Goal: Task Accomplishment & Management: Manage account settings

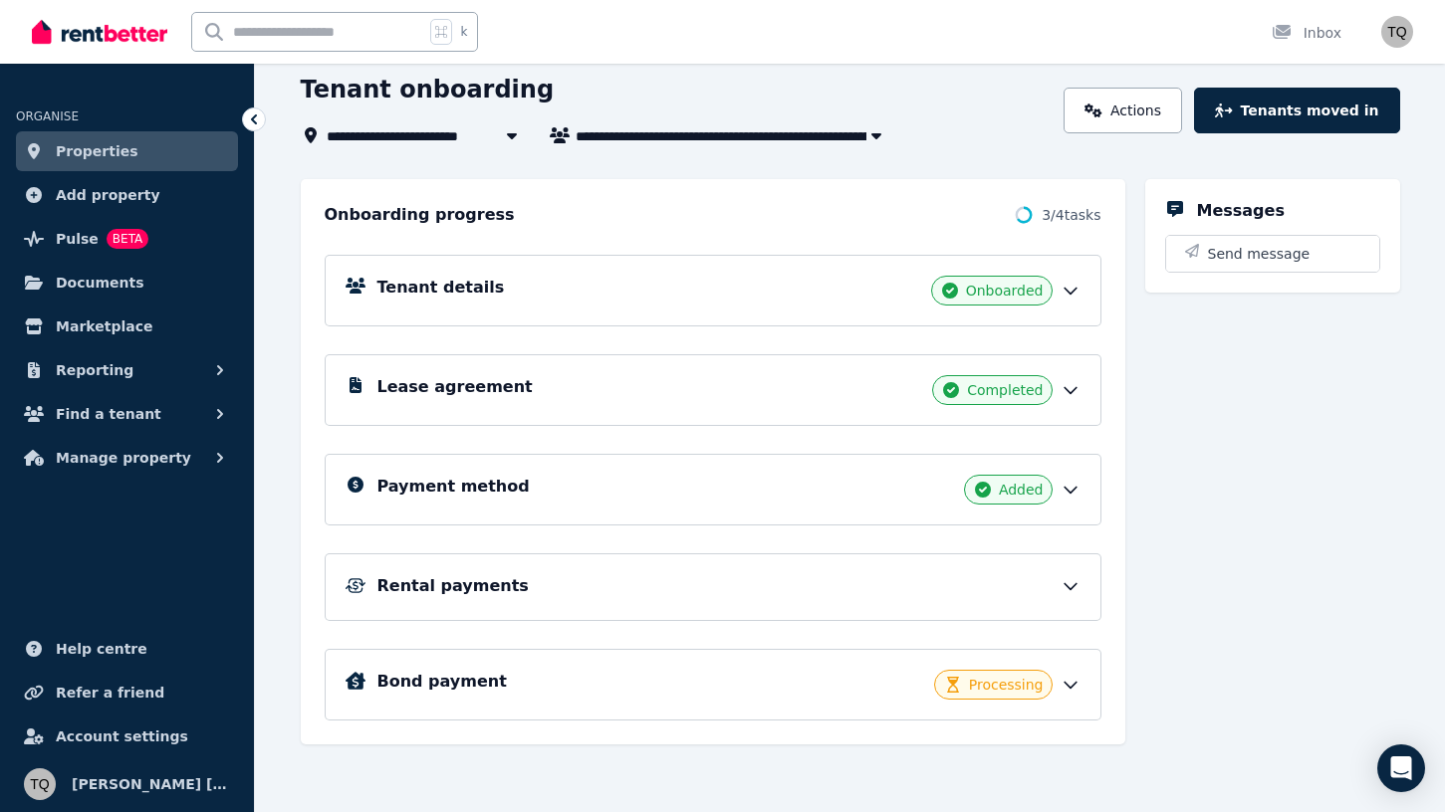
scroll to position [106, 0]
click at [1071, 683] on icon at bounding box center [1070, 685] width 20 height 20
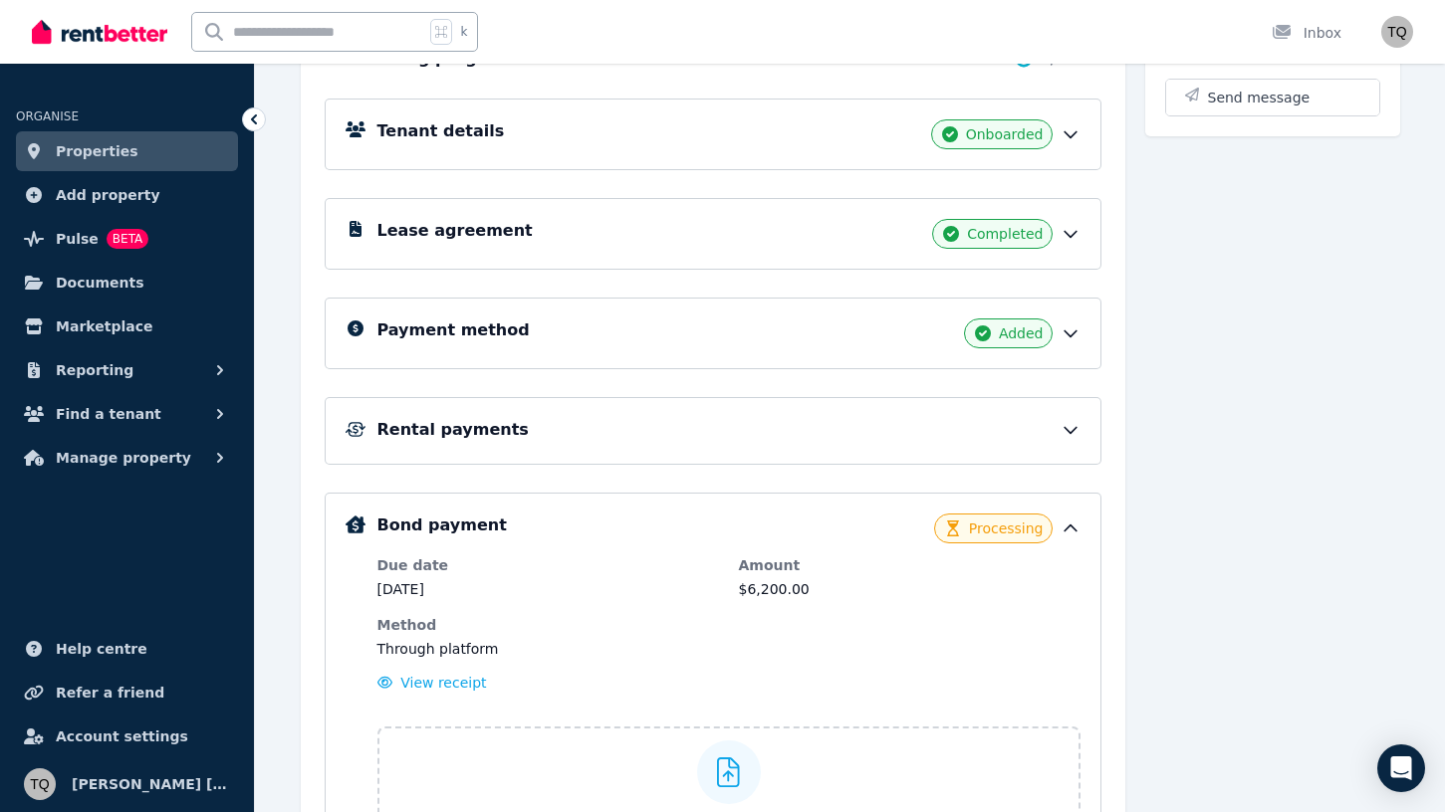
scroll to position [259, 0]
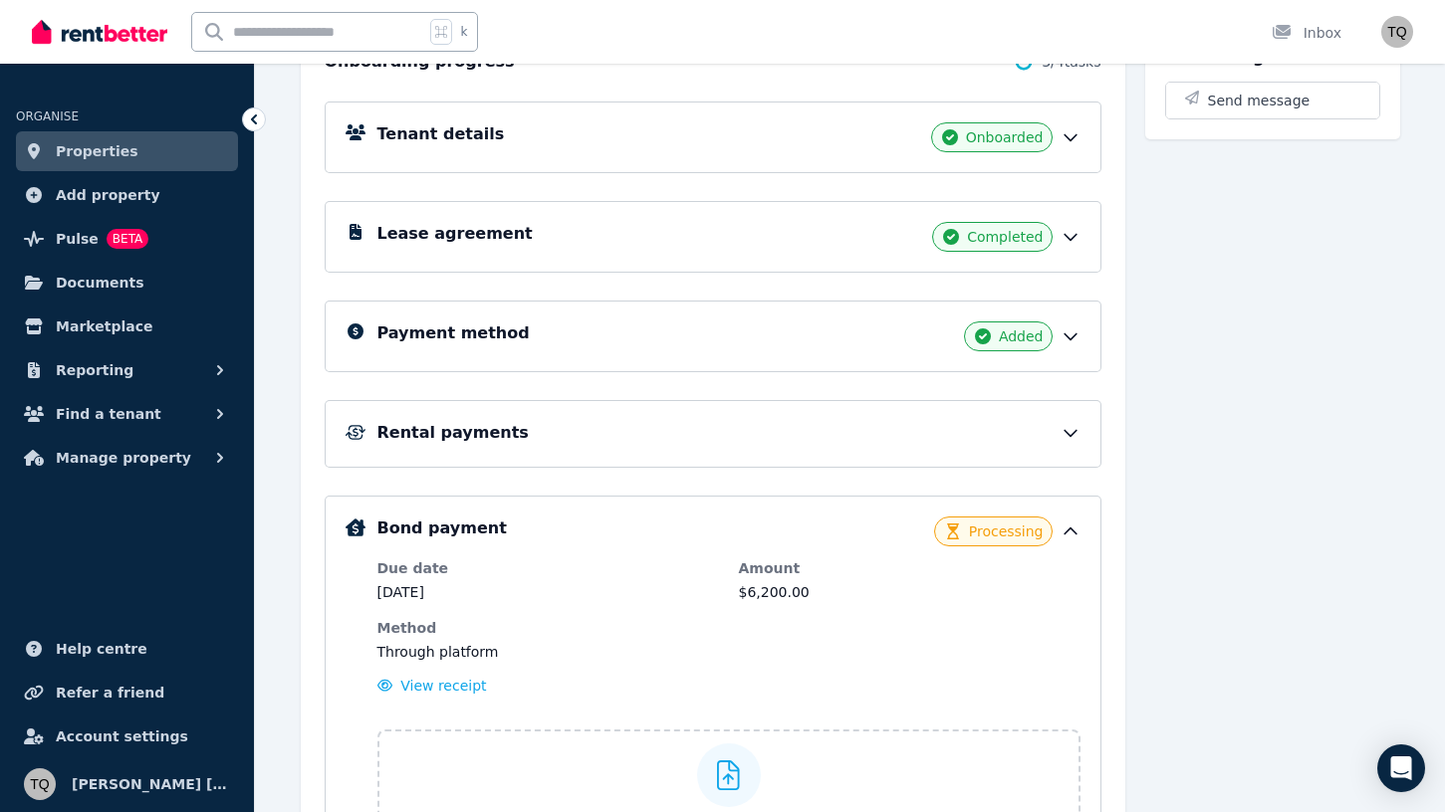
click at [1066, 338] on icon at bounding box center [1070, 338] width 12 height 6
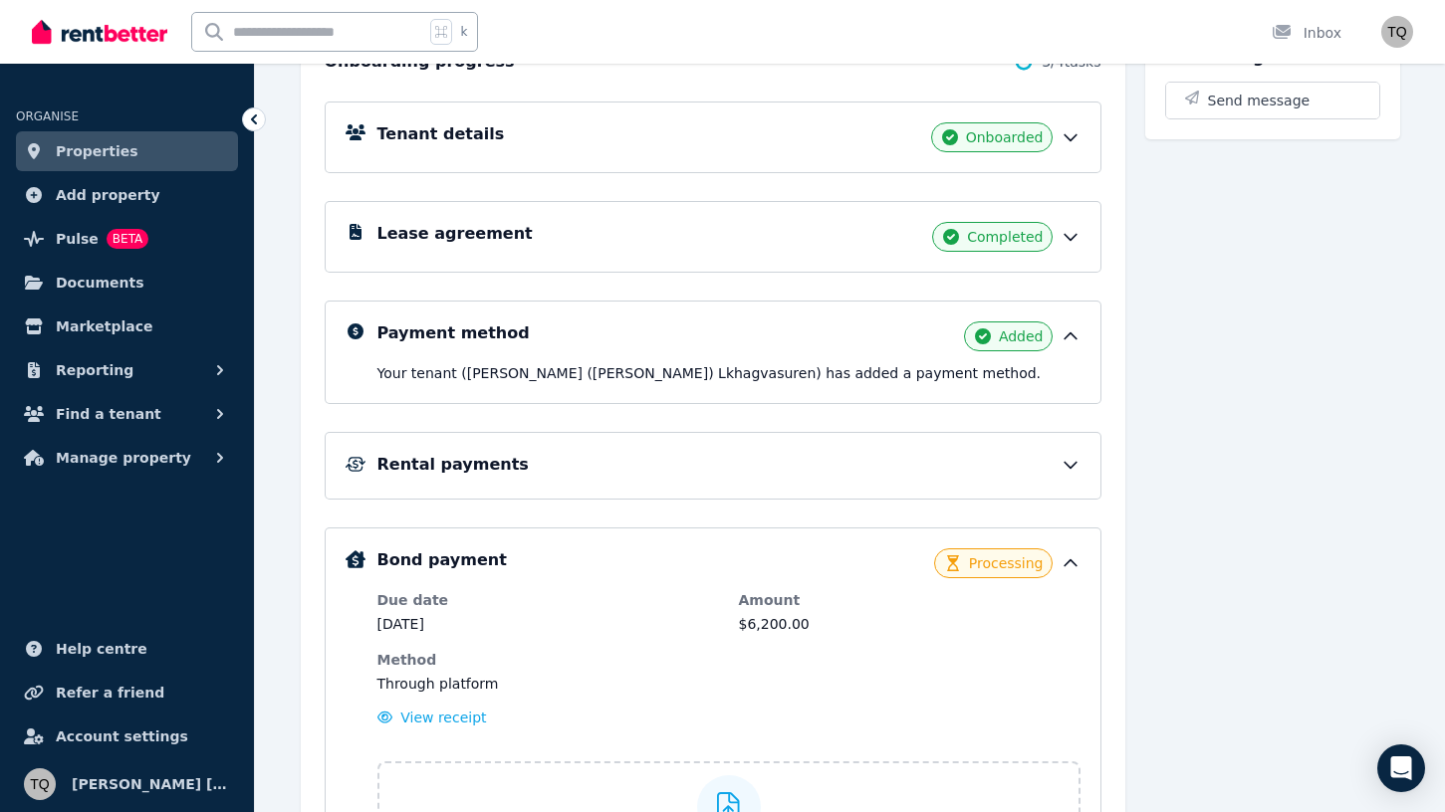
click at [1066, 338] on icon at bounding box center [1070, 337] width 12 height 6
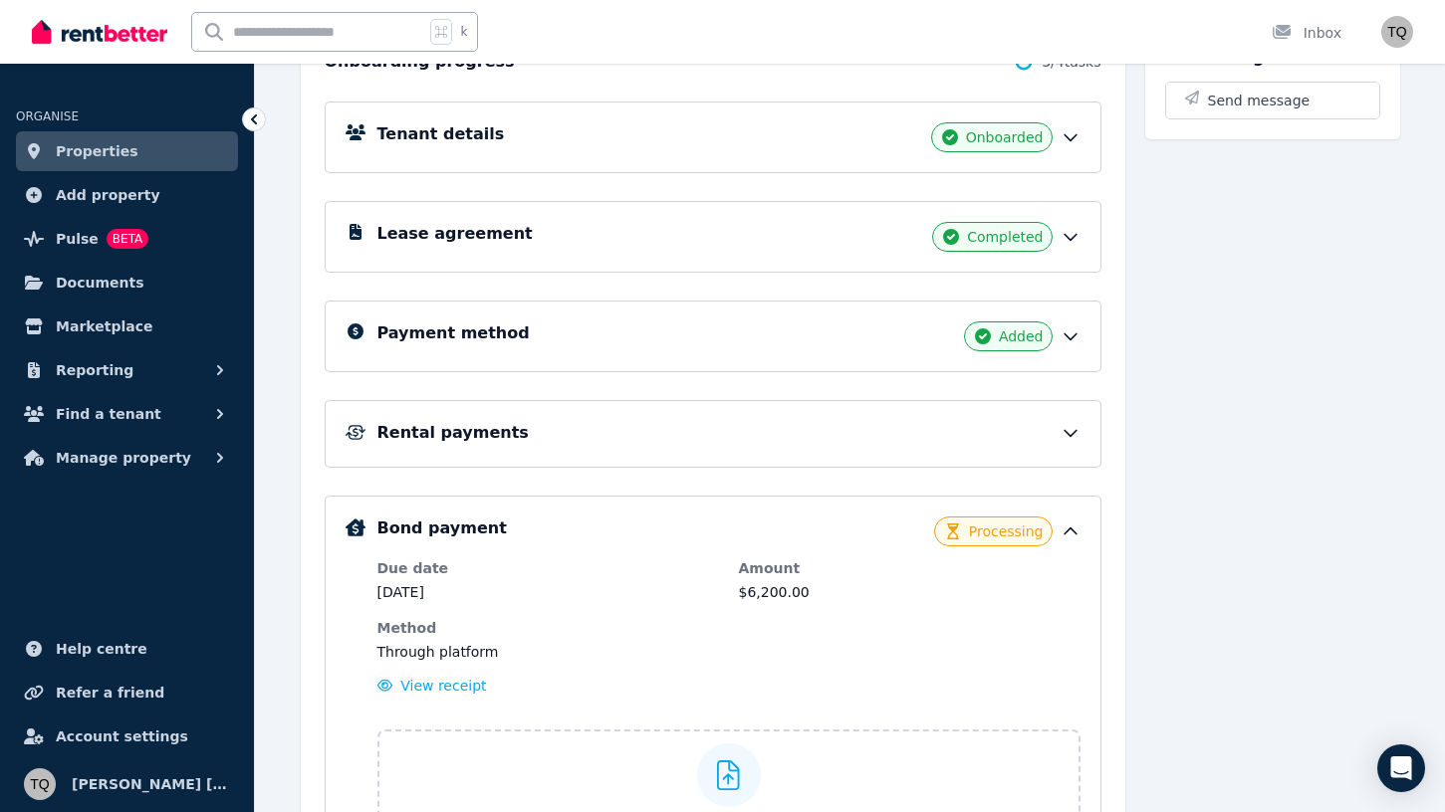
click at [1066, 232] on icon at bounding box center [1070, 237] width 20 height 20
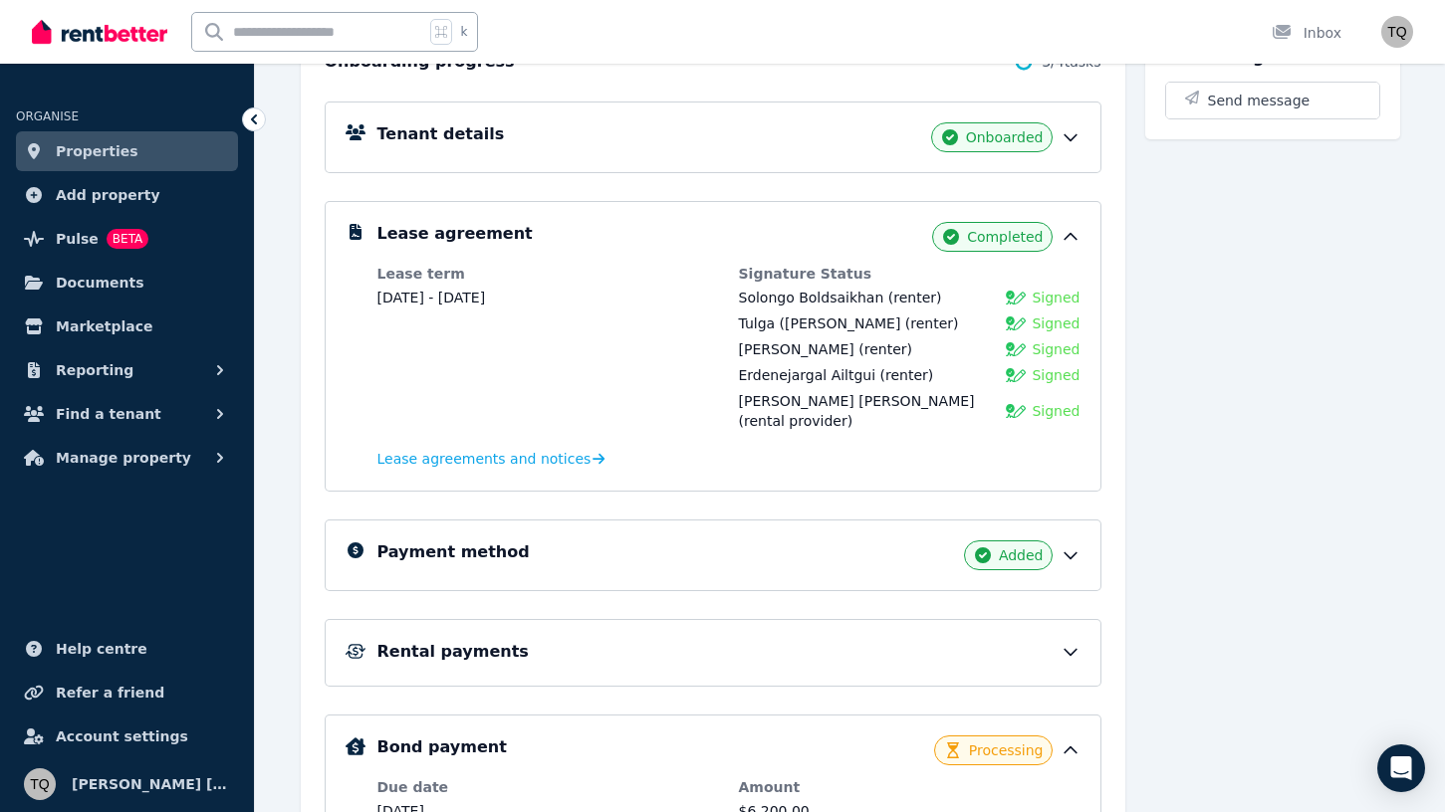
click at [1066, 232] on icon at bounding box center [1070, 237] width 20 height 20
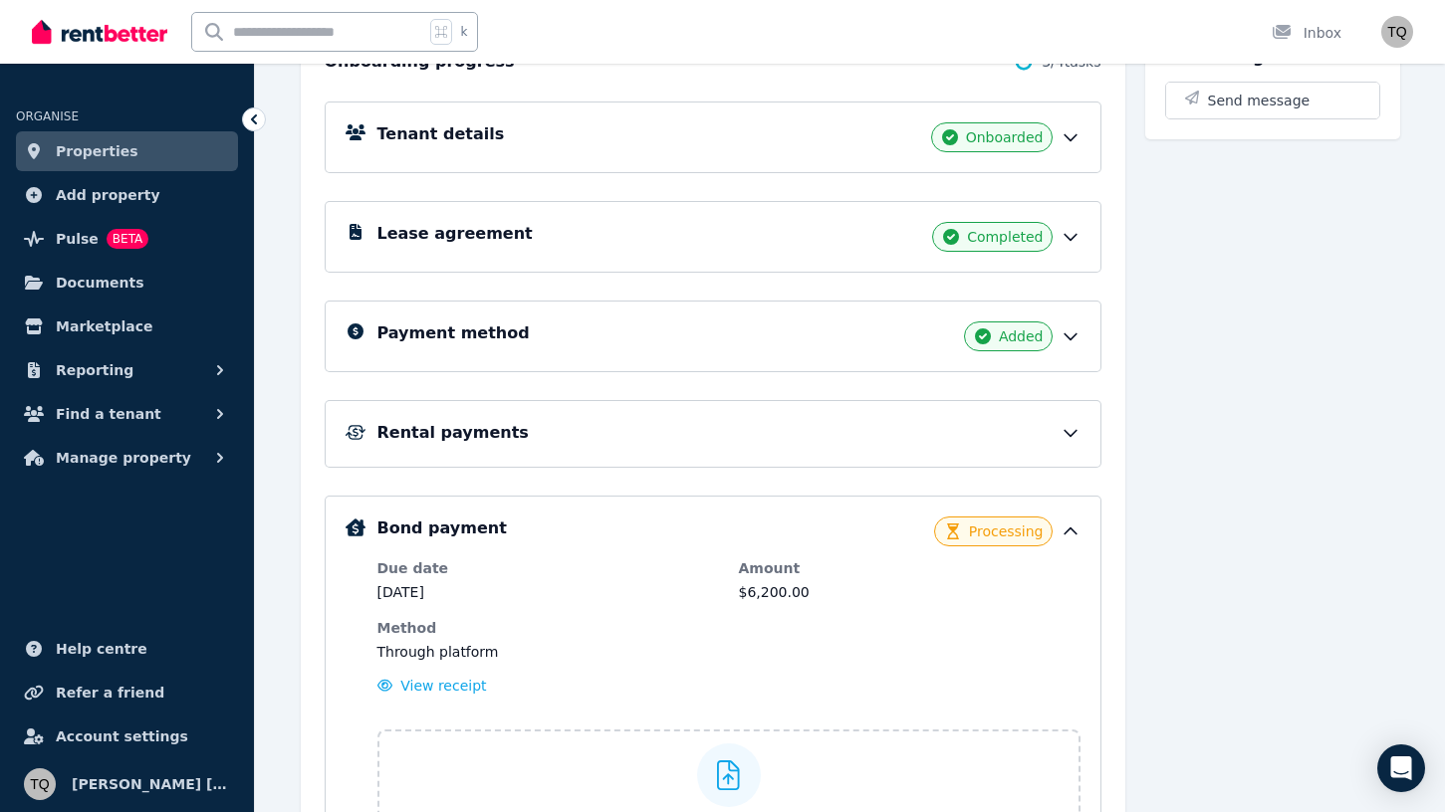
click at [1064, 132] on icon at bounding box center [1070, 137] width 20 height 20
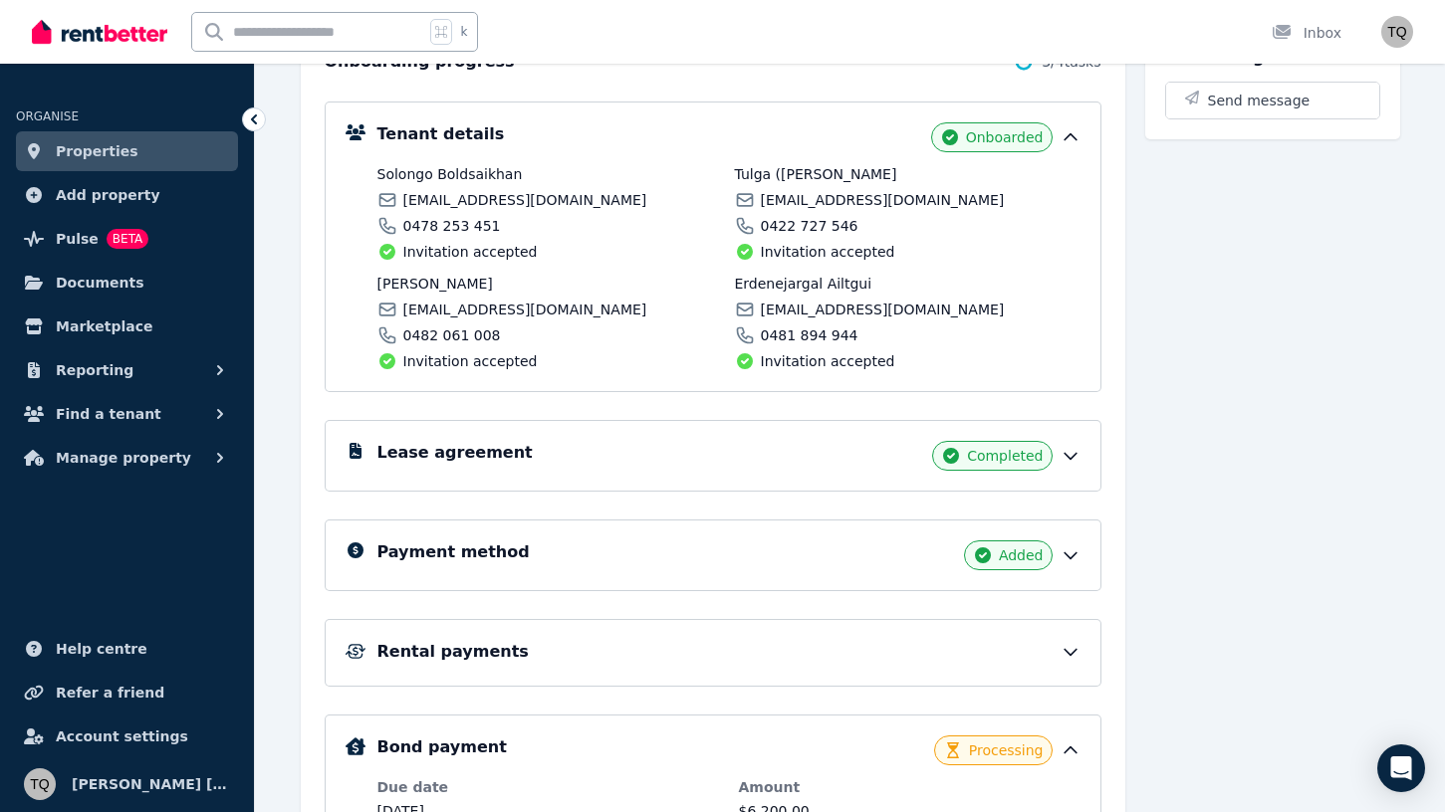
click at [1069, 134] on icon at bounding box center [1070, 137] width 12 height 6
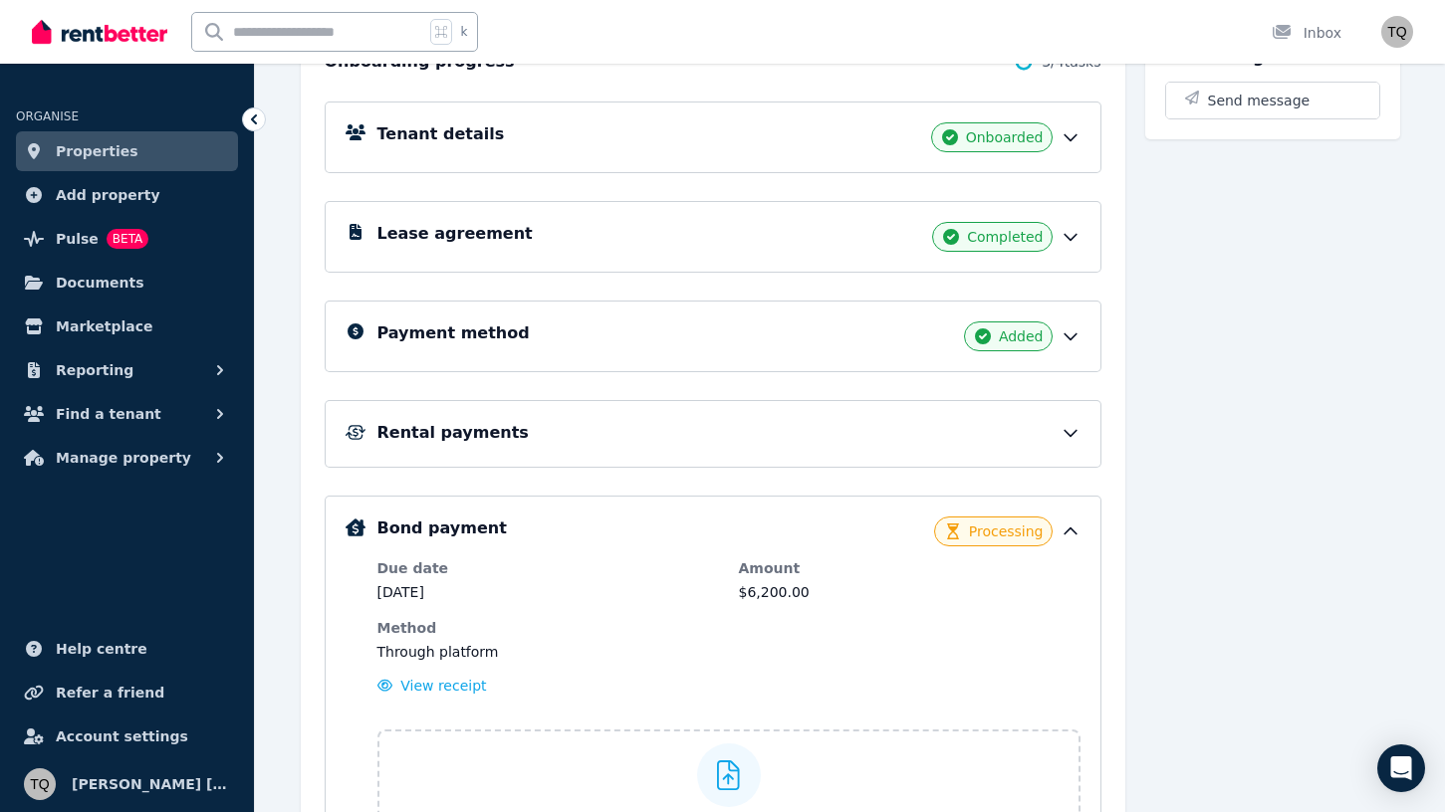
scroll to position [267, 0]
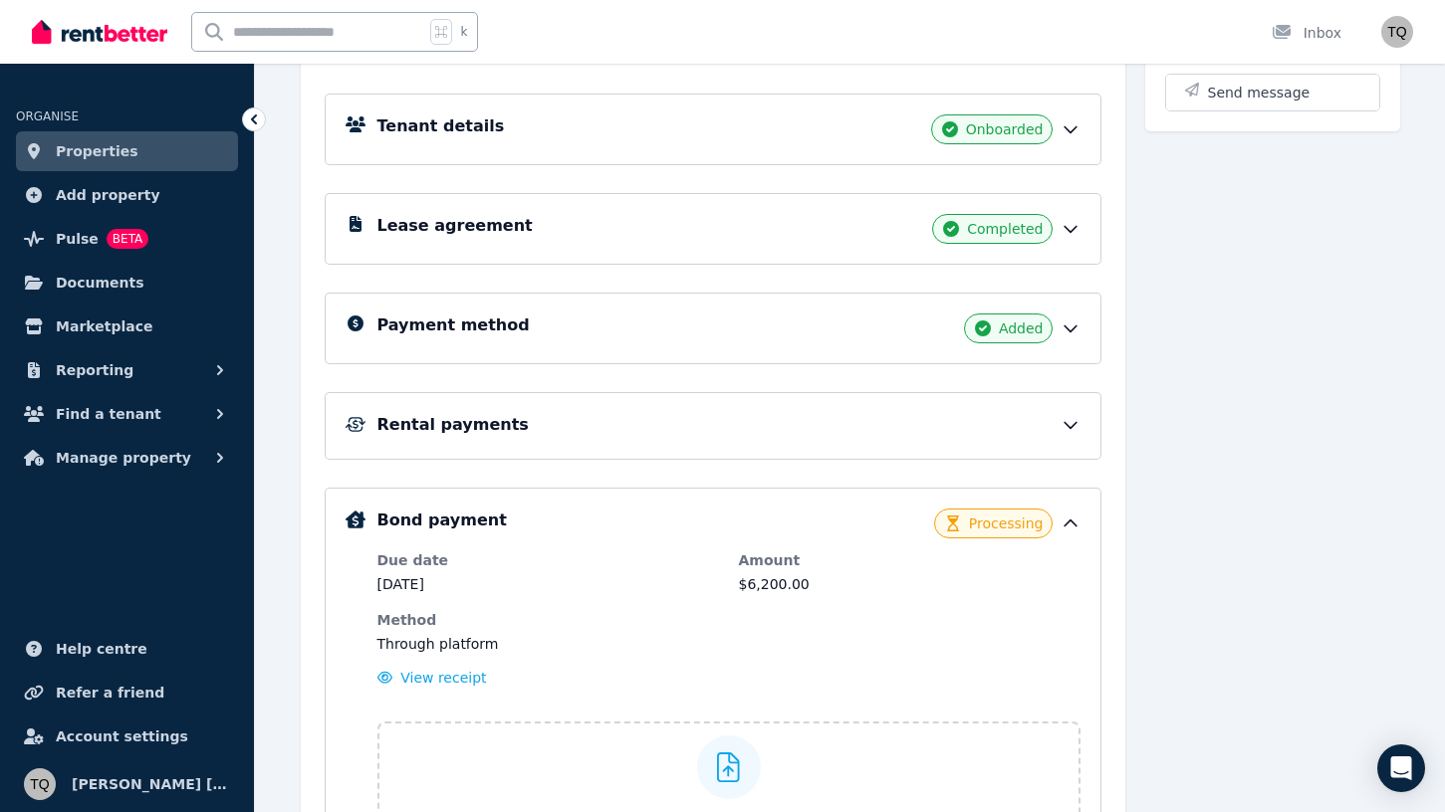
click at [1079, 232] on icon at bounding box center [1070, 229] width 20 height 20
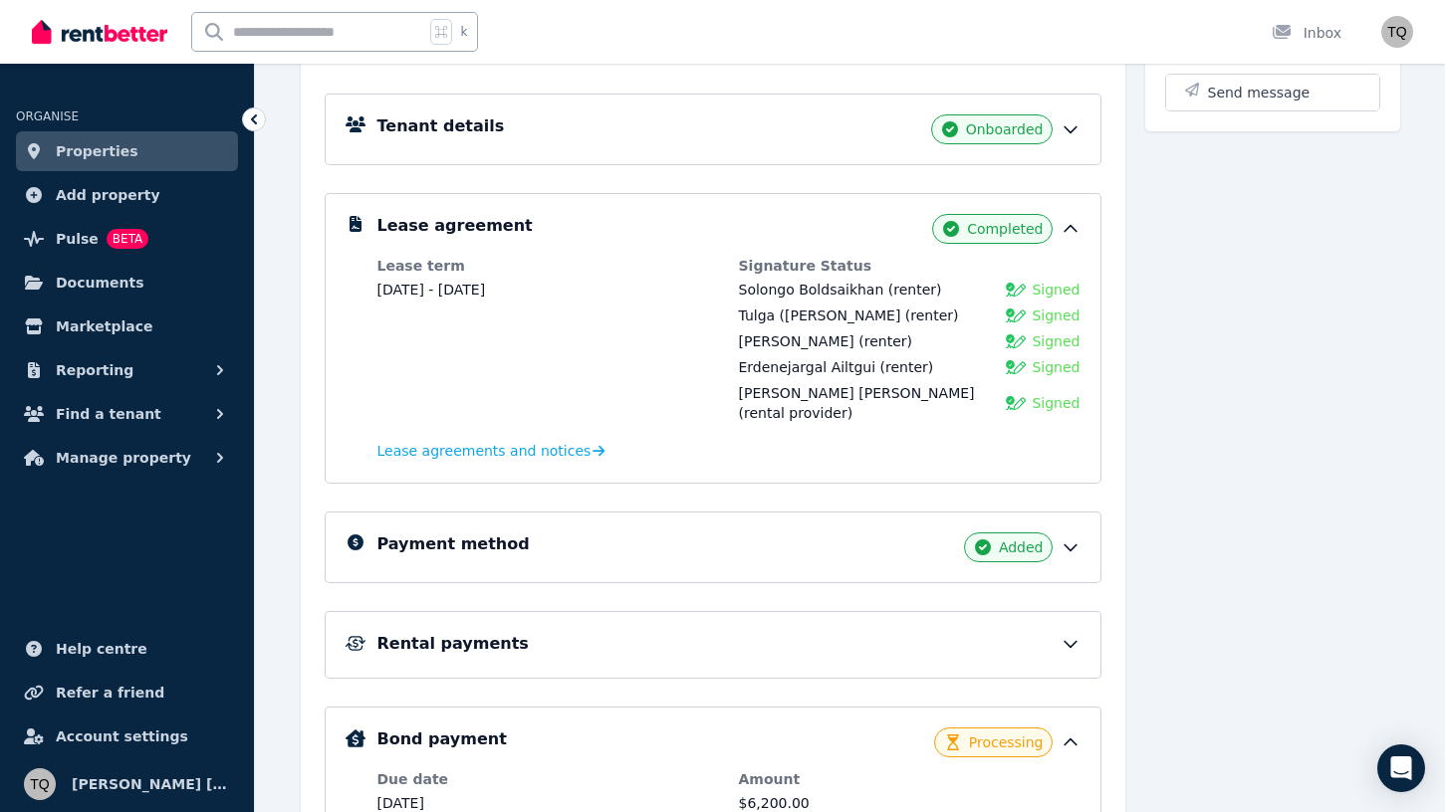
click at [1078, 226] on icon at bounding box center [1070, 229] width 20 height 20
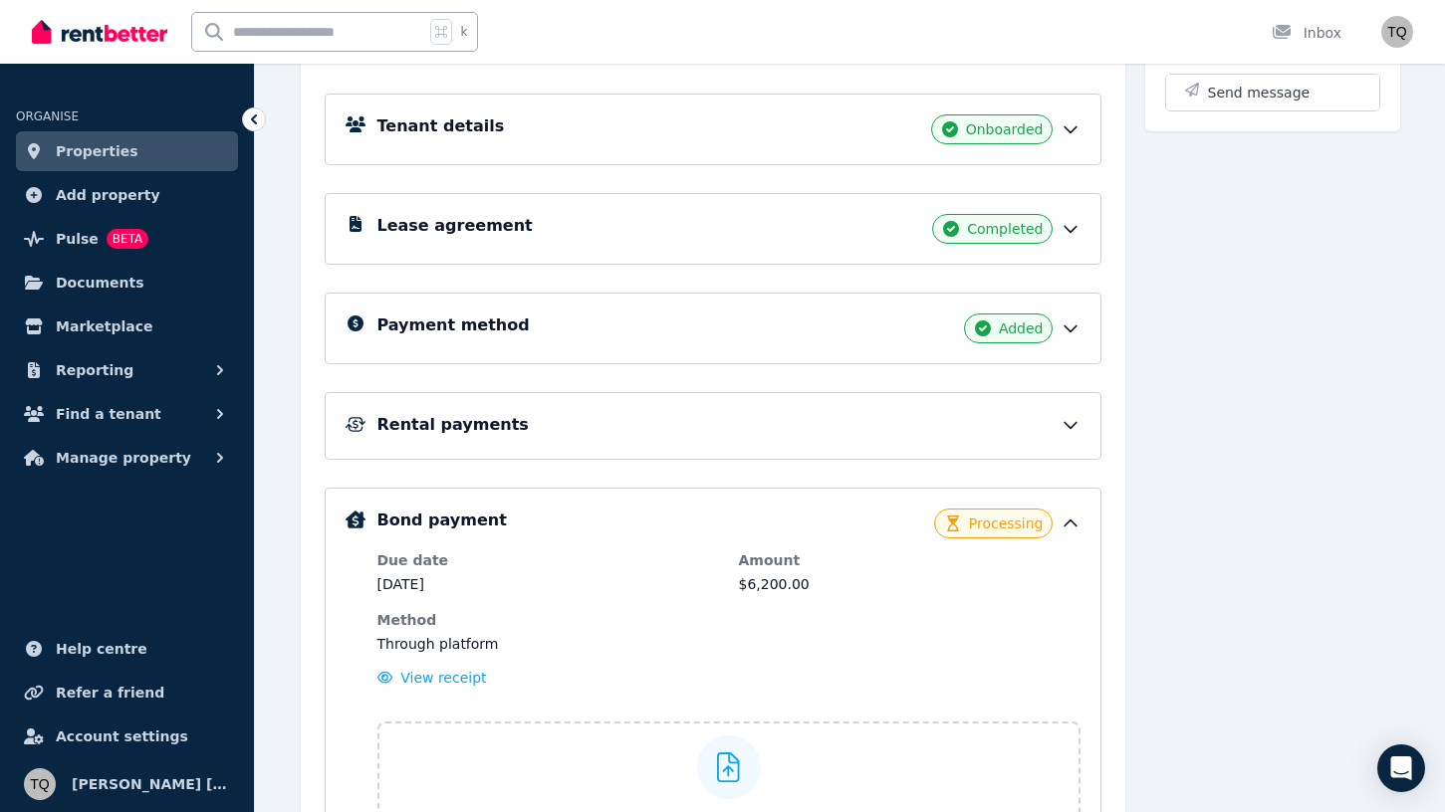
click at [1071, 332] on icon at bounding box center [1070, 330] width 12 height 6
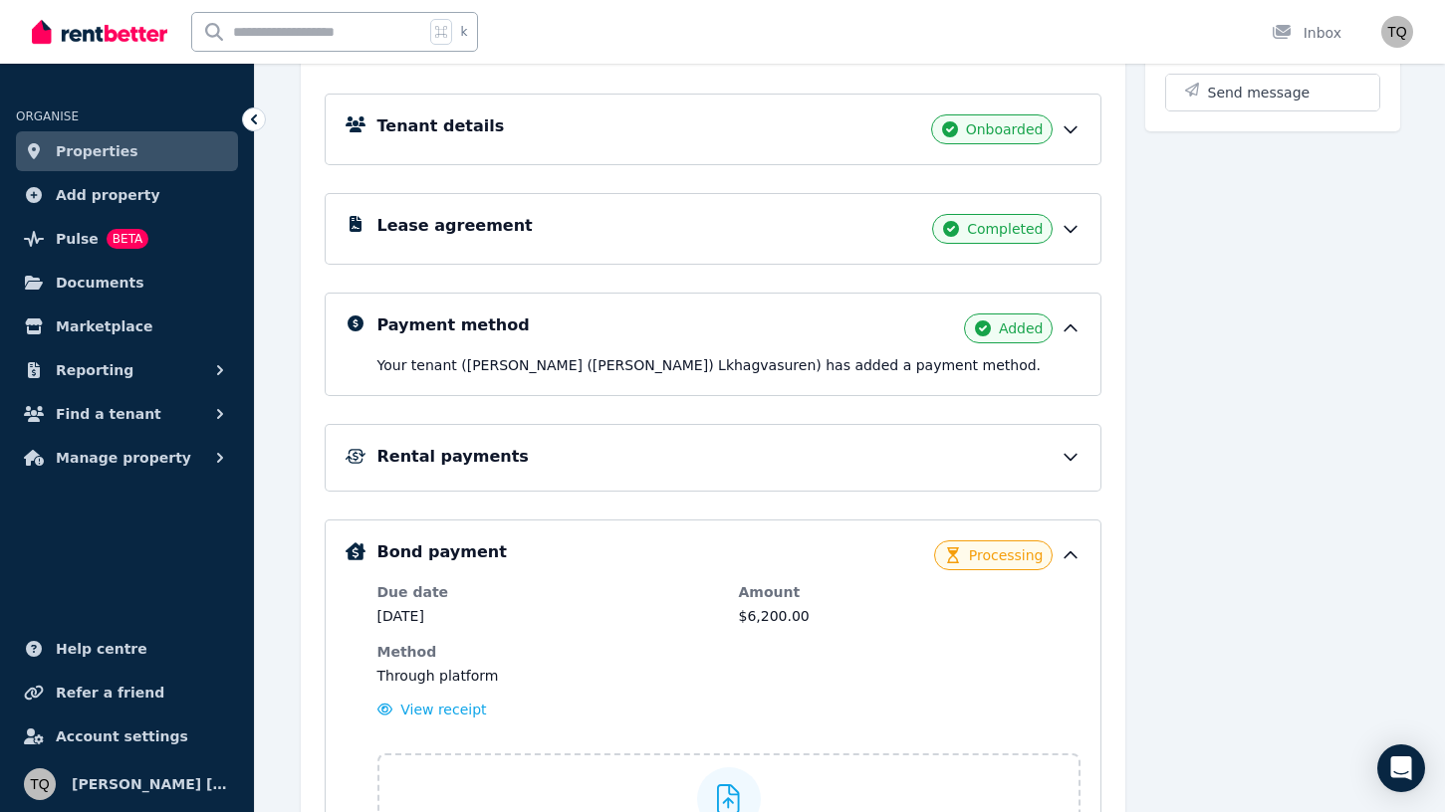
click at [1071, 327] on icon at bounding box center [1070, 329] width 12 height 6
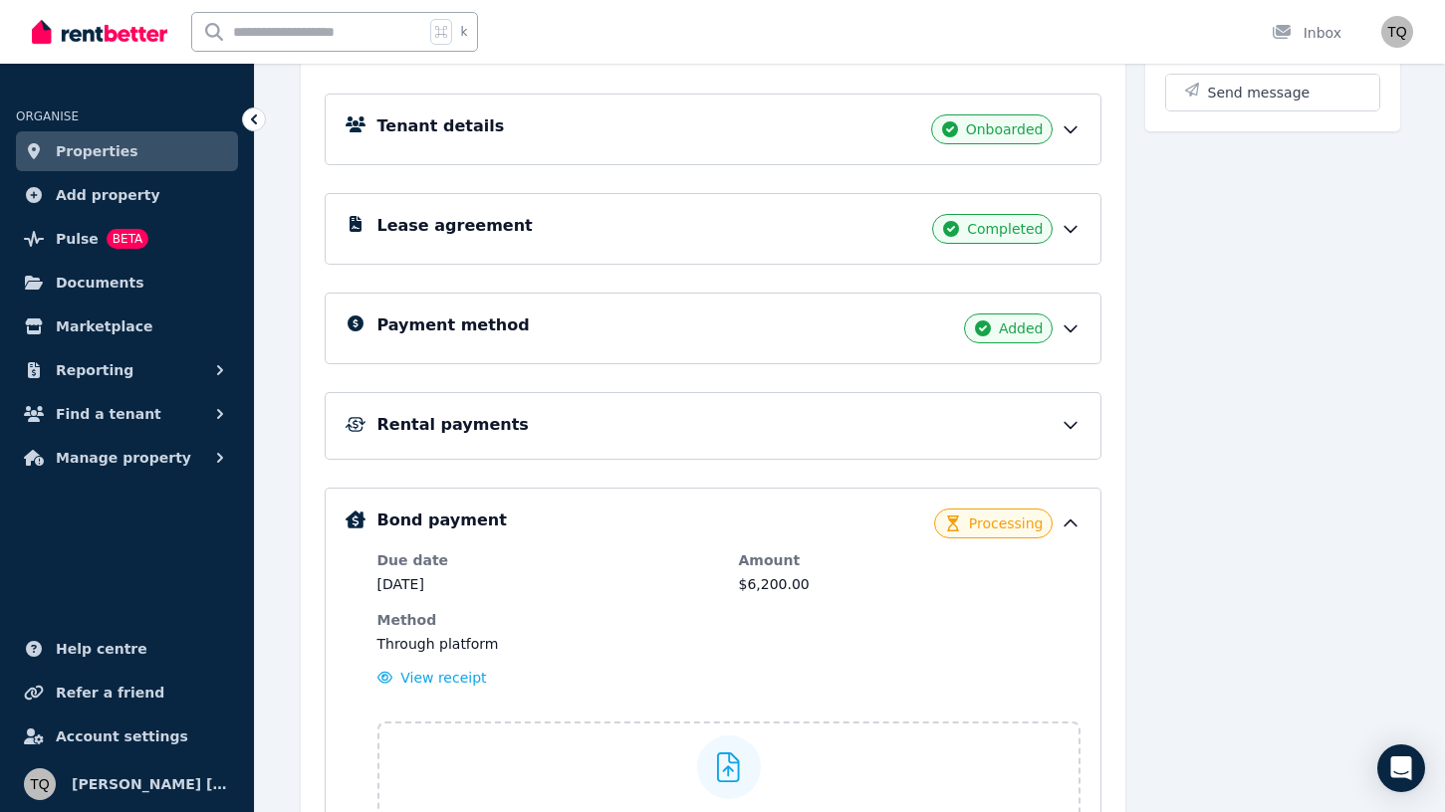
click at [1071, 423] on icon at bounding box center [1070, 425] width 20 height 20
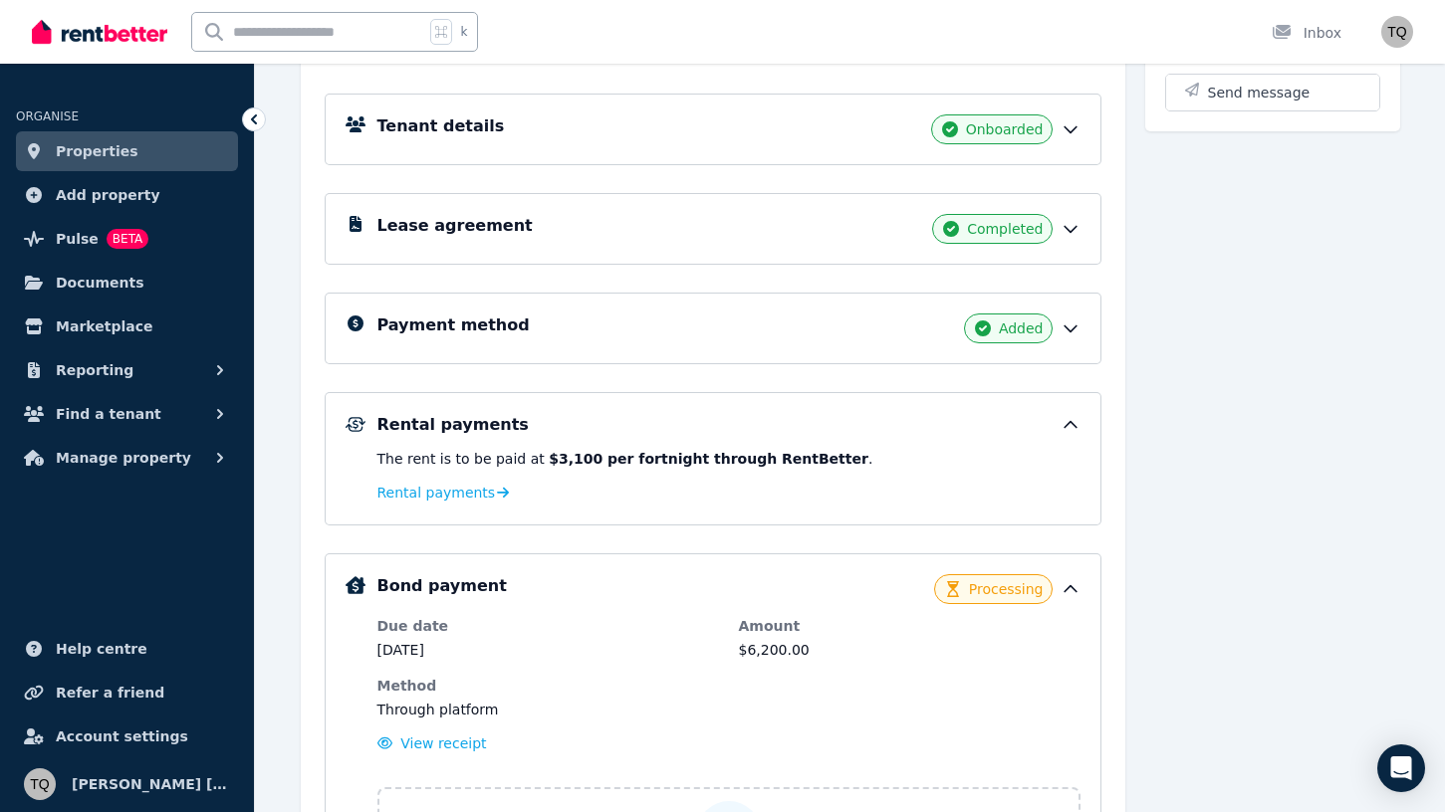
click at [1067, 419] on icon at bounding box center [1070, 425] width 20 height 20
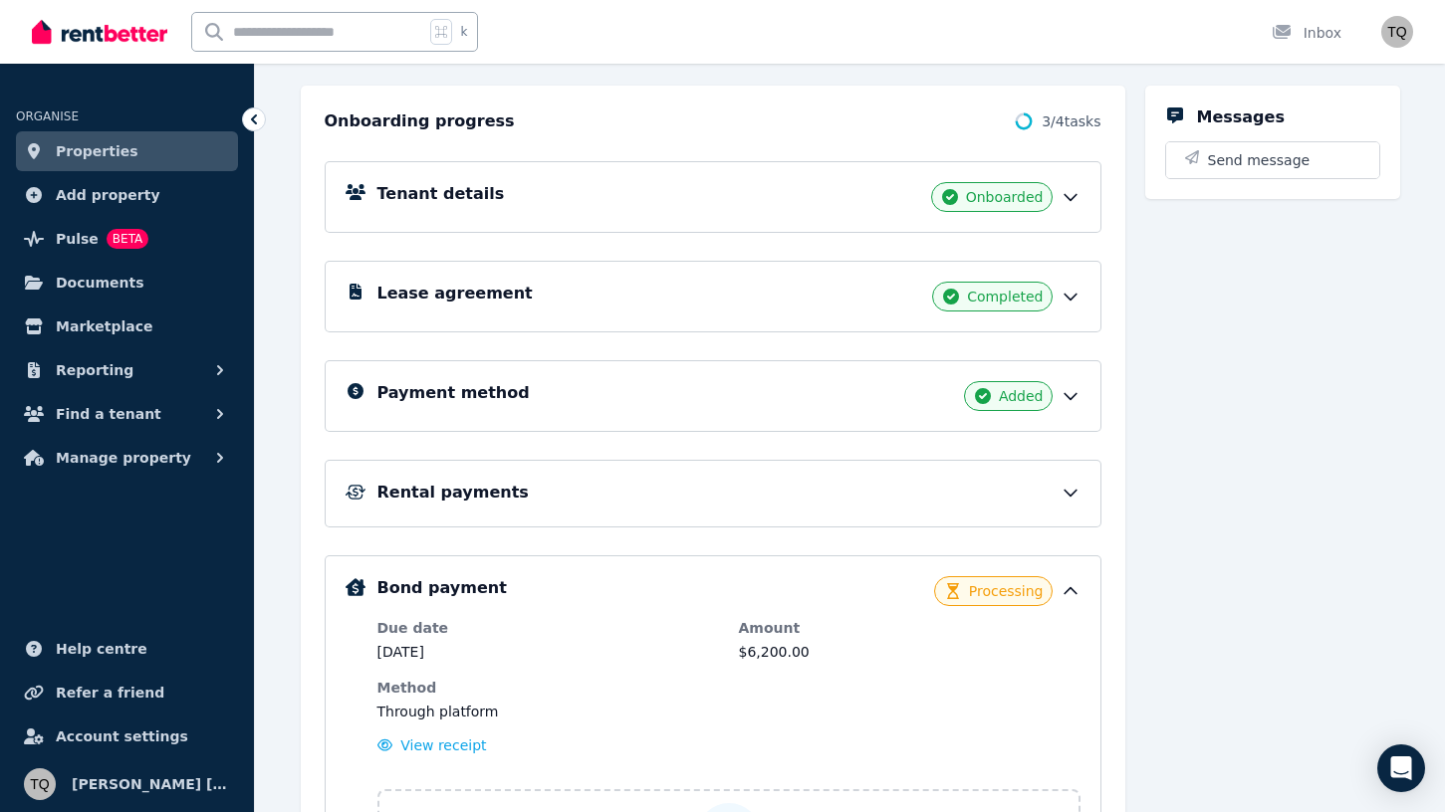
scroll to position [164, 0]
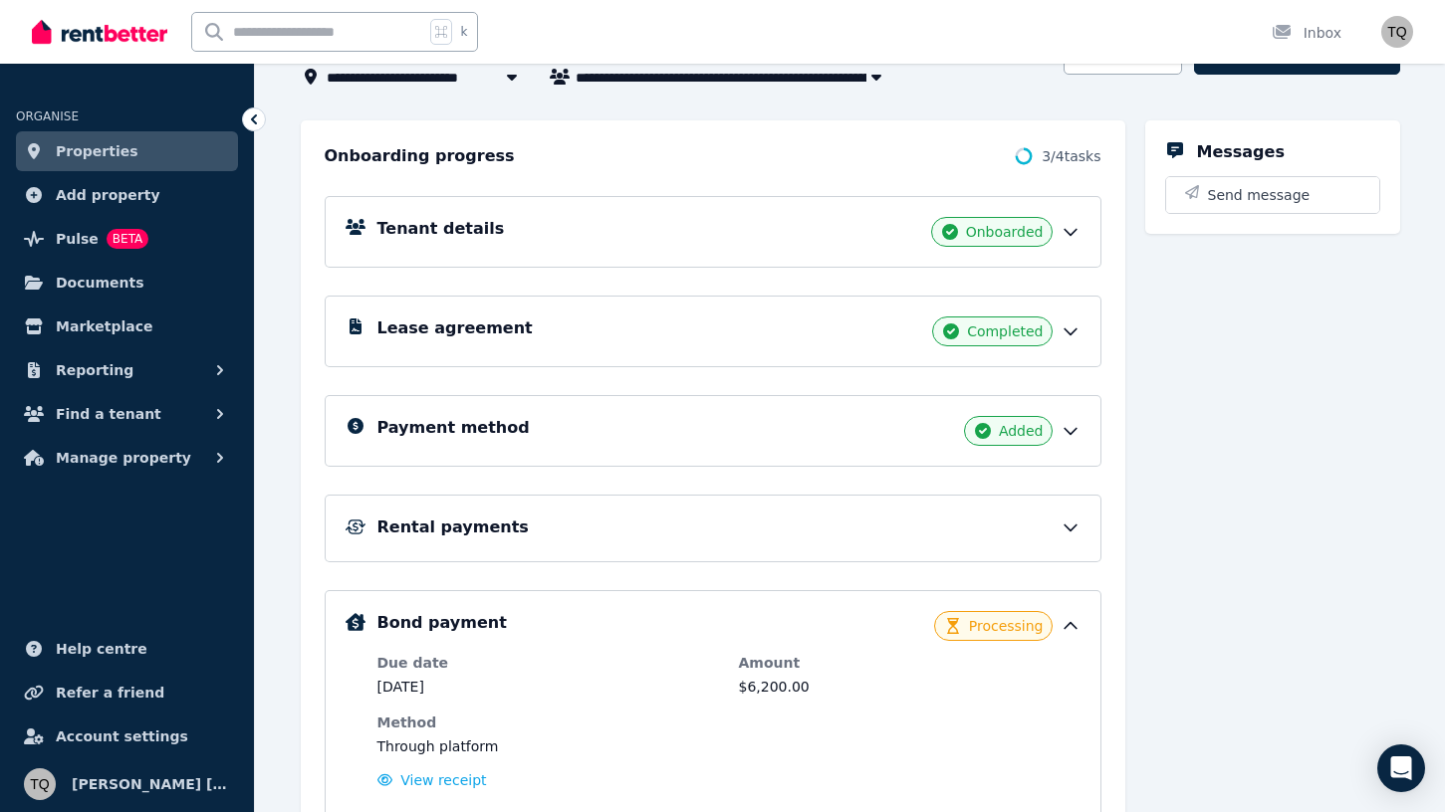
click at [1073, 329] on icon at bounding box center [1070, 332] width 20 height 20
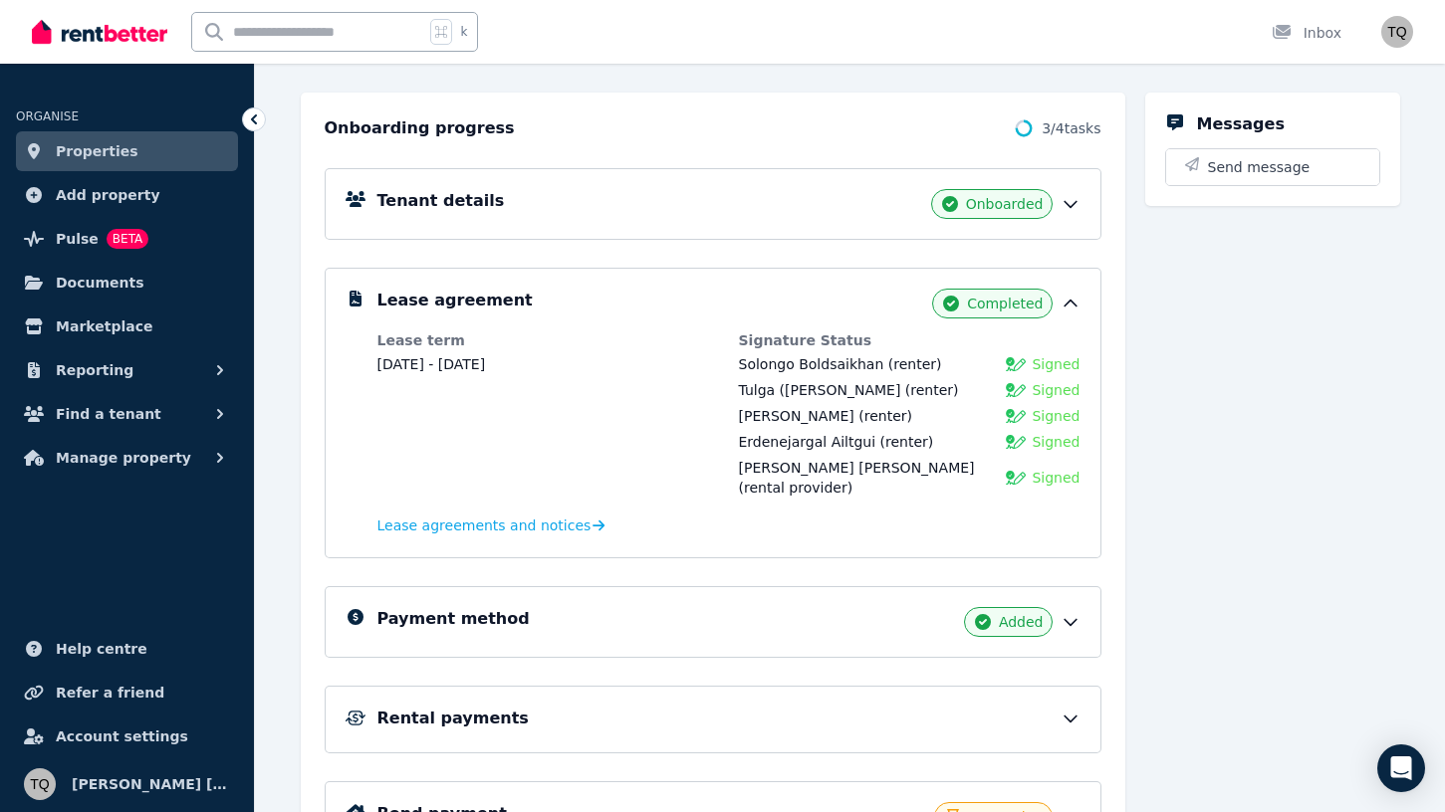
scroll to position [194, 0]
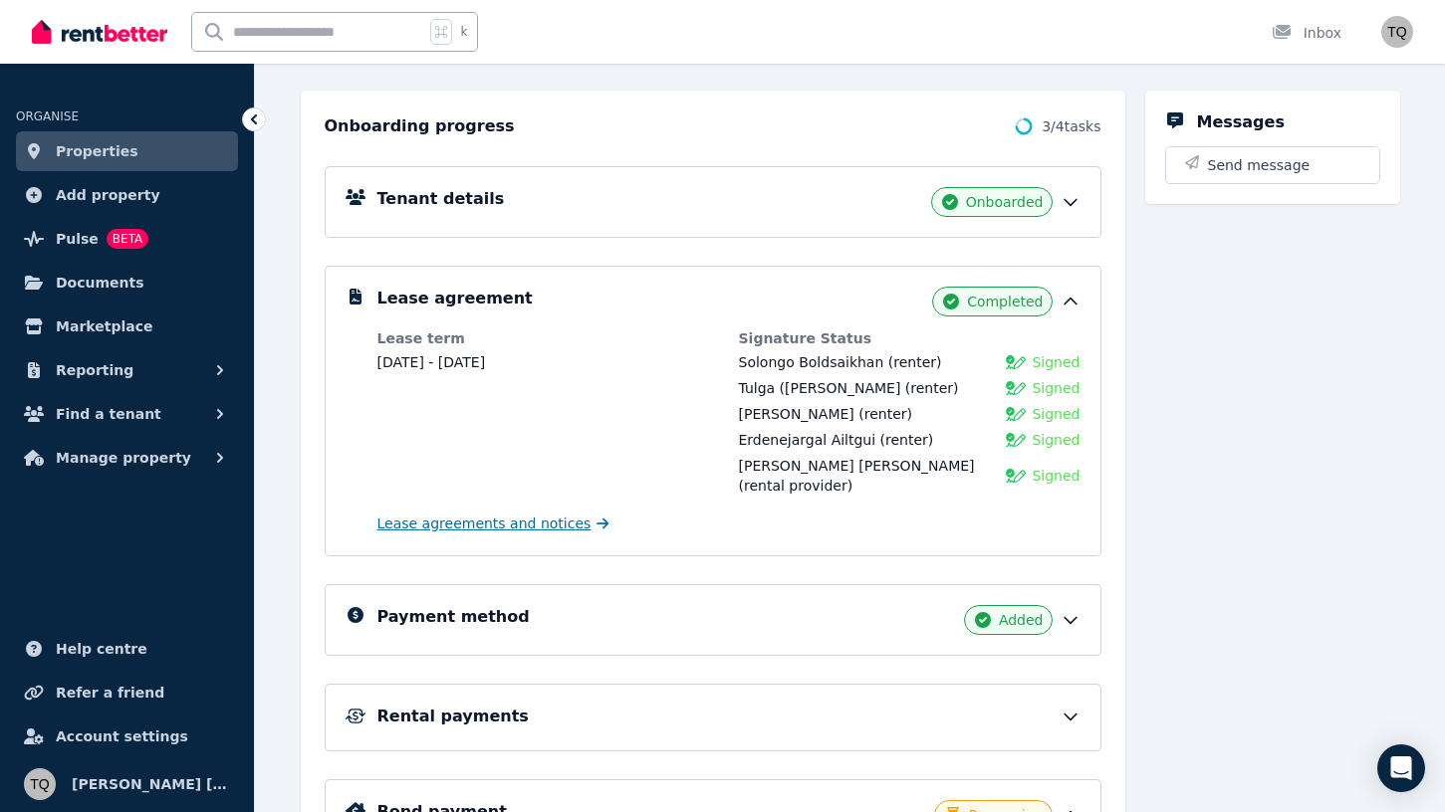
click at [552, 514] on span "Lease agreements and notices" at bounding box center [484, 524] width 214 height 20
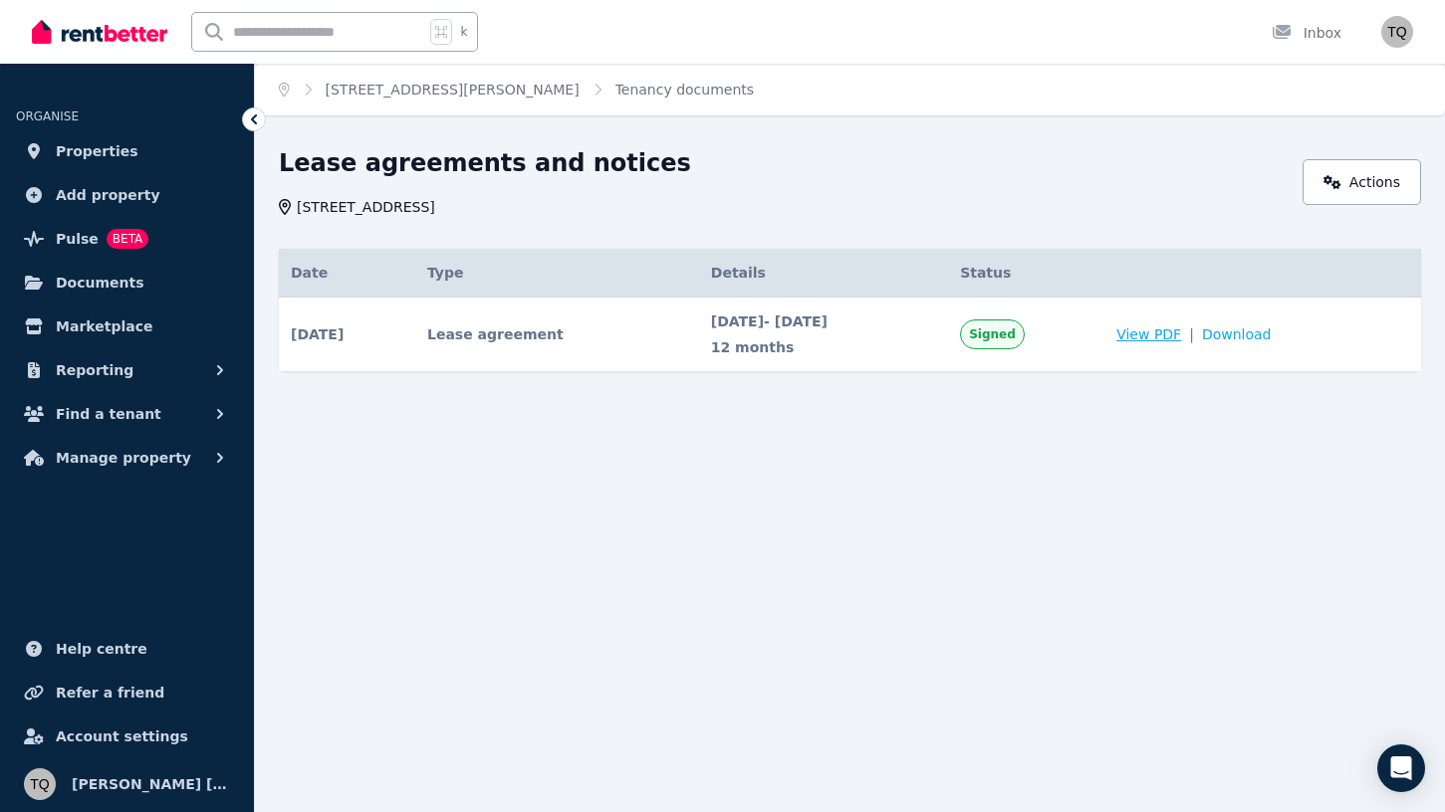
click at [1181, 333] on span "View PDF" at bounding box center [1148, 335] width 65 height 20
click at [390, 91] on link "[STREET_ADDRESS][PERSON_NAME]" at bounding box center [453, 90] width 254 height 16
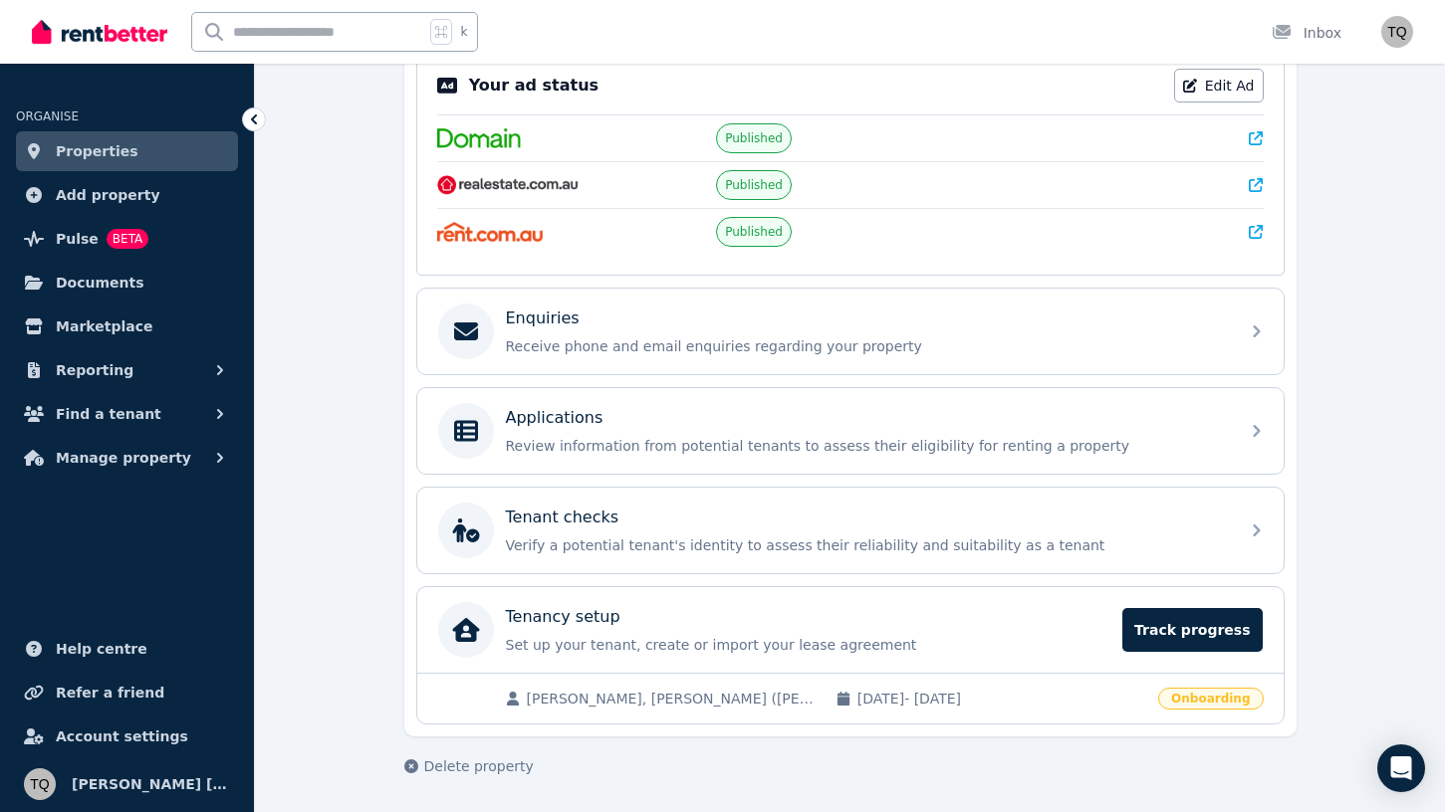
scroll to position [421, 0]
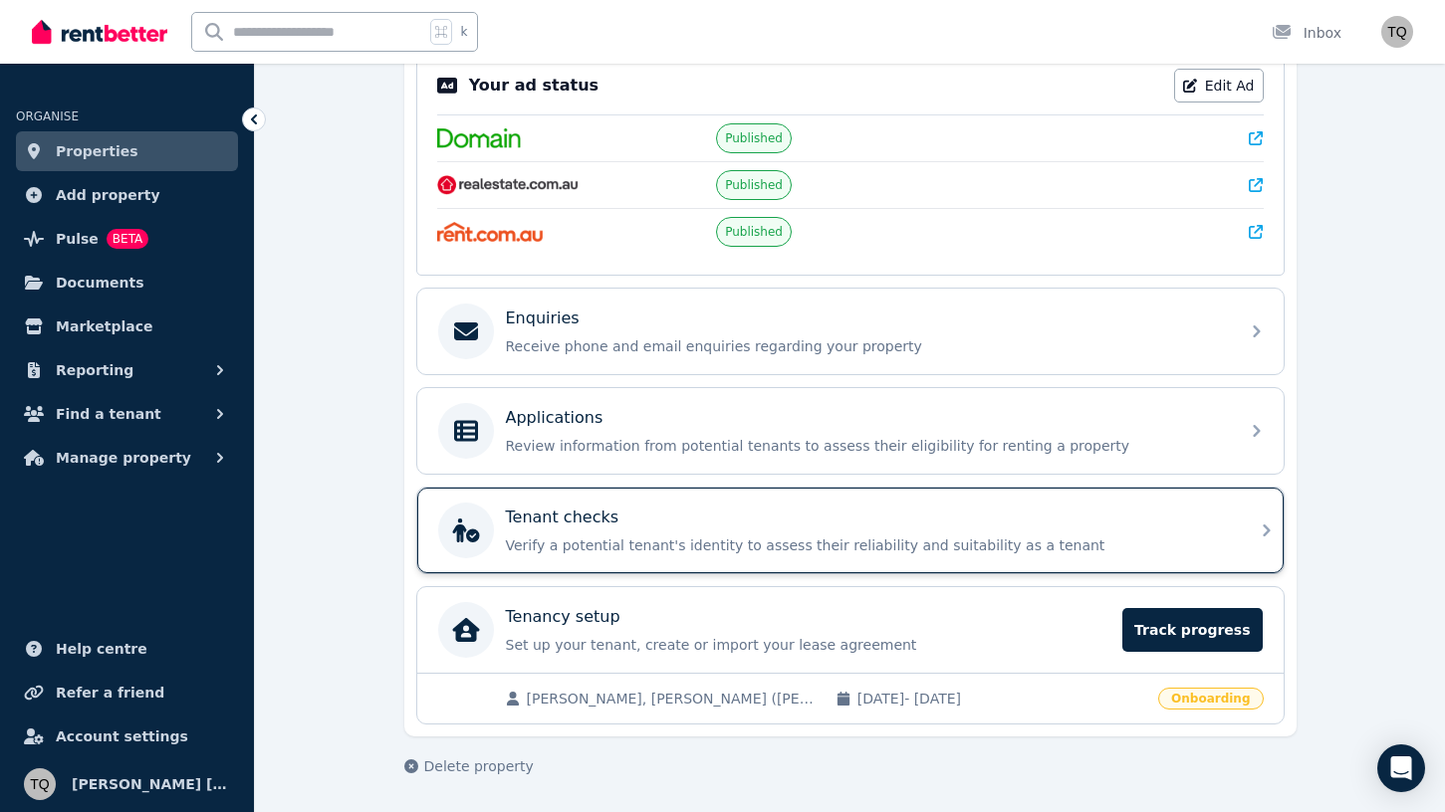
click at [1261, 524] on icon at bounding box center [1267, 531] width 24 height 24
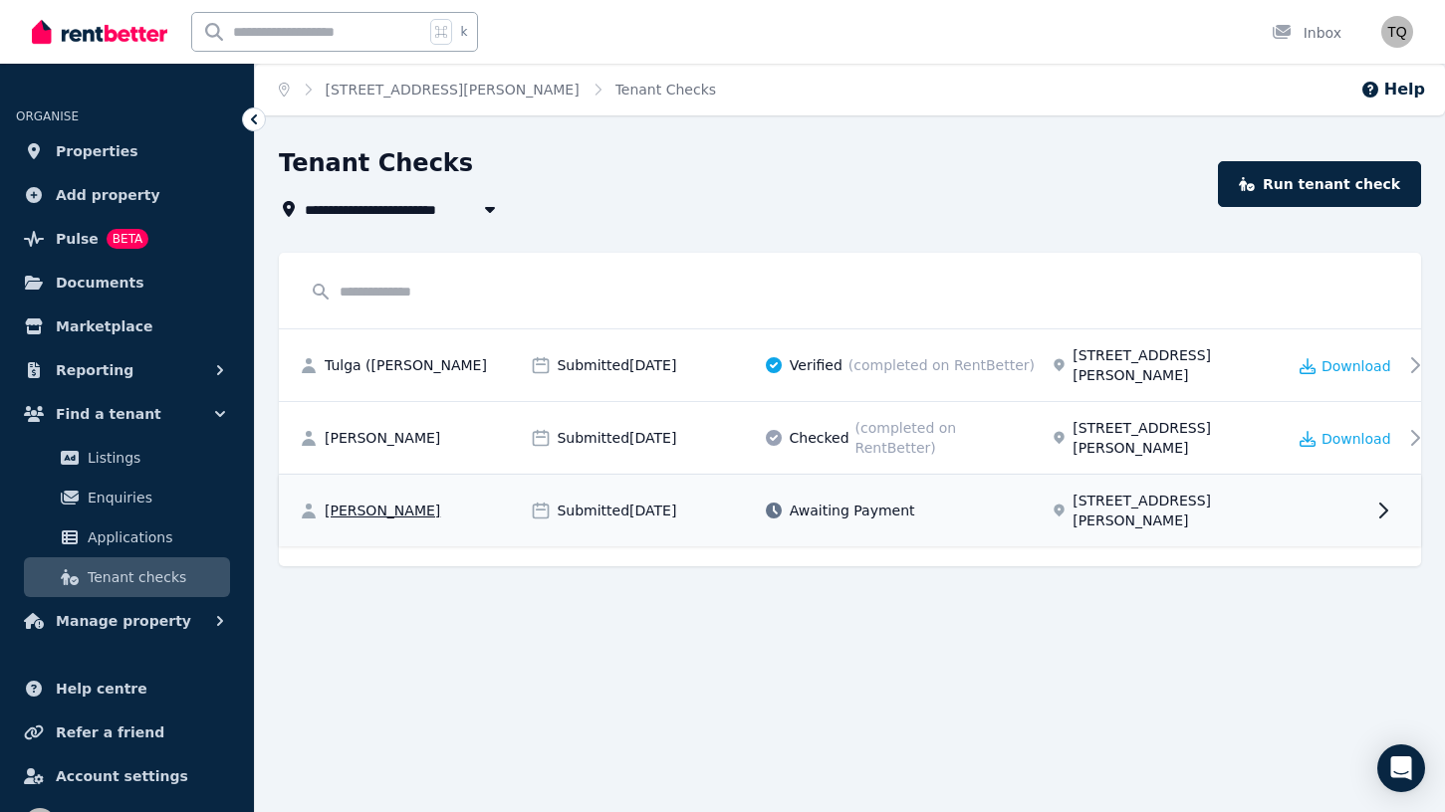
click at [1379, 499] on icon at bounding box center [1383, 511] width 24 height 24
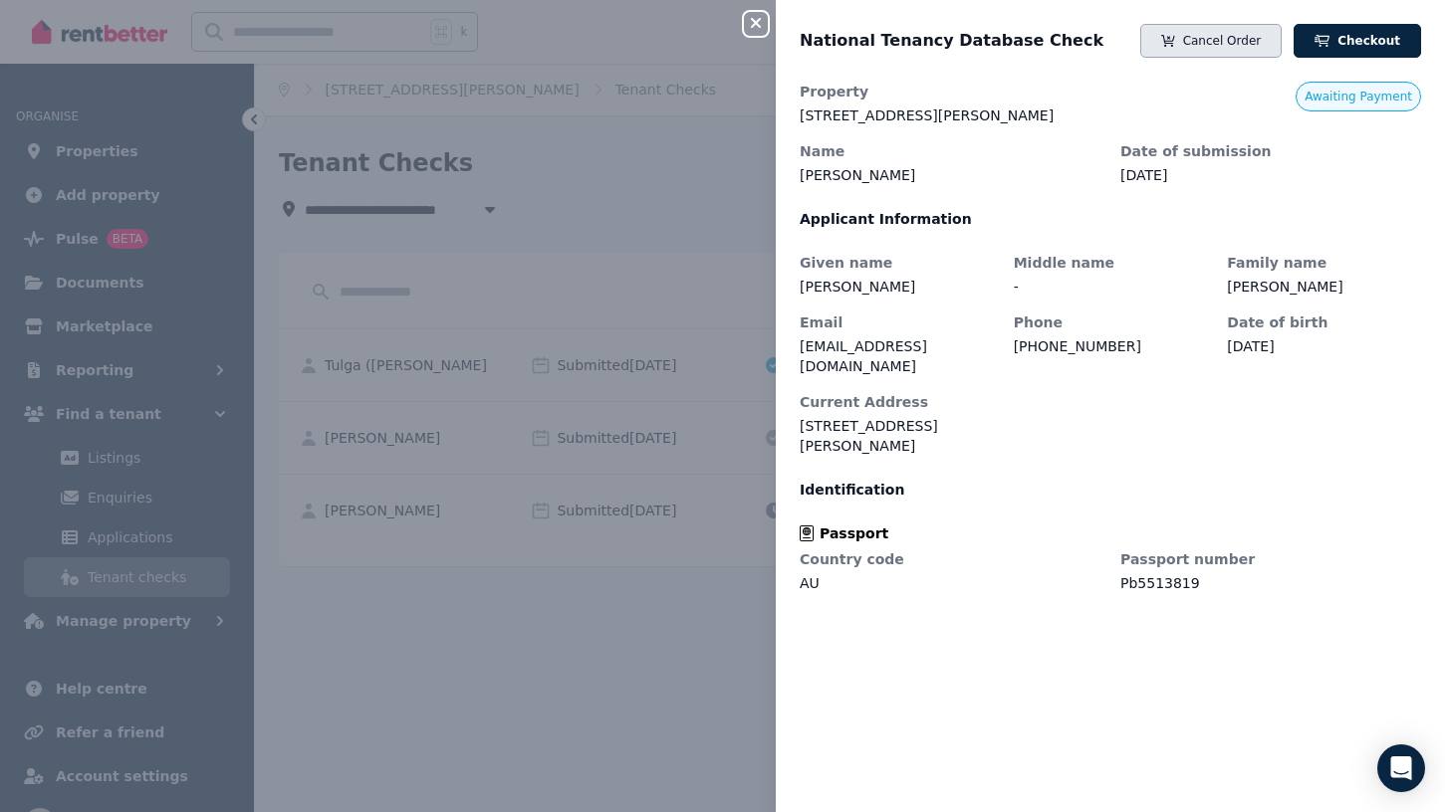
click at [1238, 47] on button "Cancel Order" at bounding box center [1210, 41] width 141 height 34
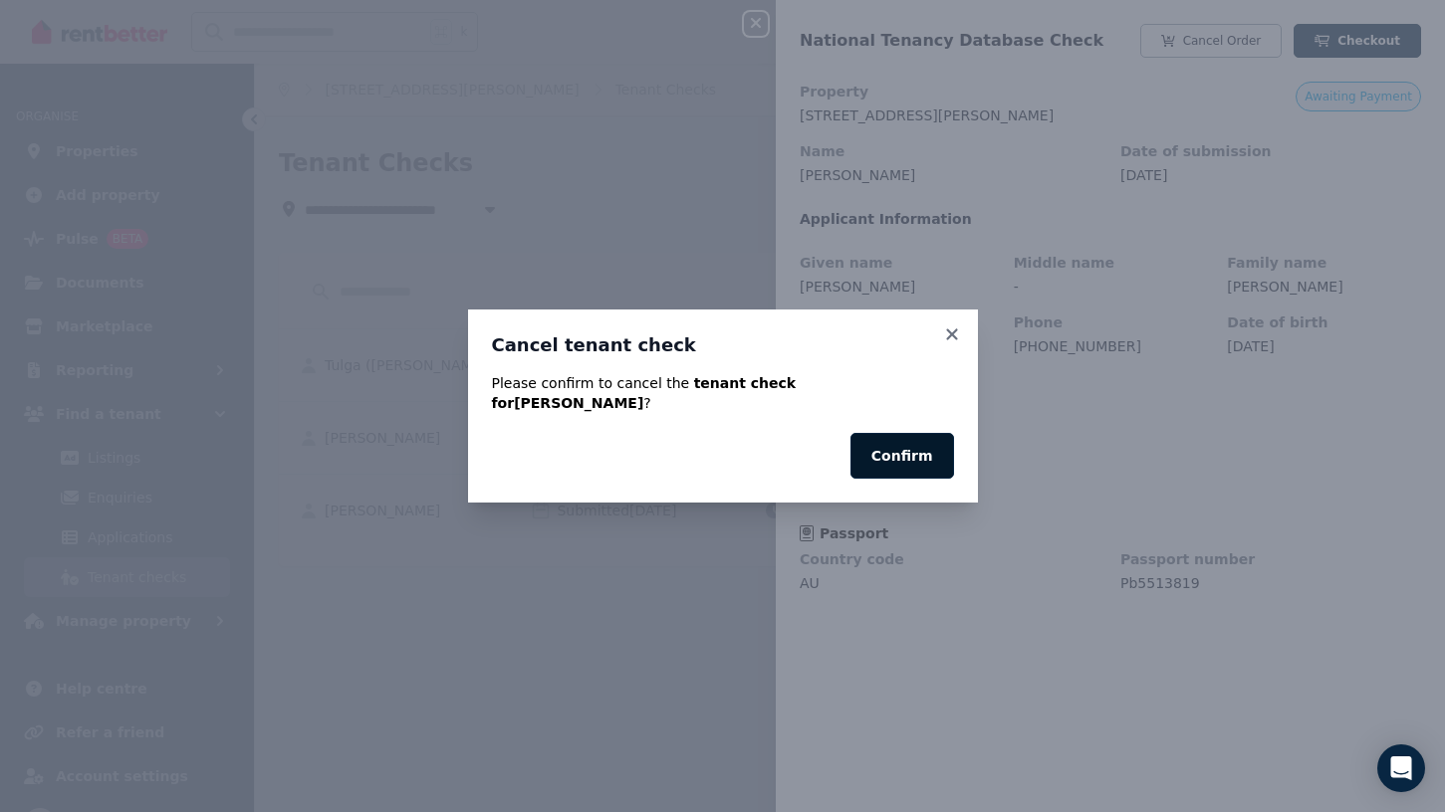
click at [929, 439] on button "Confirm" at bounding box center [902, 456] width 104 height 46
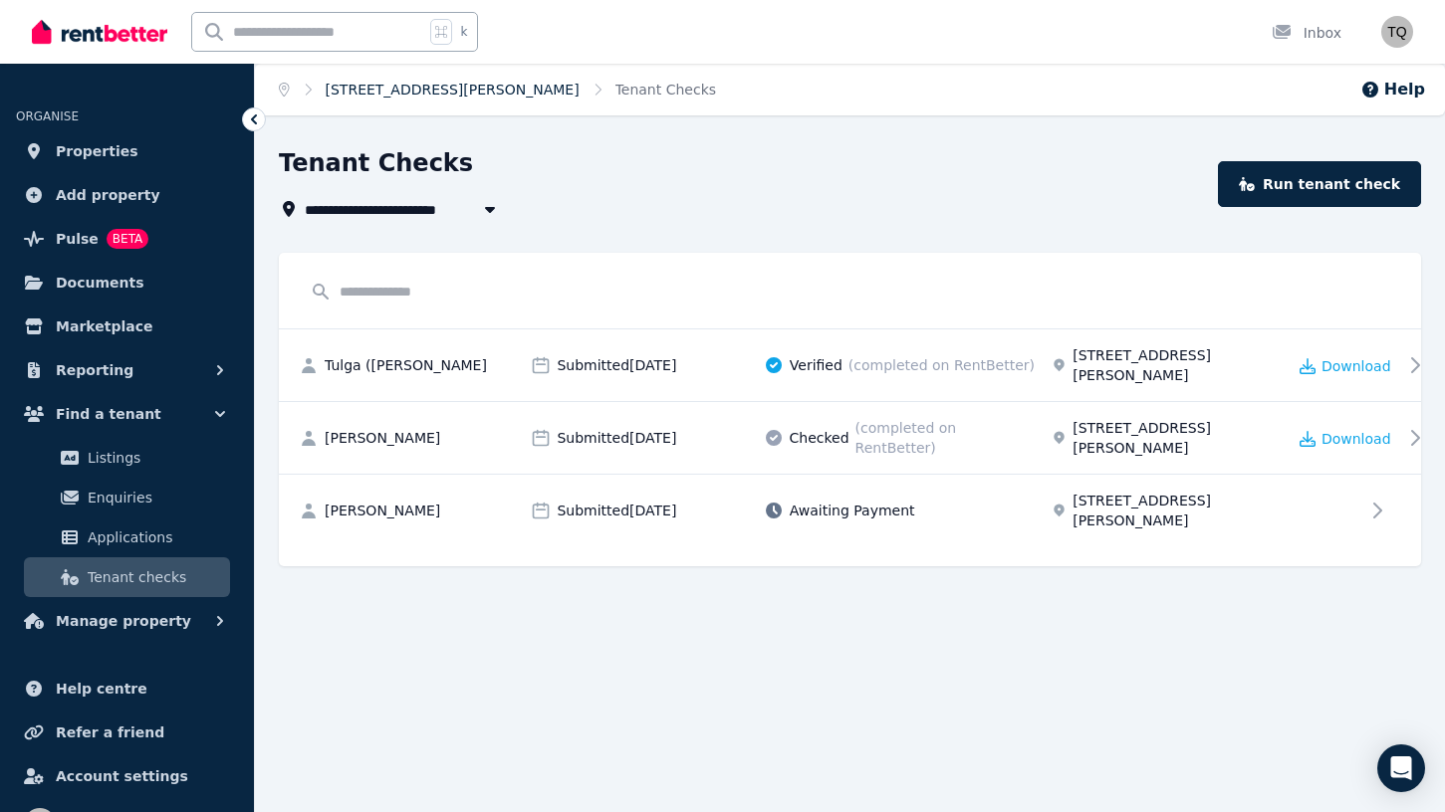
click at [500, 95] on link "[STREET_ADDRESS][PERSON_NAME]" at bounding box center [453, 90] width 254 height 16
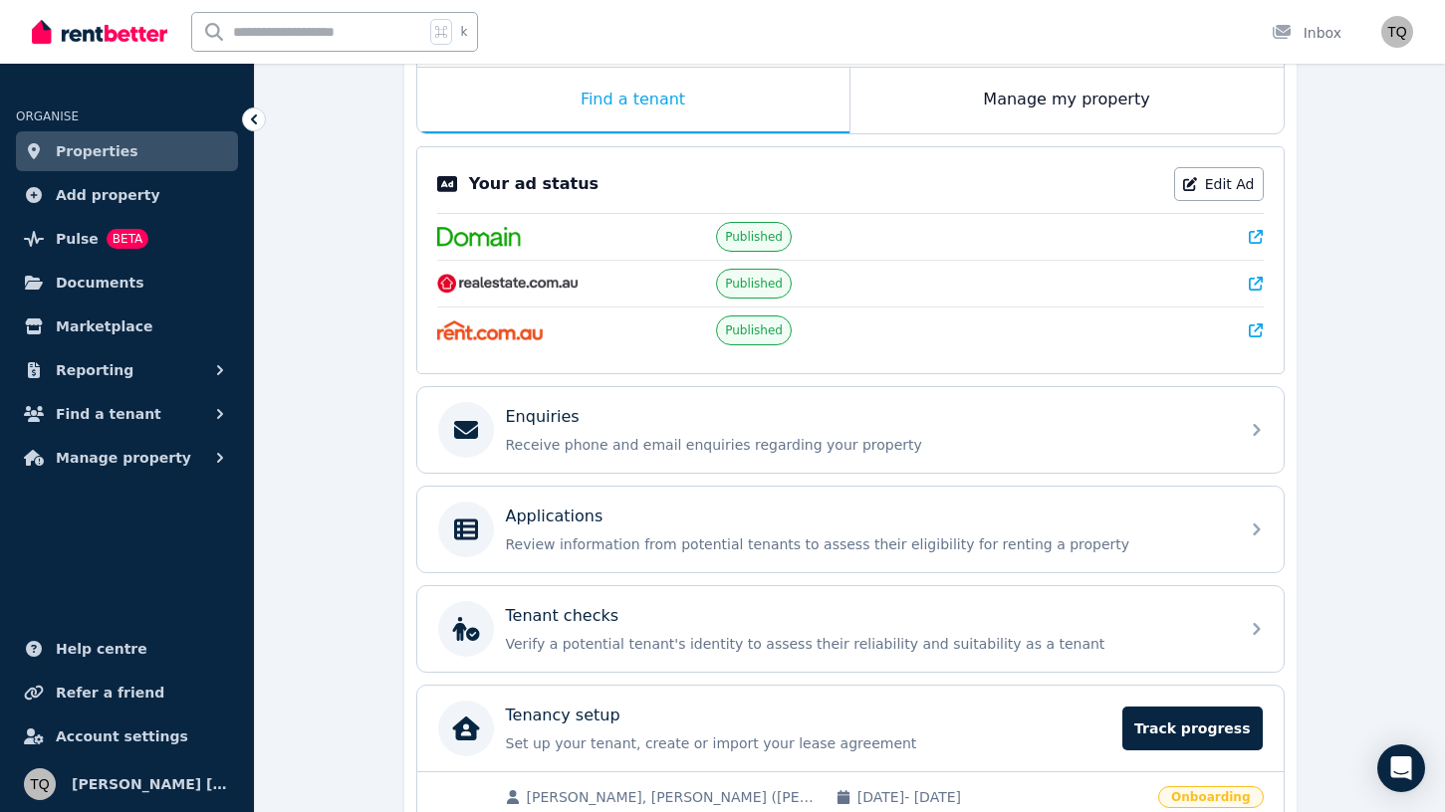
scroll to position [401, 0]
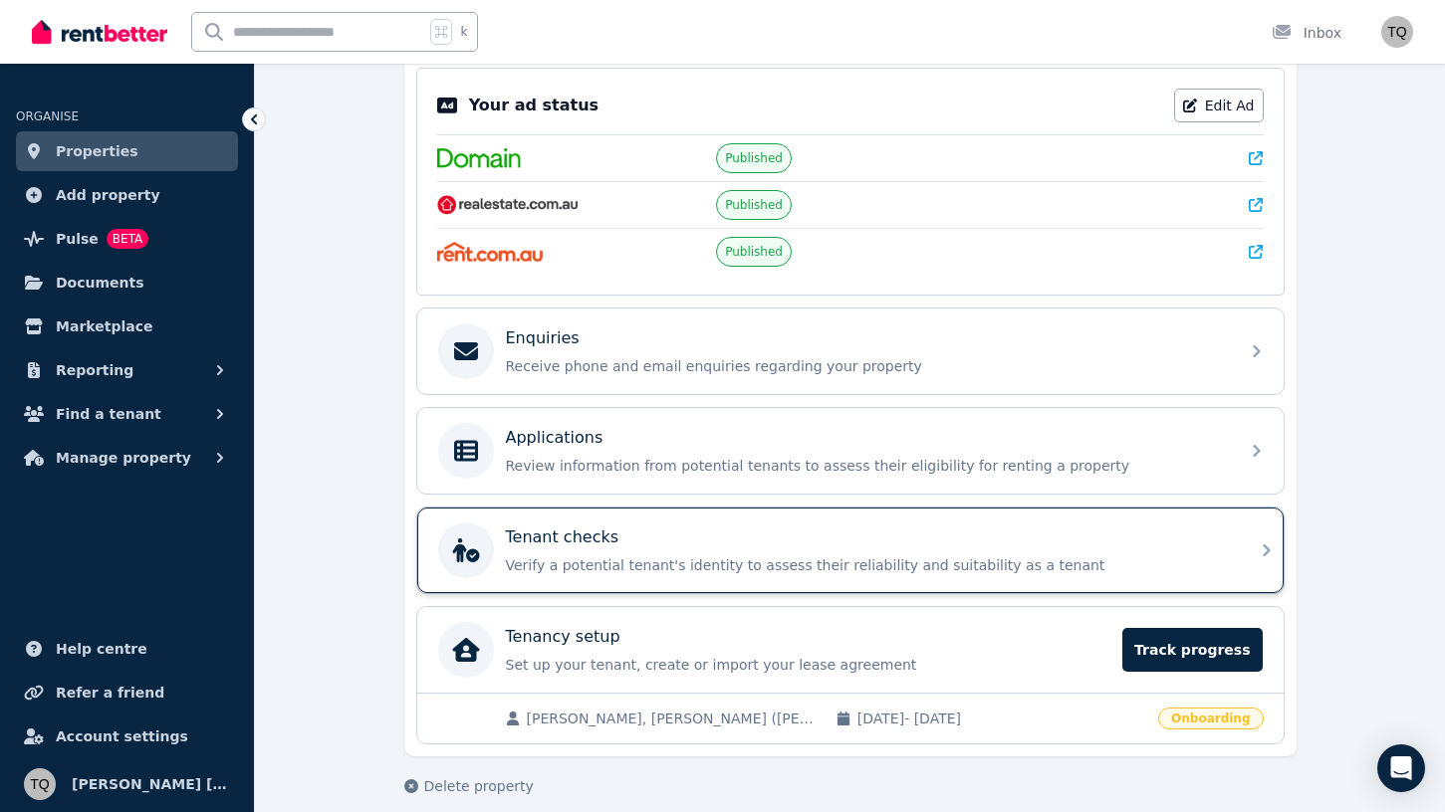
click at [799, 538] on div "Tenant checks" at bounding box center [866, 538] width 721 height 24
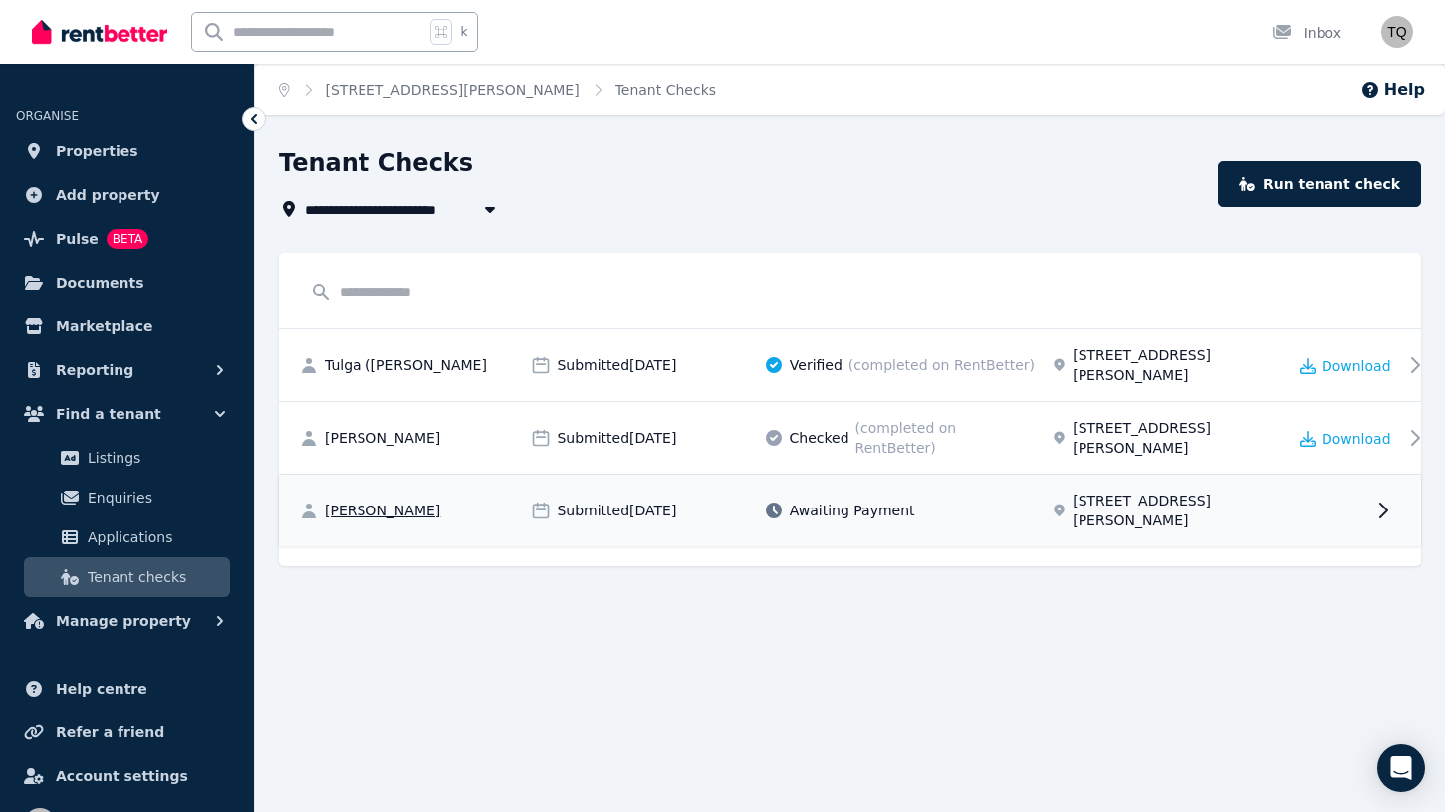
click at [1375, 499] on icon at bounding box center [1383, 511] width 24 height 24
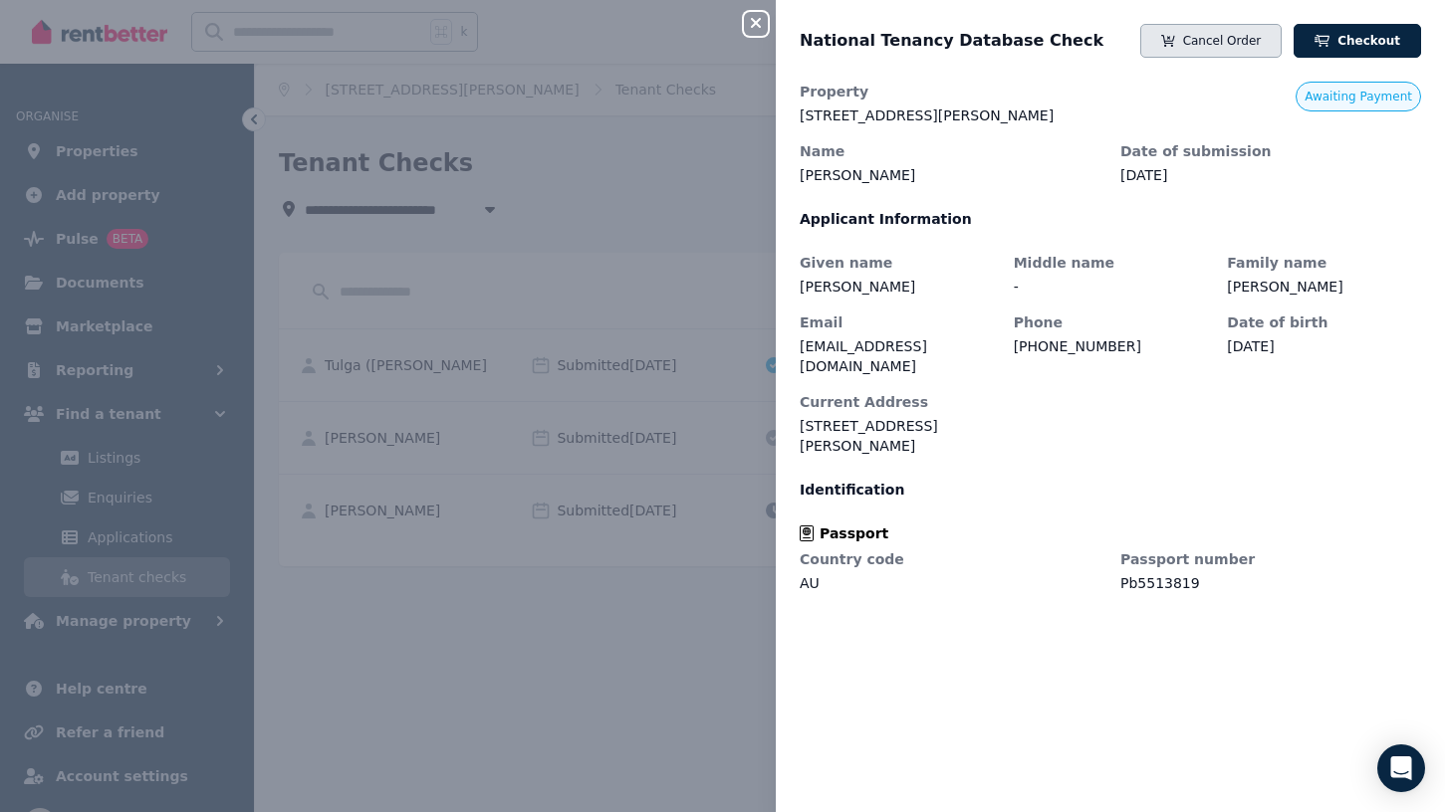
click at [1248, 40] on button "Cancel Order" at bounding box center [1210, 41] width 141 height 34
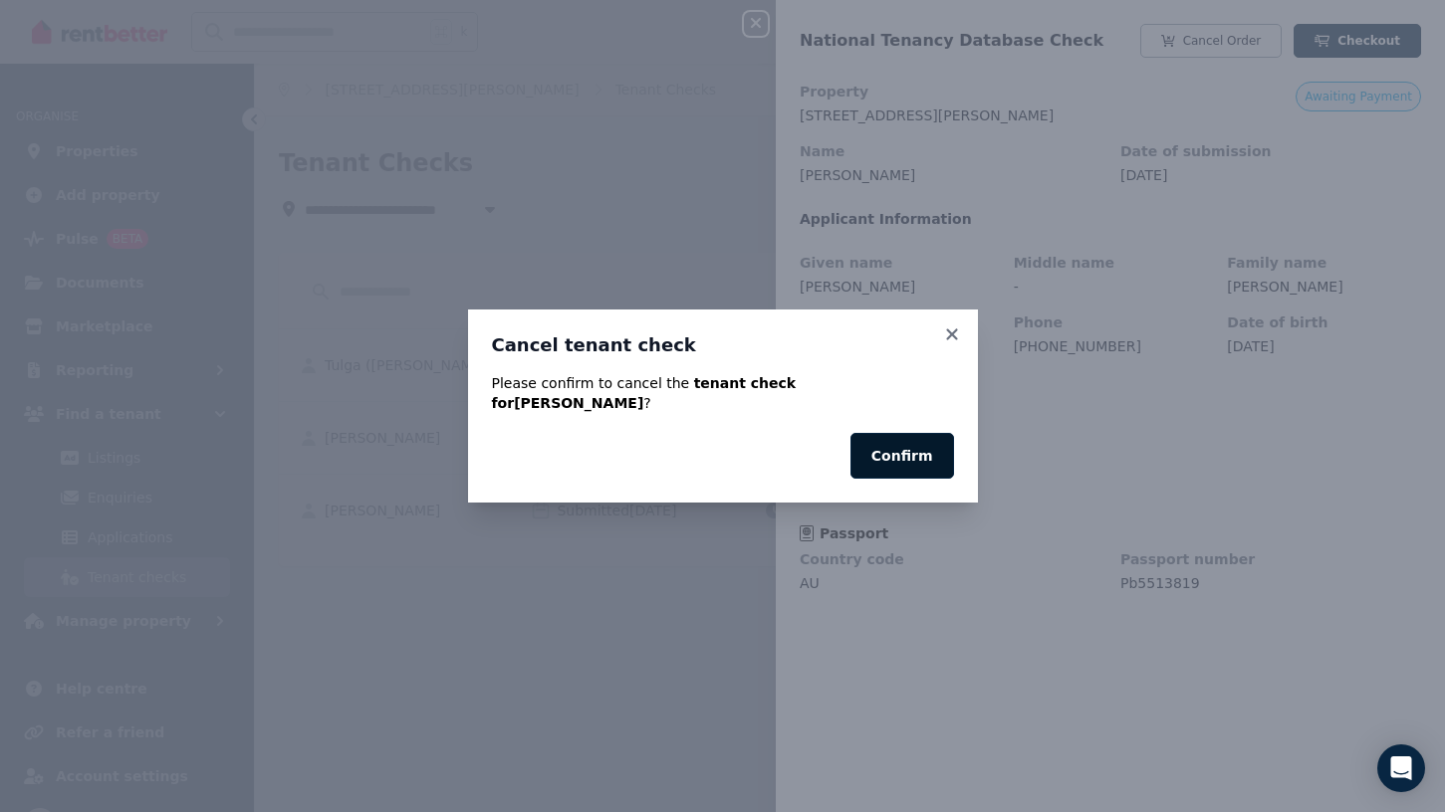
click at [939, 444] on button "Confirm" at bounding box center [902, 456] width 104 height 46
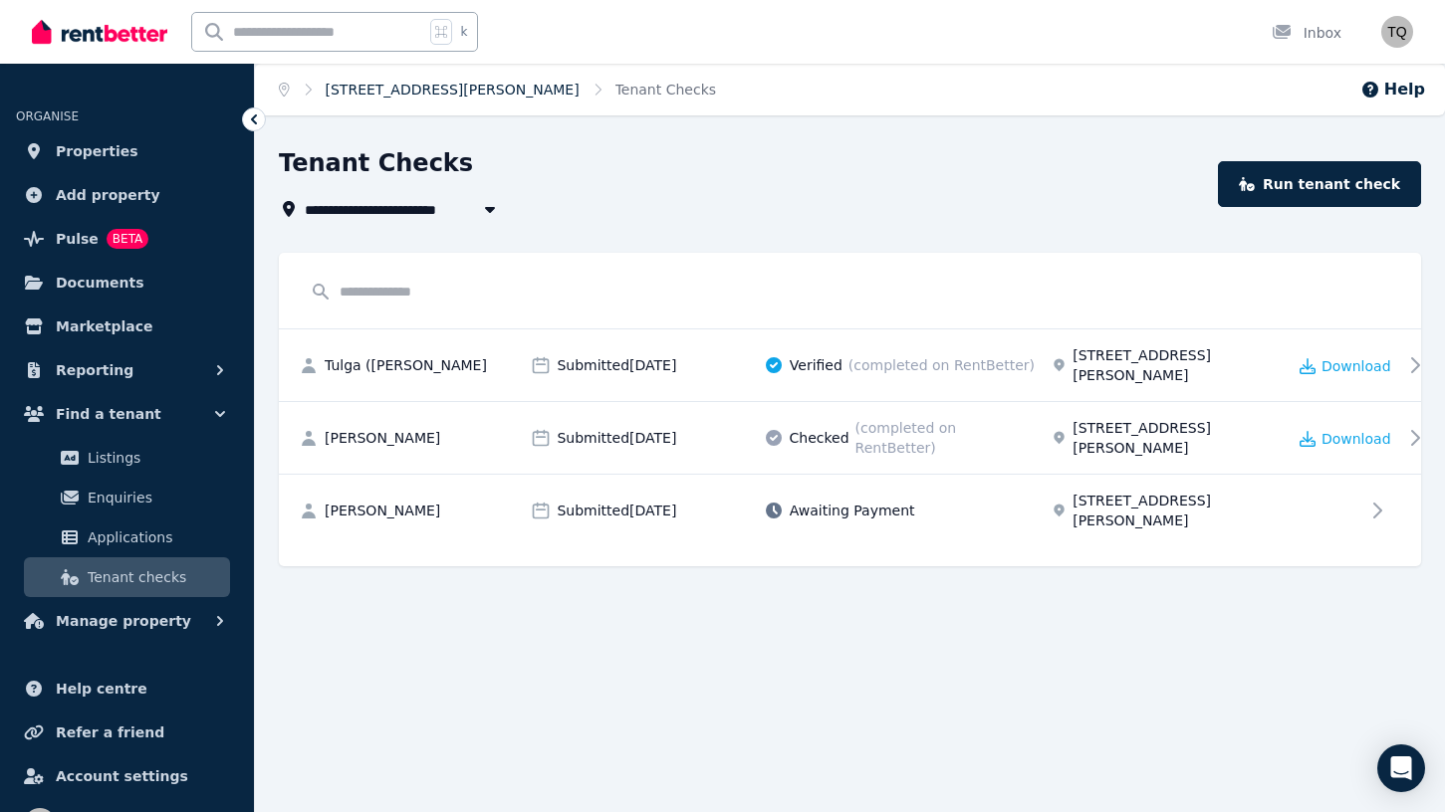
click at [363, 94] on link "[STREET_ADDRESS][PERSON_NAME]" at bounding box center [453, 90] width 254 height 16
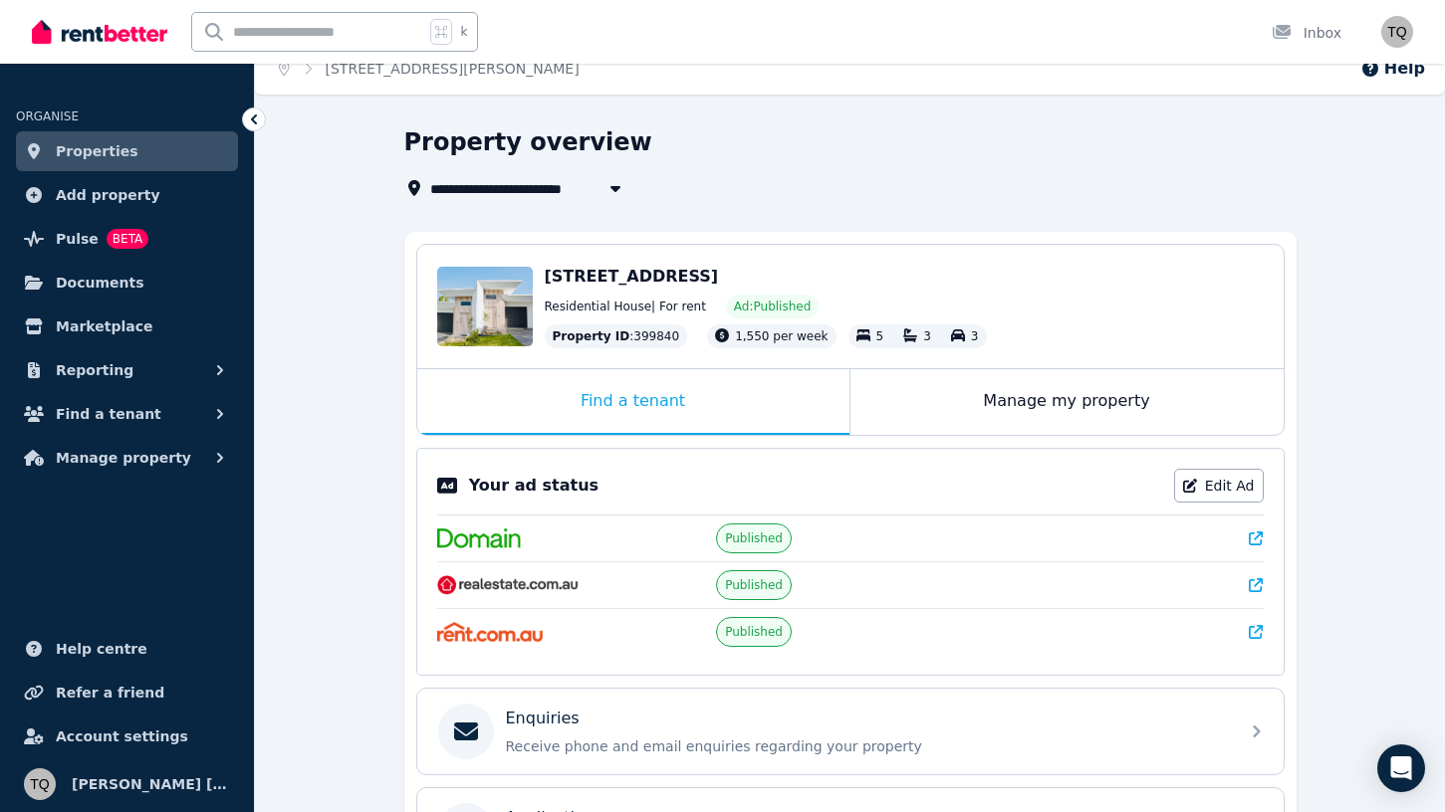
scroll to position [29, 0]
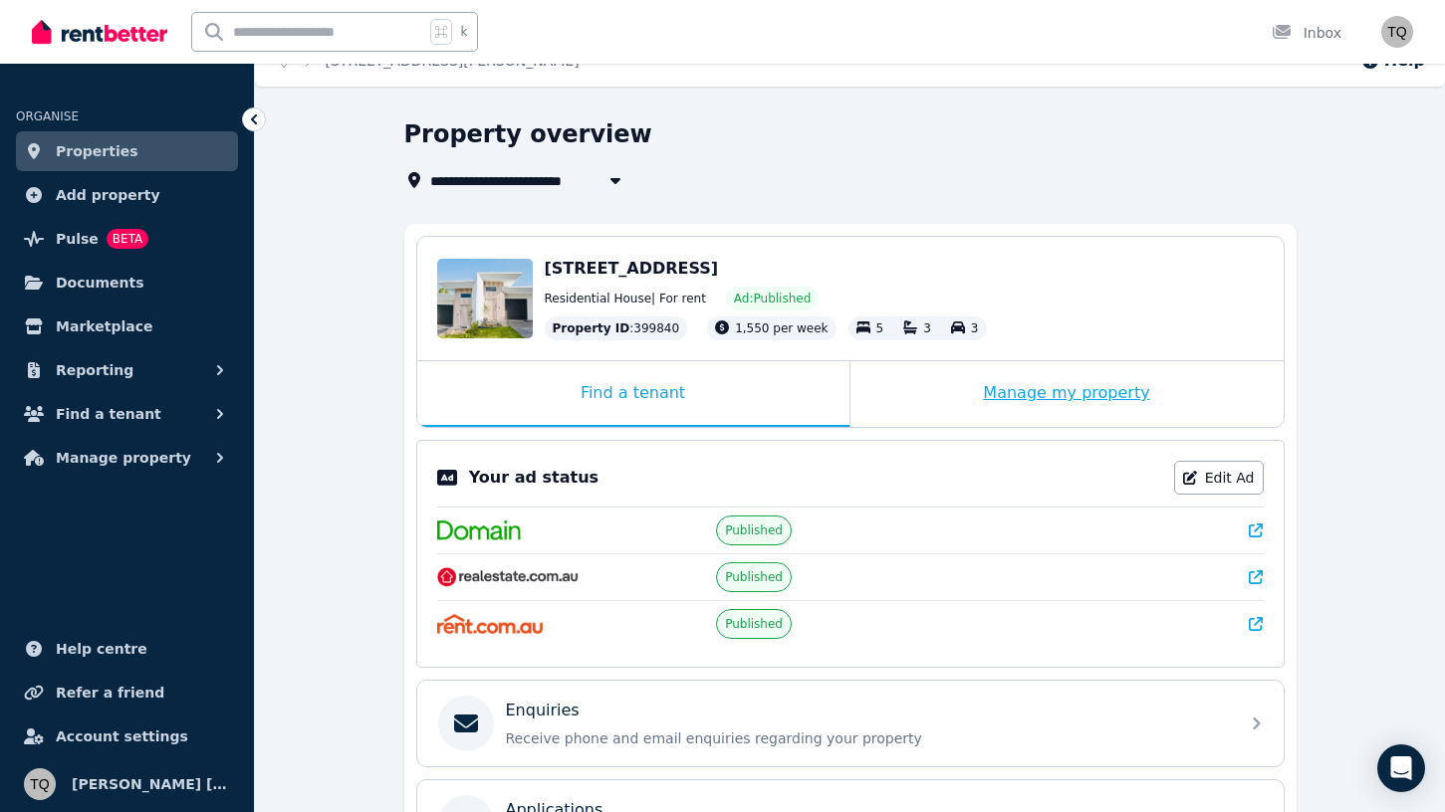
click at [985, 400] on div "Manage my property" at bounding box center [1066, 394] width 433 height 66
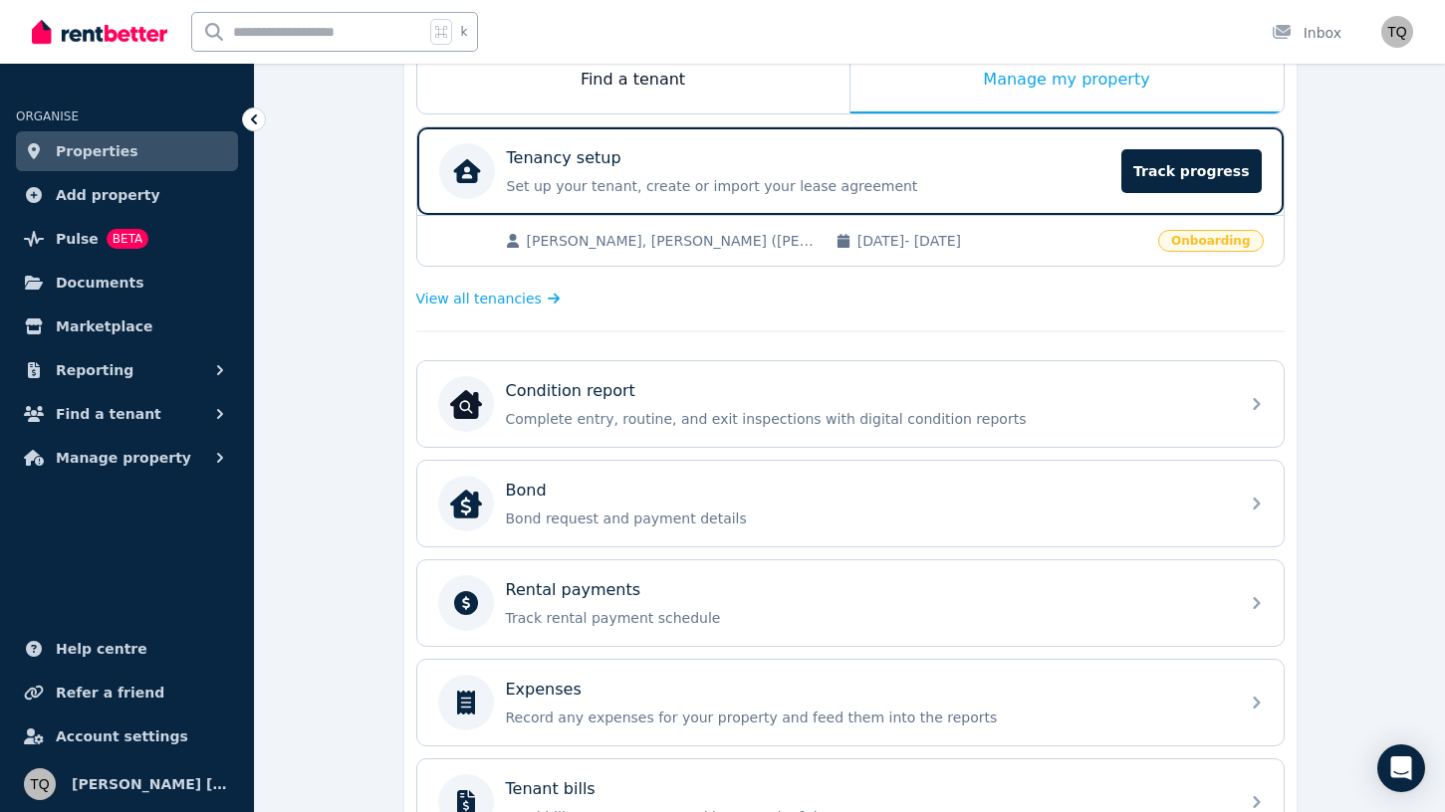
scroll to position [348, 0]
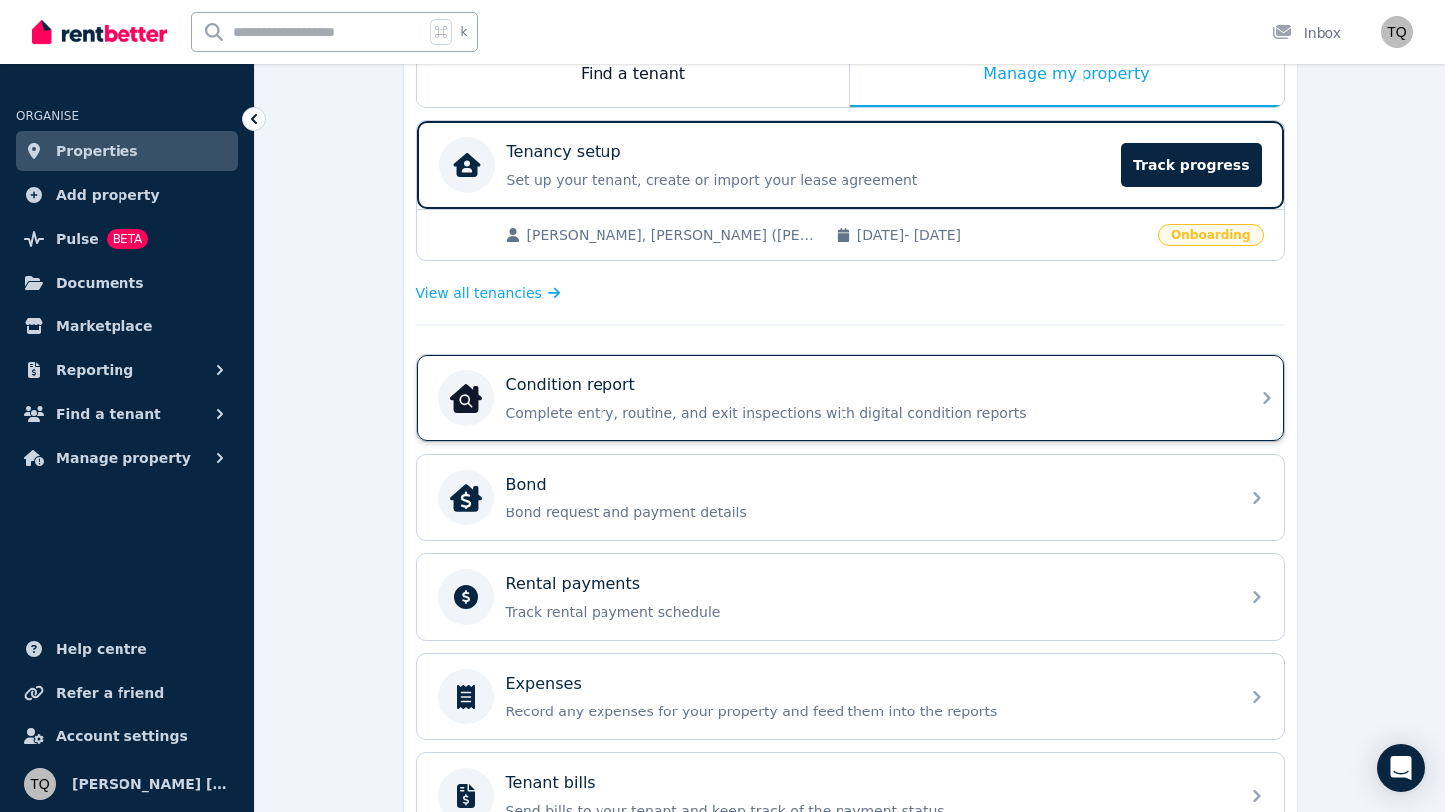
click at [1034, 426] on div "Condition report Complete entry, routine, and exit inspections with digital con…" at bounding box center [832, 398] width 789 height 56
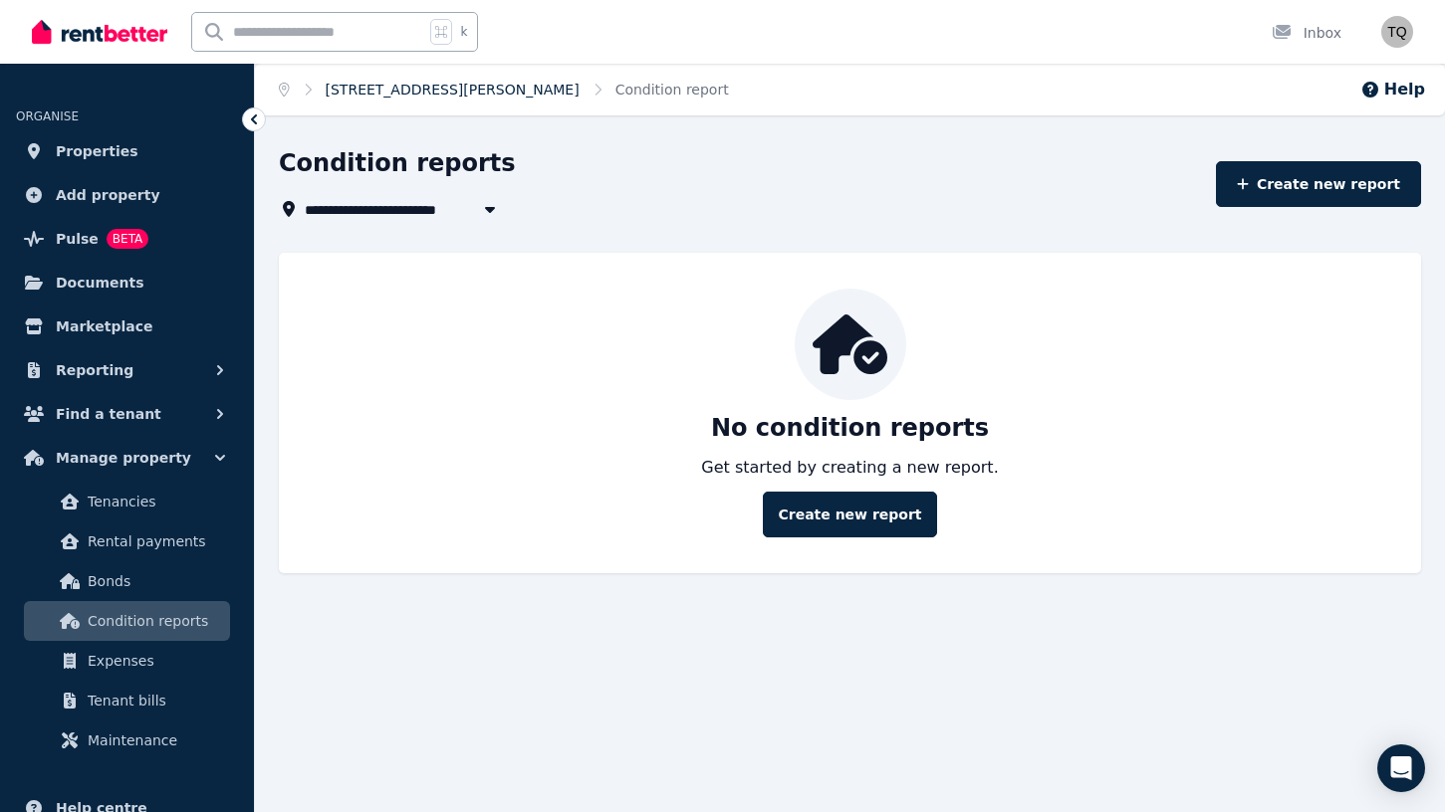
click at [380, 88] on link "[STREET_ADDRESS][PERSON_NAME]" at bounding box center [453, 90] width 254 height 16
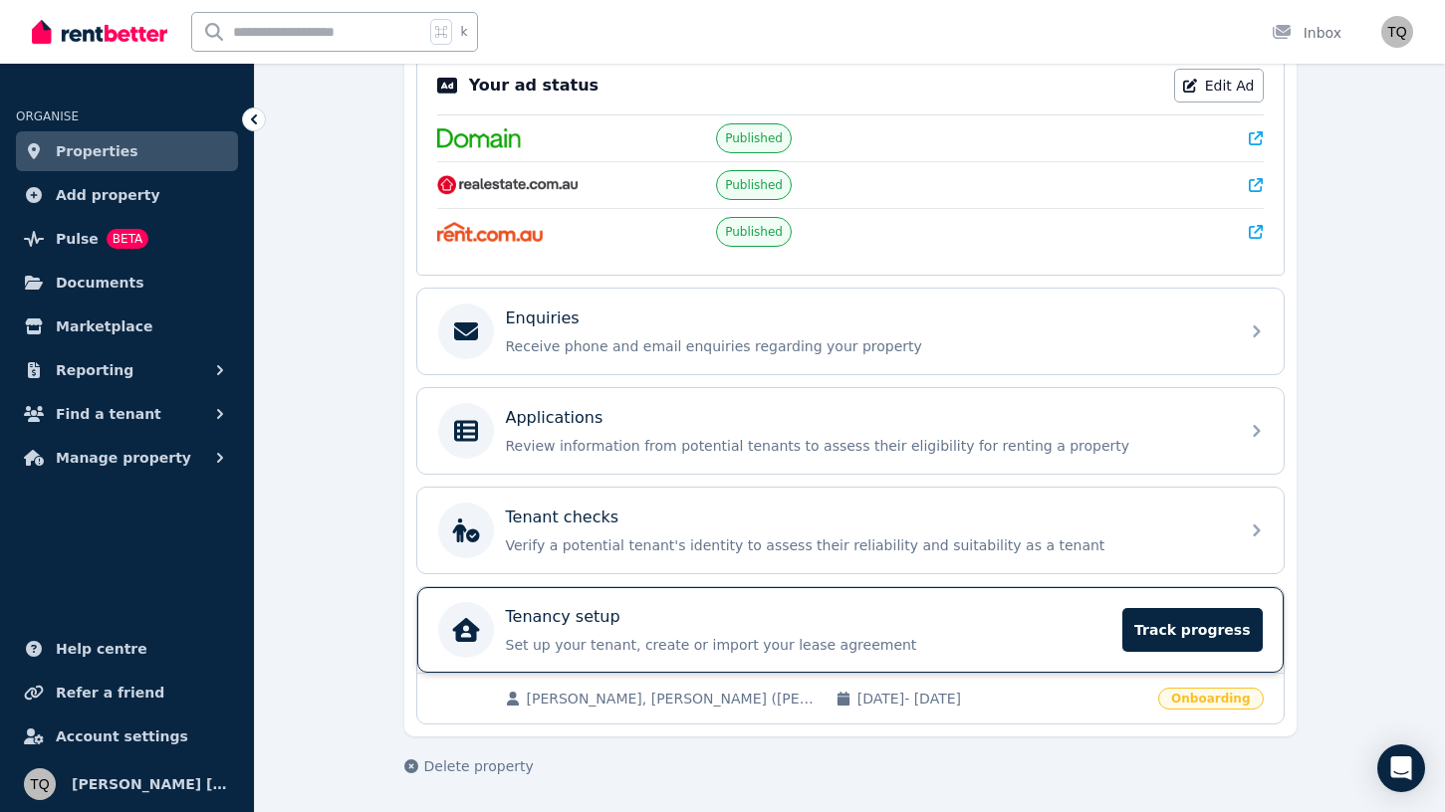
scroll to position [421, 0]
click at [1037, 640] on p "Set up your tenant, create or import your lease agreement" at bounding box center [808, 645] width 605 height 20
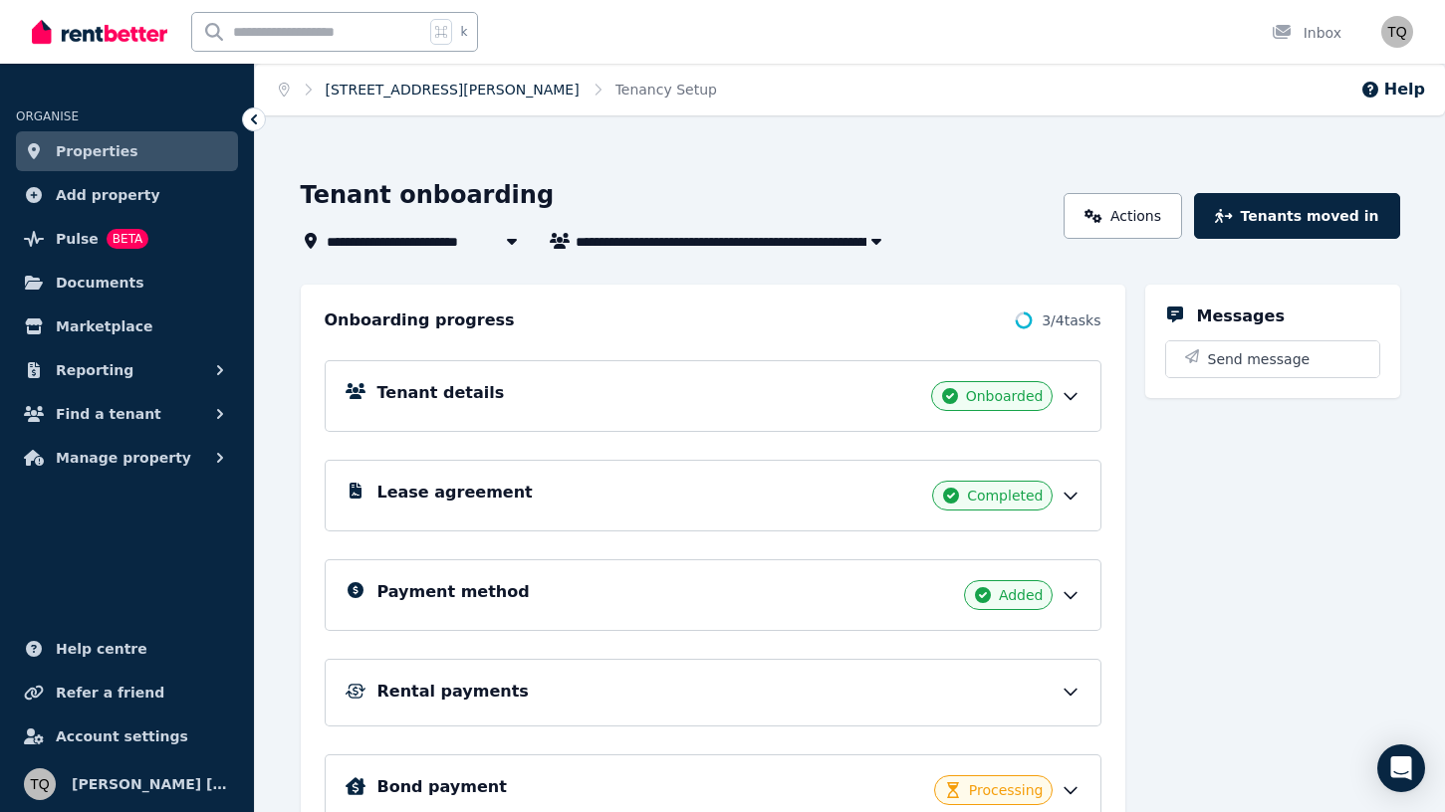
click at [421, 95] on link "[STREET_ADDRESS][PERSON_NAME]" at bounding box center [453, 90] width 254 height 16
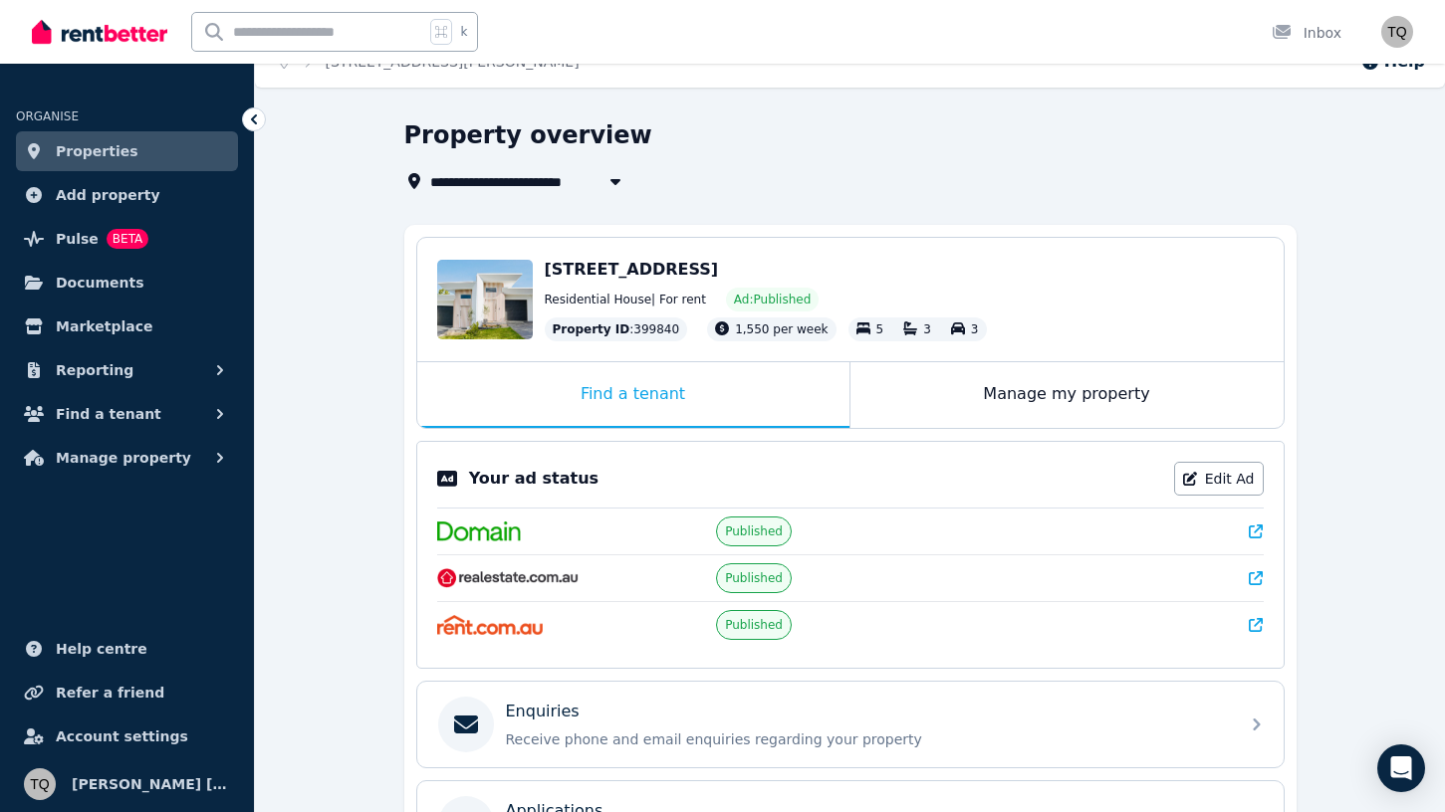
scroll to position [35, 0]
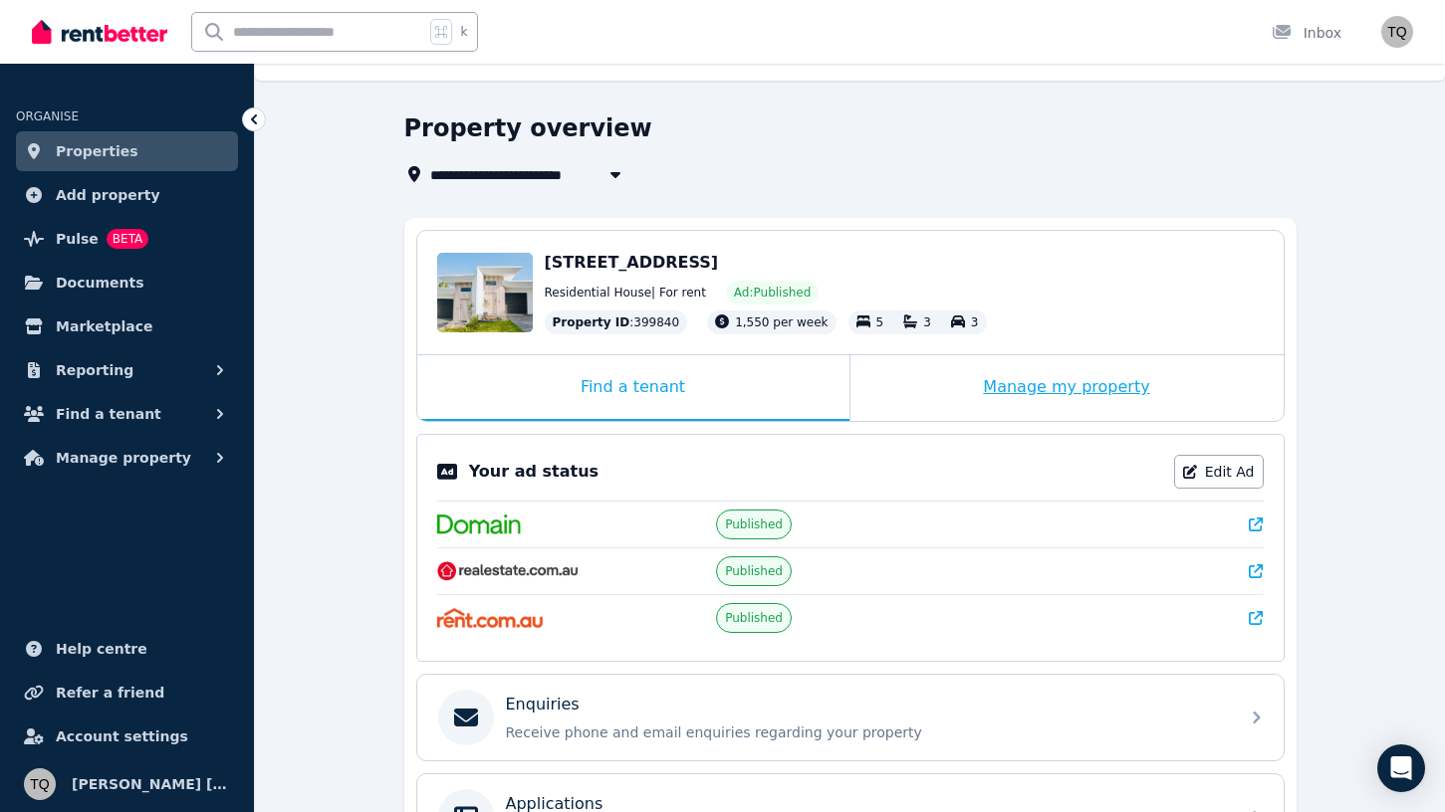
click at [1000, 396] on div "Manage my property" at bounding box center [1066, 388] width 433 height 66
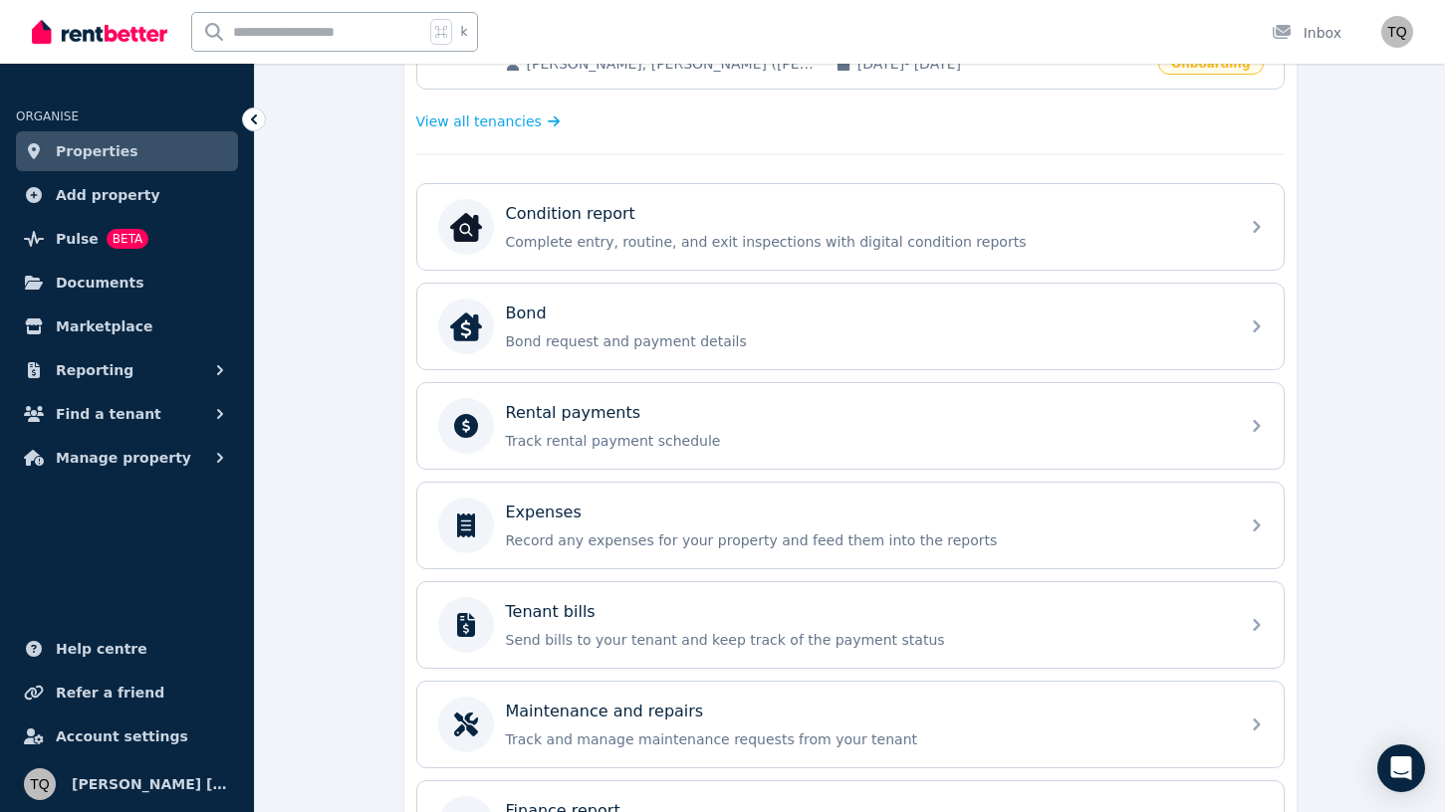
scroll to position [526, 0]
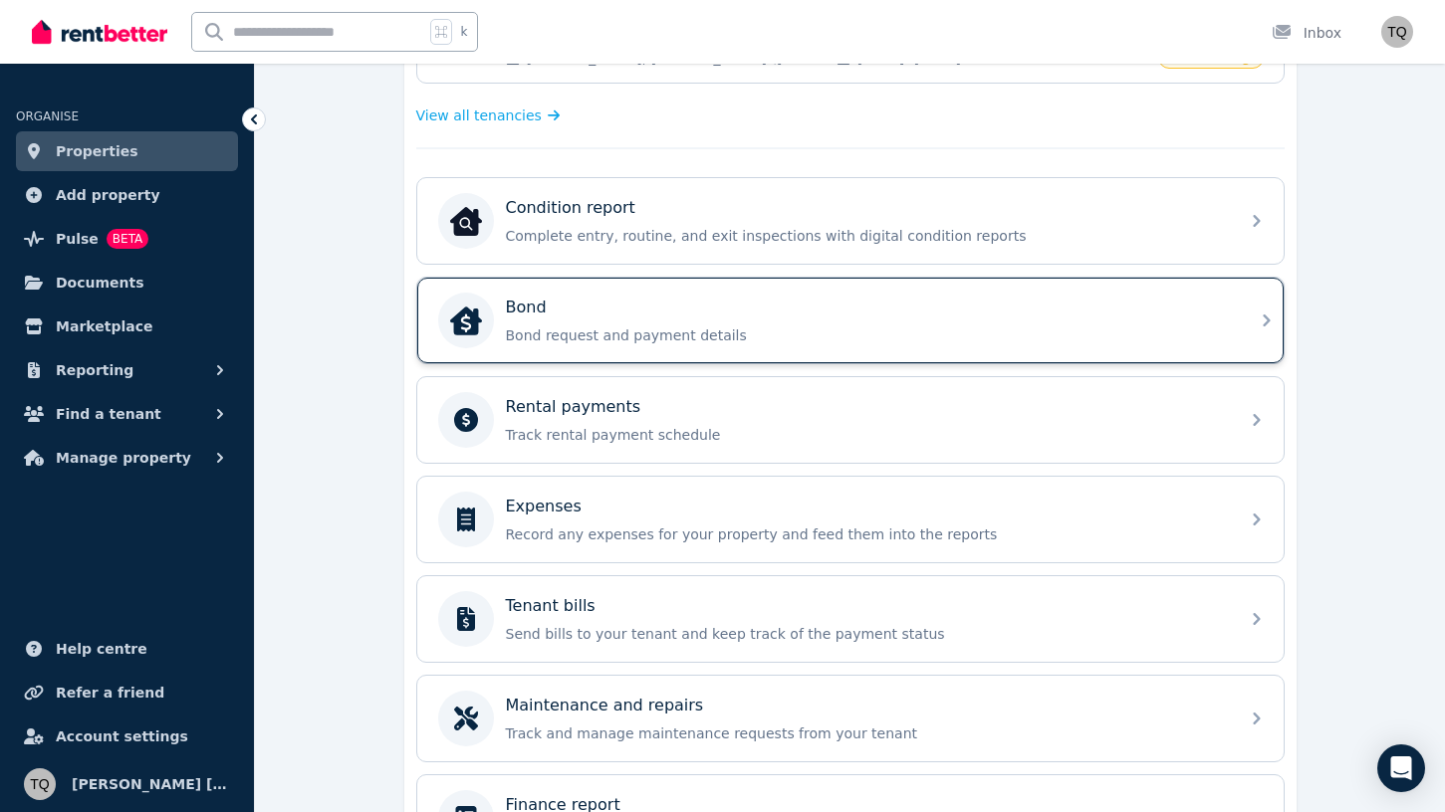
click at [1094, 342] on p "Bond request and payment details" at bounding box center [866, 336] width 721 height 20
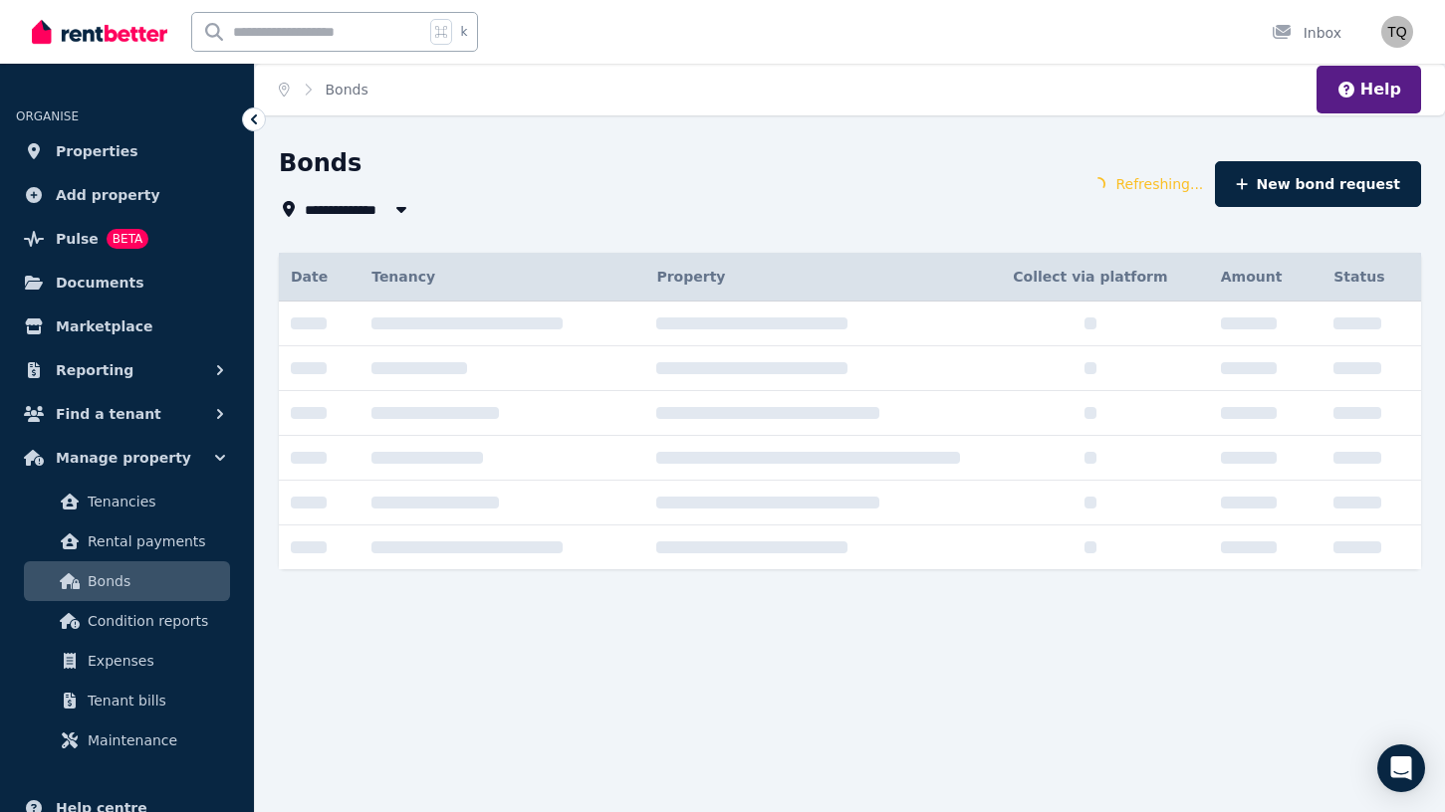
type input "**********"
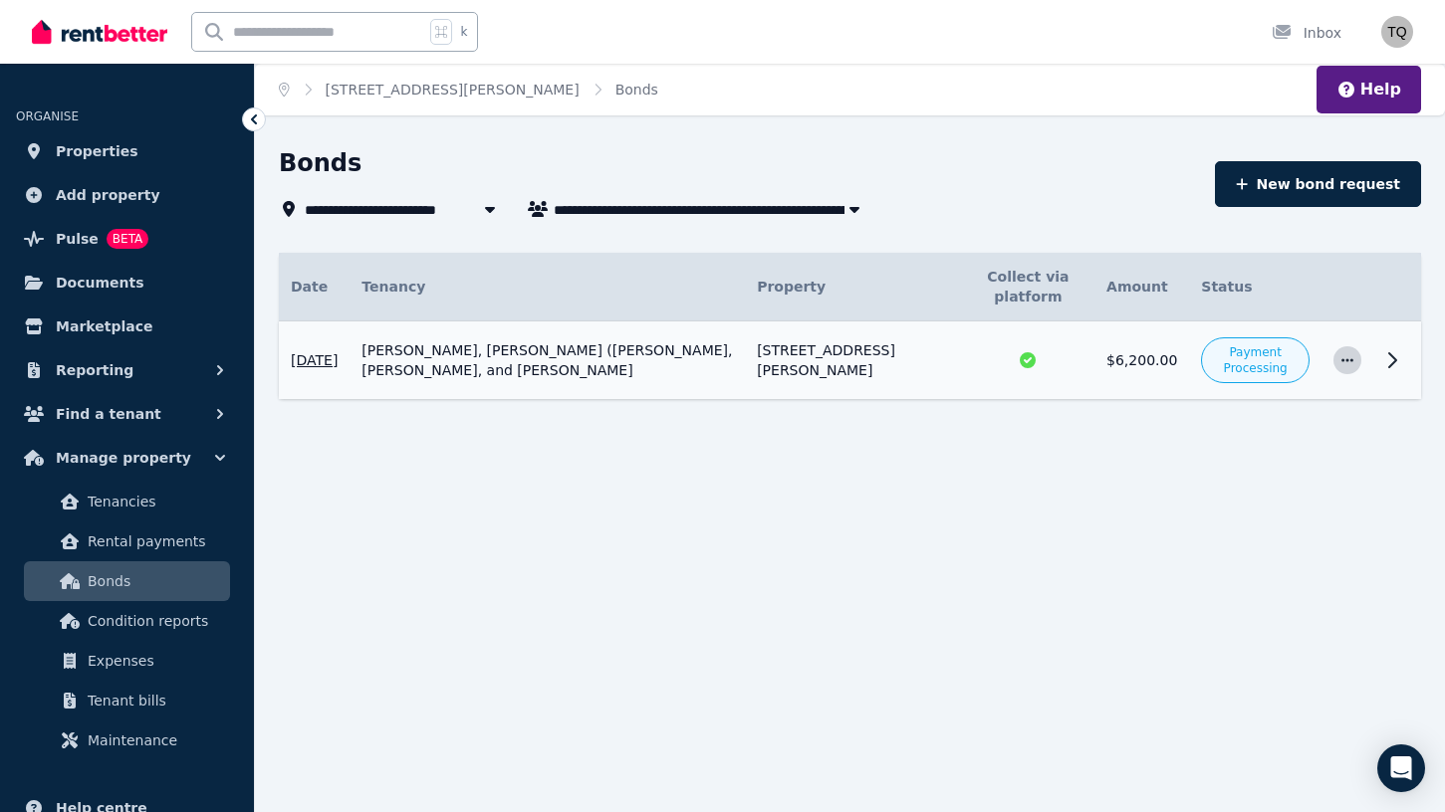
click at [1346, 359] on icon "button" at bounding box center [1347, 359] width 12 height 3
click at [1259, 416] on span "View details" at bounding box center [1281, 414] width 127 height 24
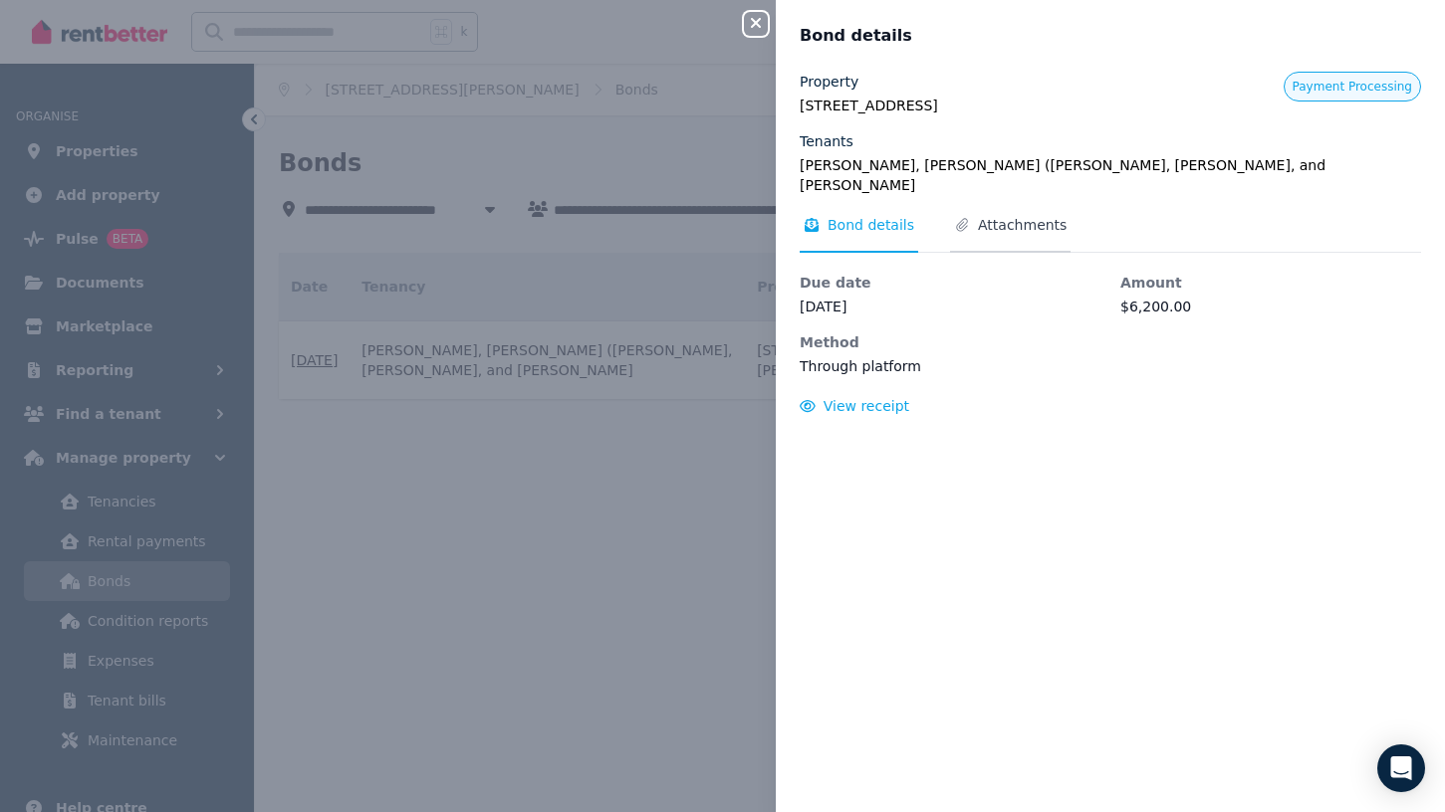
click at [997, 215] on span "Attachments" at bounding box center [1022, 225] width 89 height 20
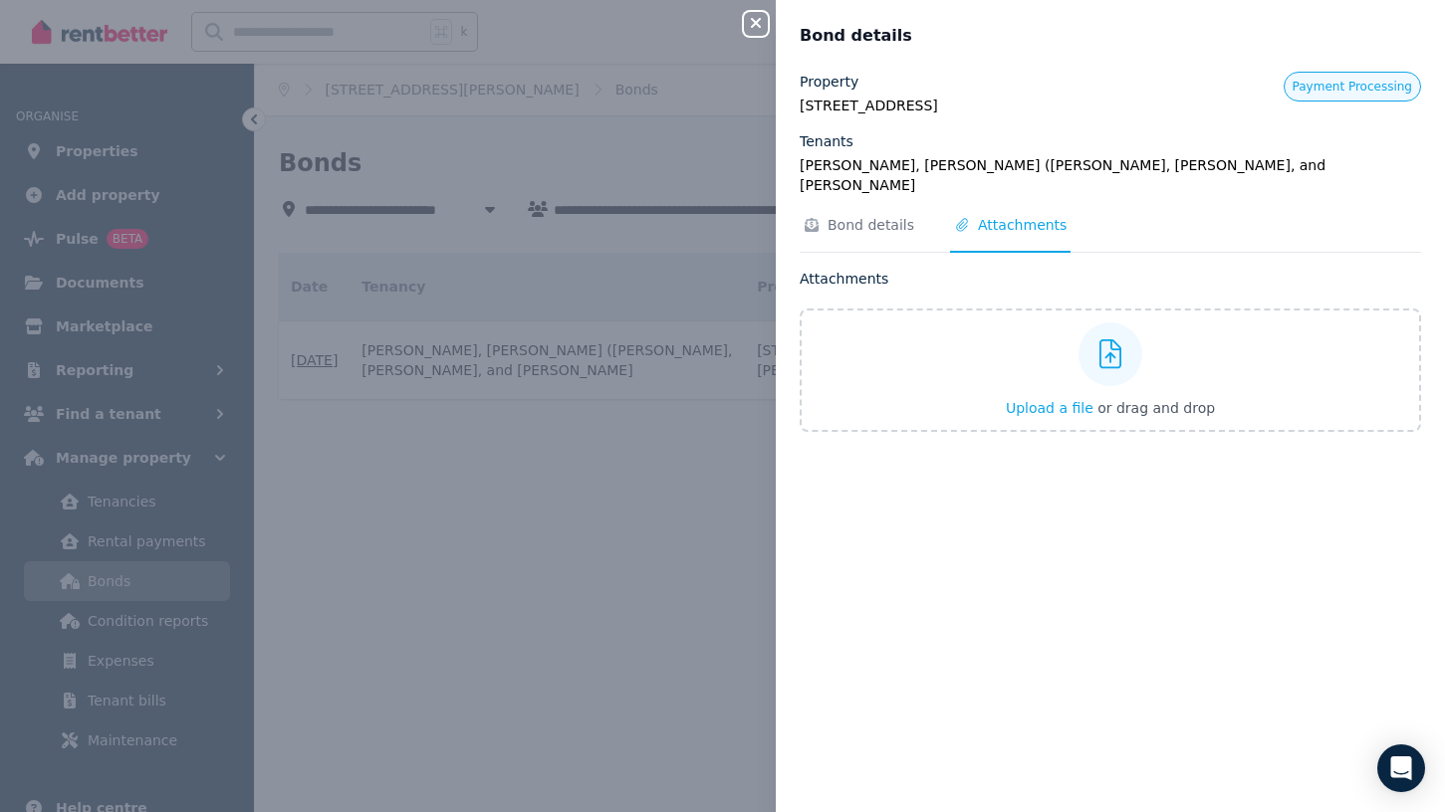
click at [762, 25] on icon "button" at bounding box center [756, 23] width 24 height 16
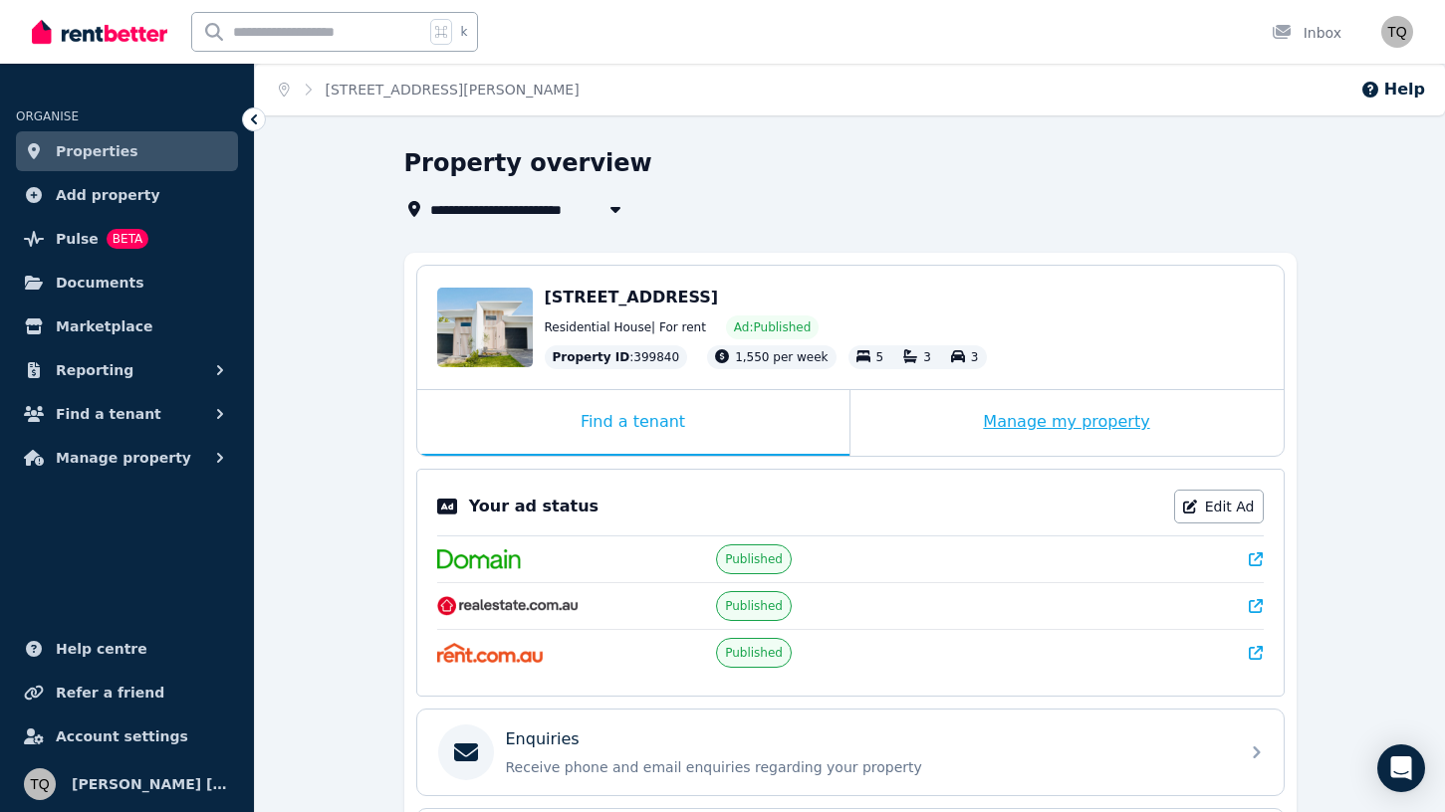
click at [1027, 427] on div "Manage my property" at bounding box center [1066, 423] width 433 height 66
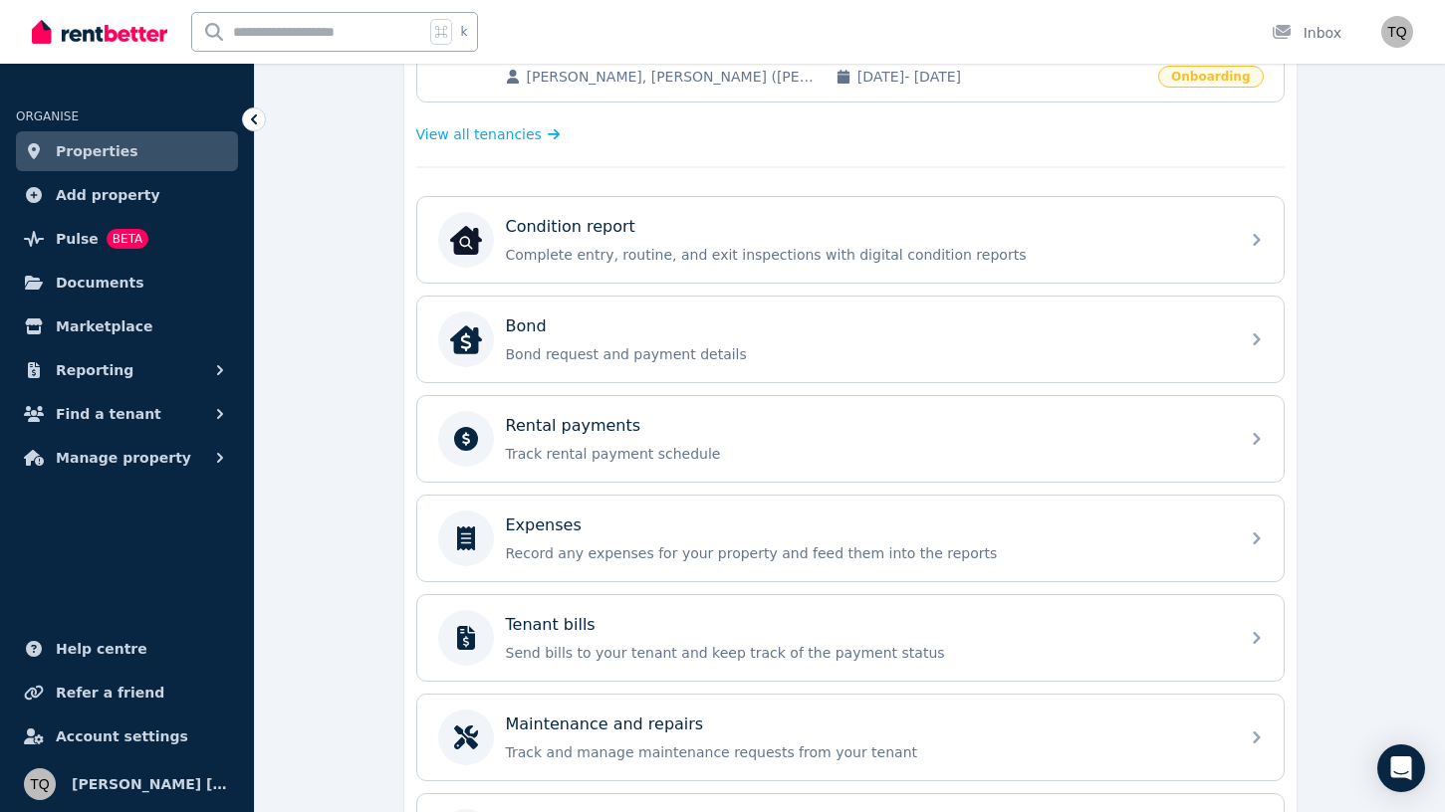
scroll to position [509, 0]
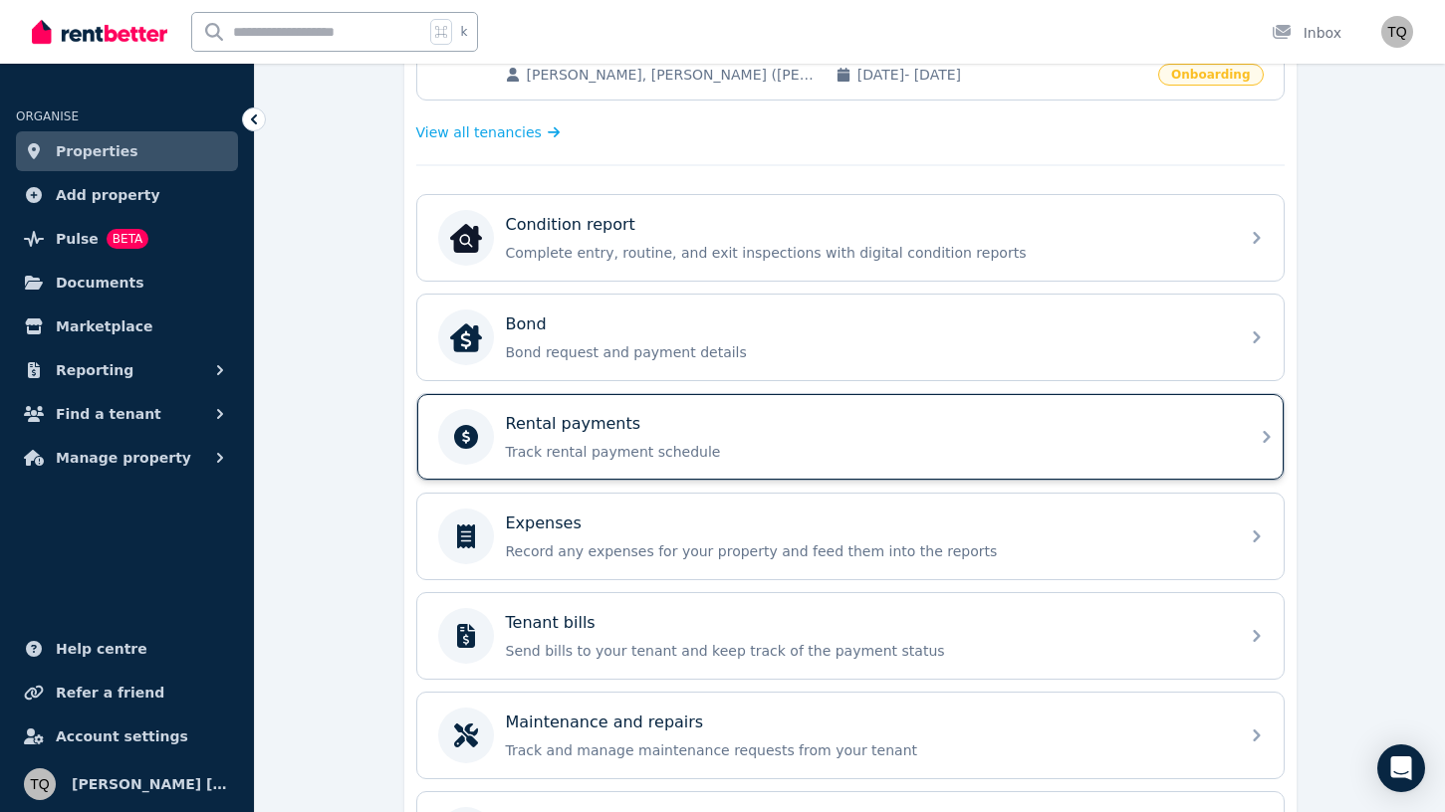
click at [1059, 452] on p "Track rental payment schedule" at bounding box center [866, 452] width 721 height 20
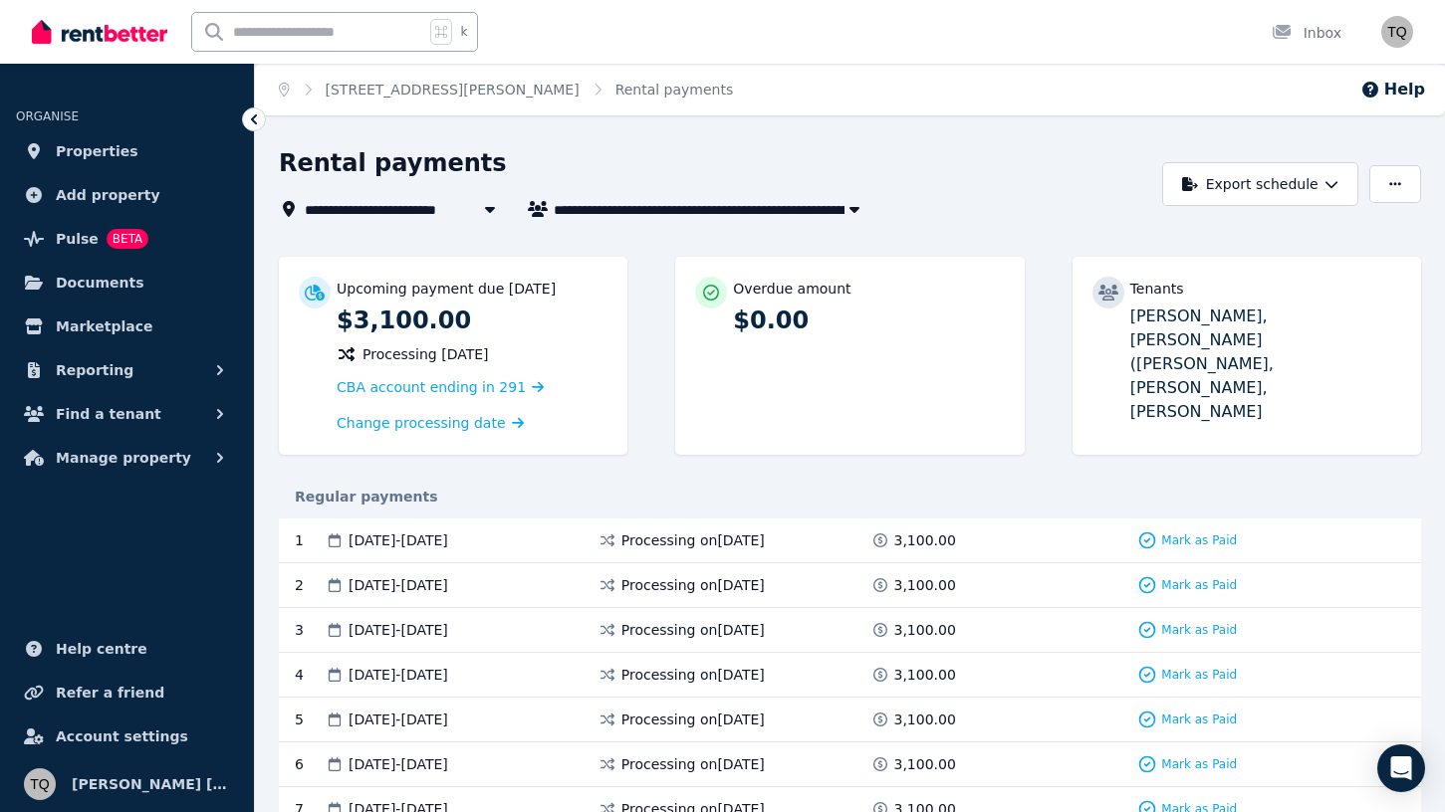
click at [261, 115] on icon at bounding box center [254, 120] width 20 height 20
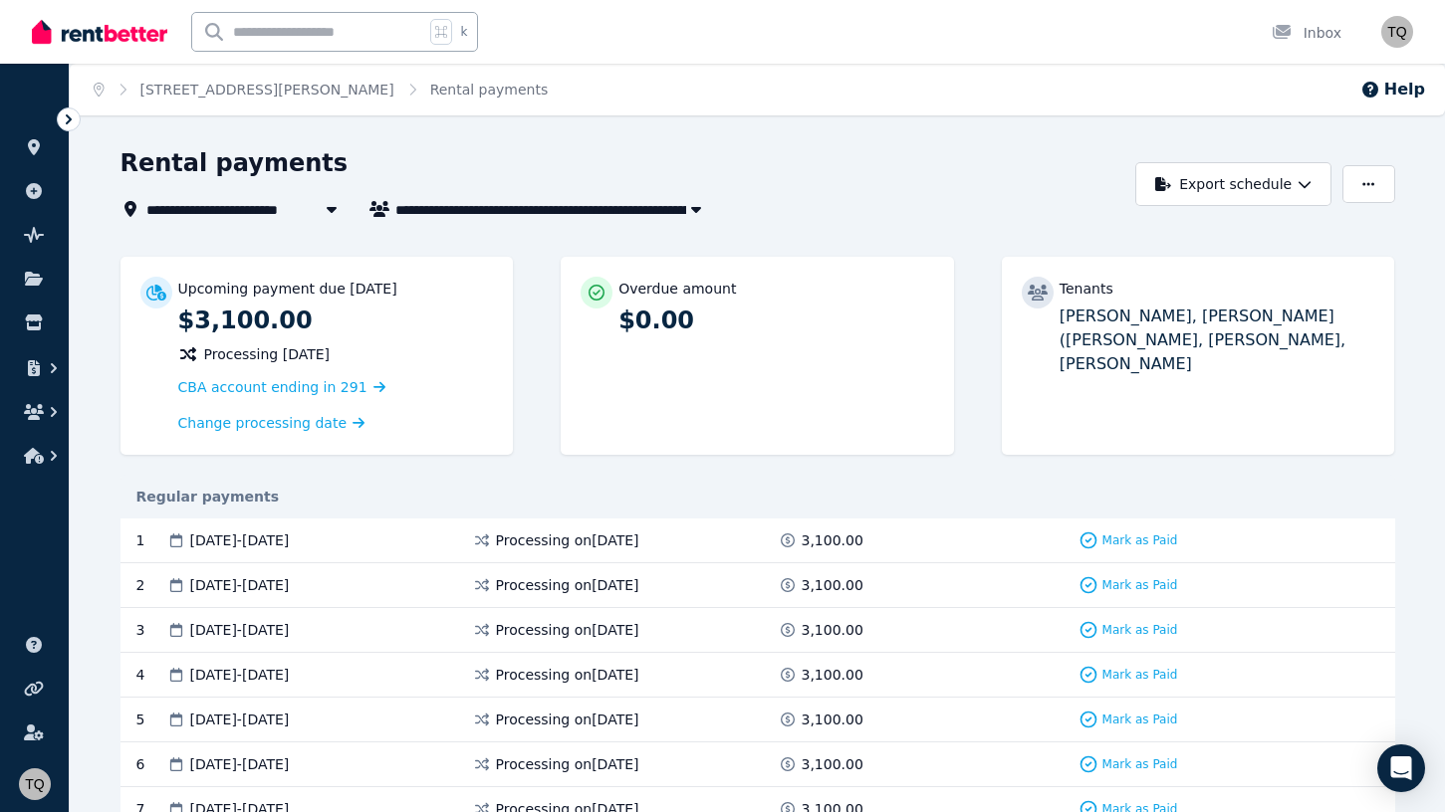
click at [70, 118] on icon at bounding box center [69, 120] width 6 height 10
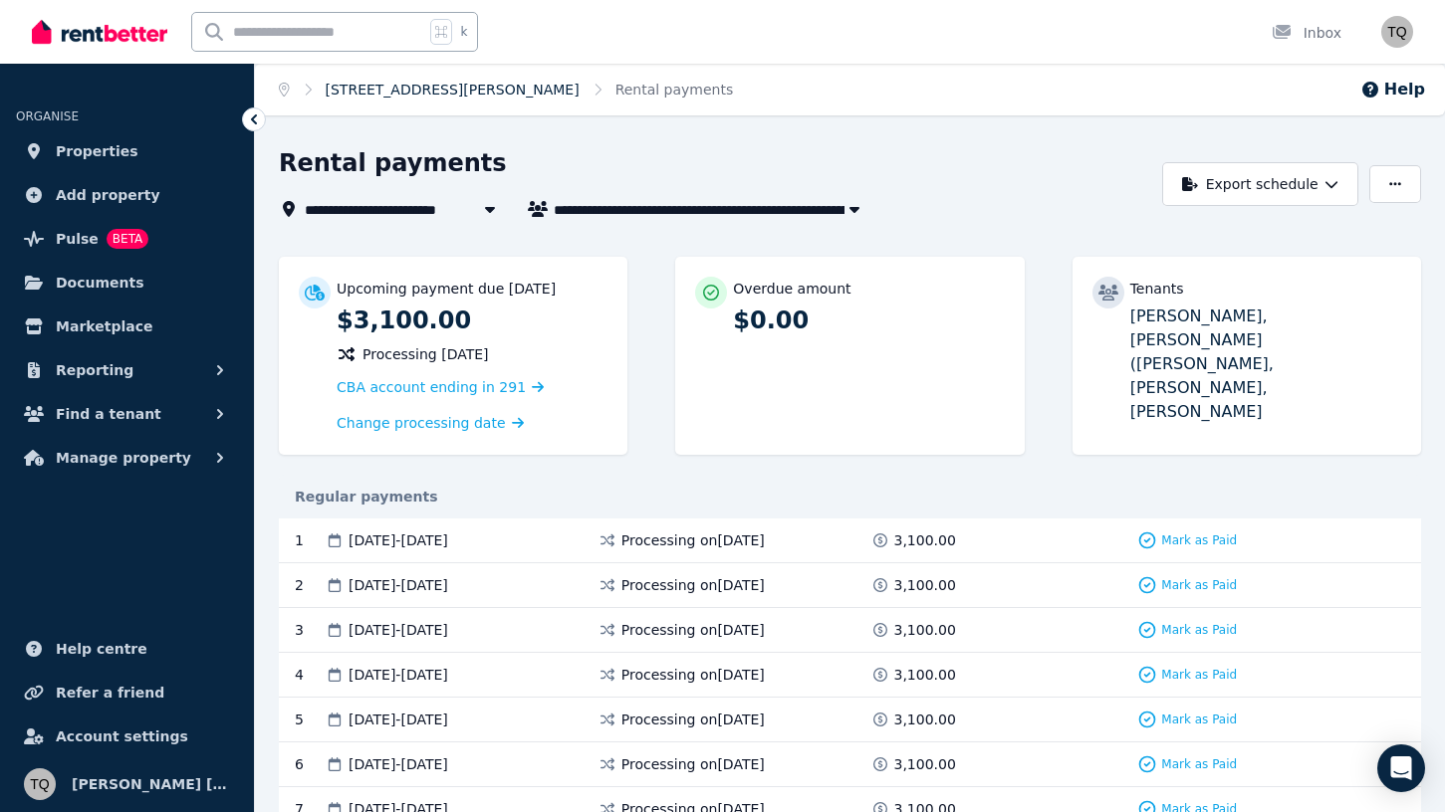
click at [448, 90] on link "[STREET_ADDRESS][PERSON_NAME]" at bounding box center [453, 90] width 254 height 16
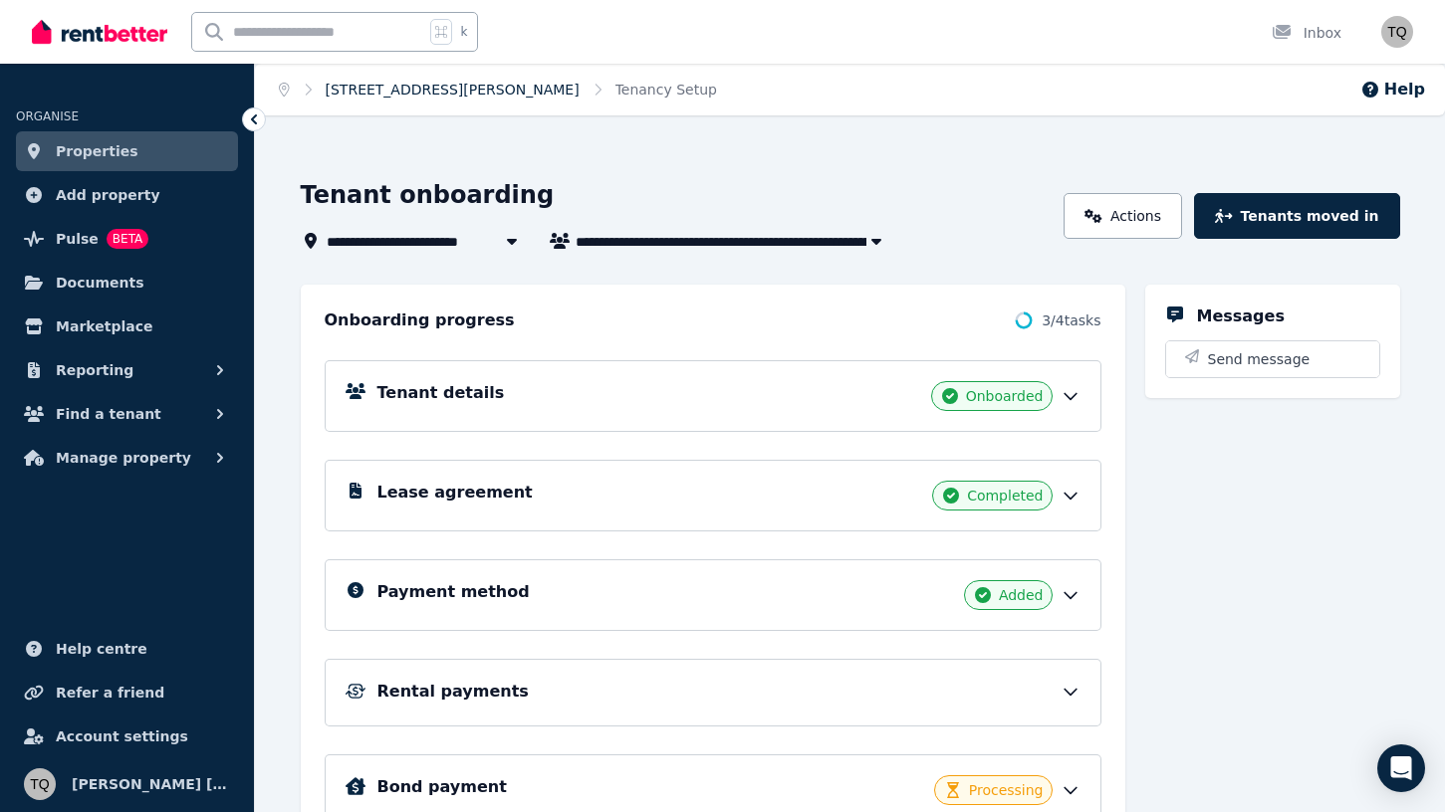
click at [446, 90] on link "[STREET_ADDRESS][PERSON_NAME]" at bounding box center [453, 90] width 254 height 16
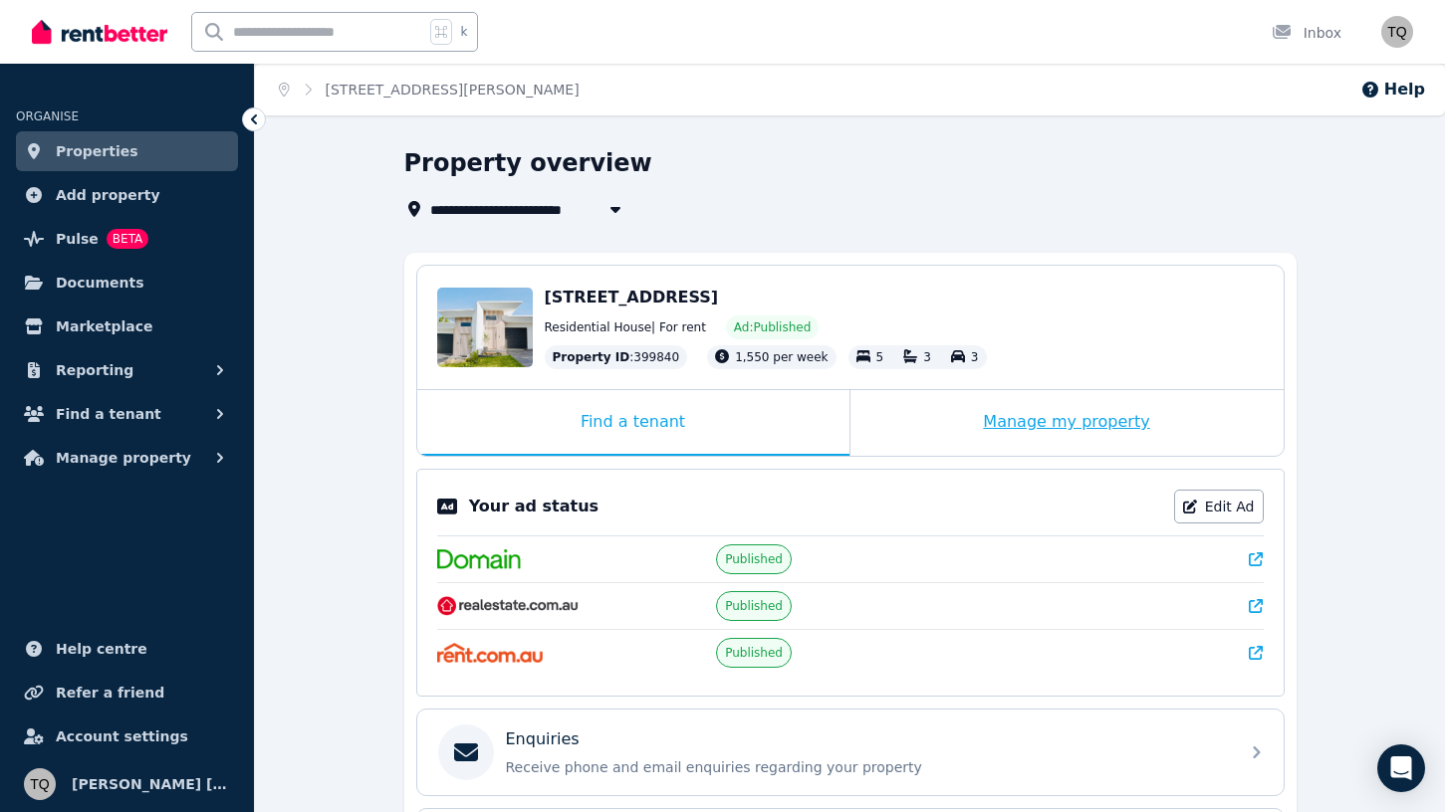
click at [1077, 427] on div "Manage my property" at bounding box center [1066, 423] width 433 height 66
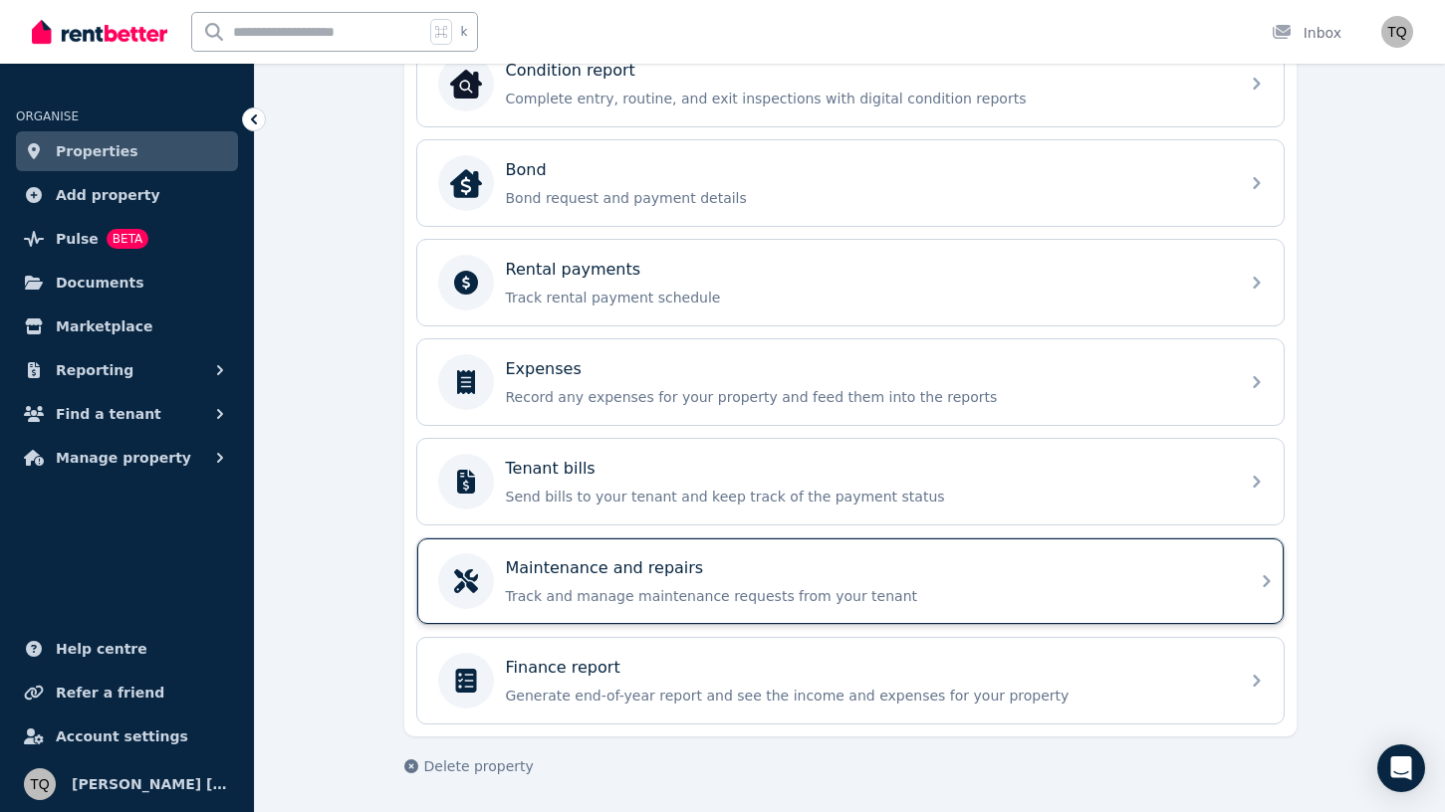
scroll to position [663, 0]
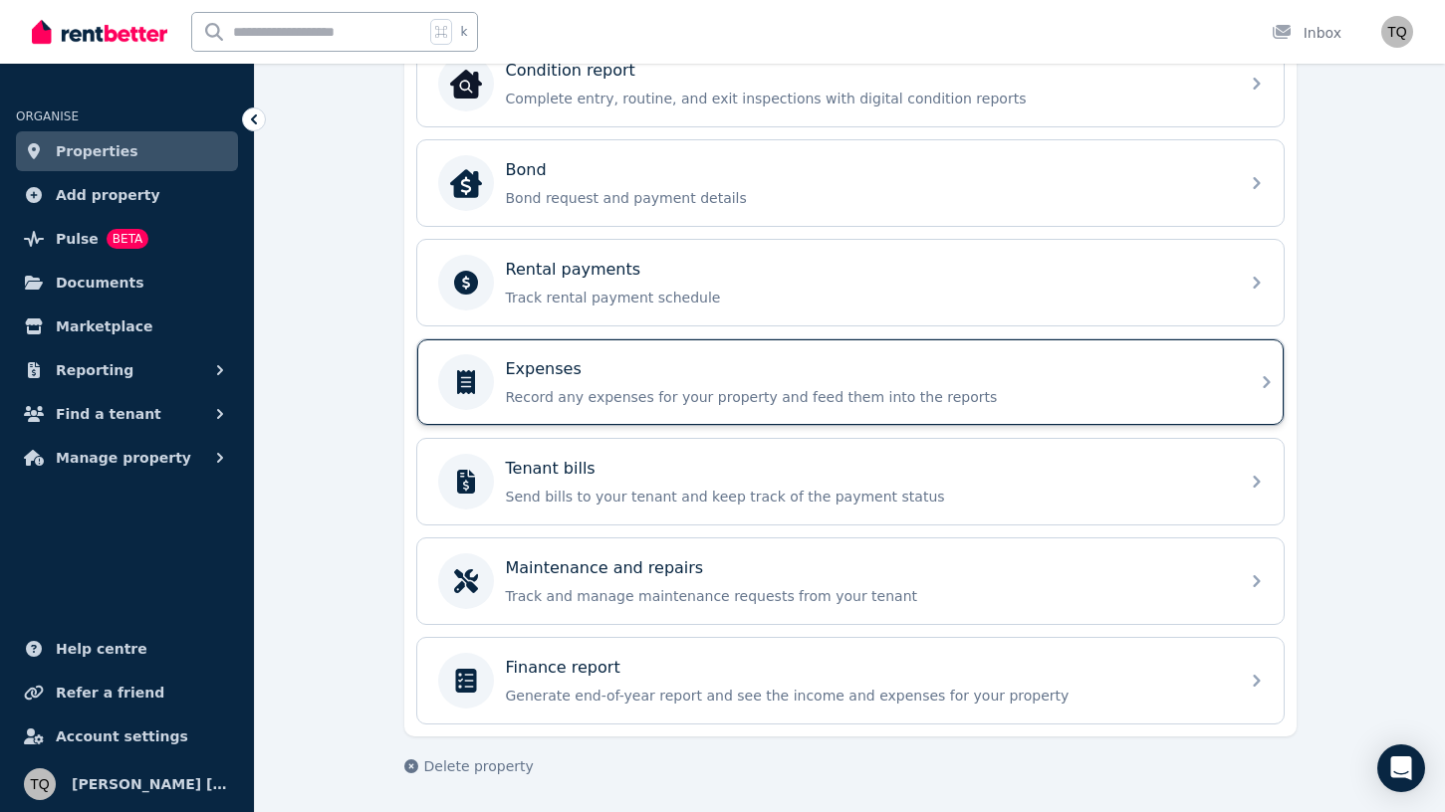
click at [1234, 380] on div "Expenses Record any expenses for your property and feed them into the reports" at bounding box center [850, 383] width 866 height 86
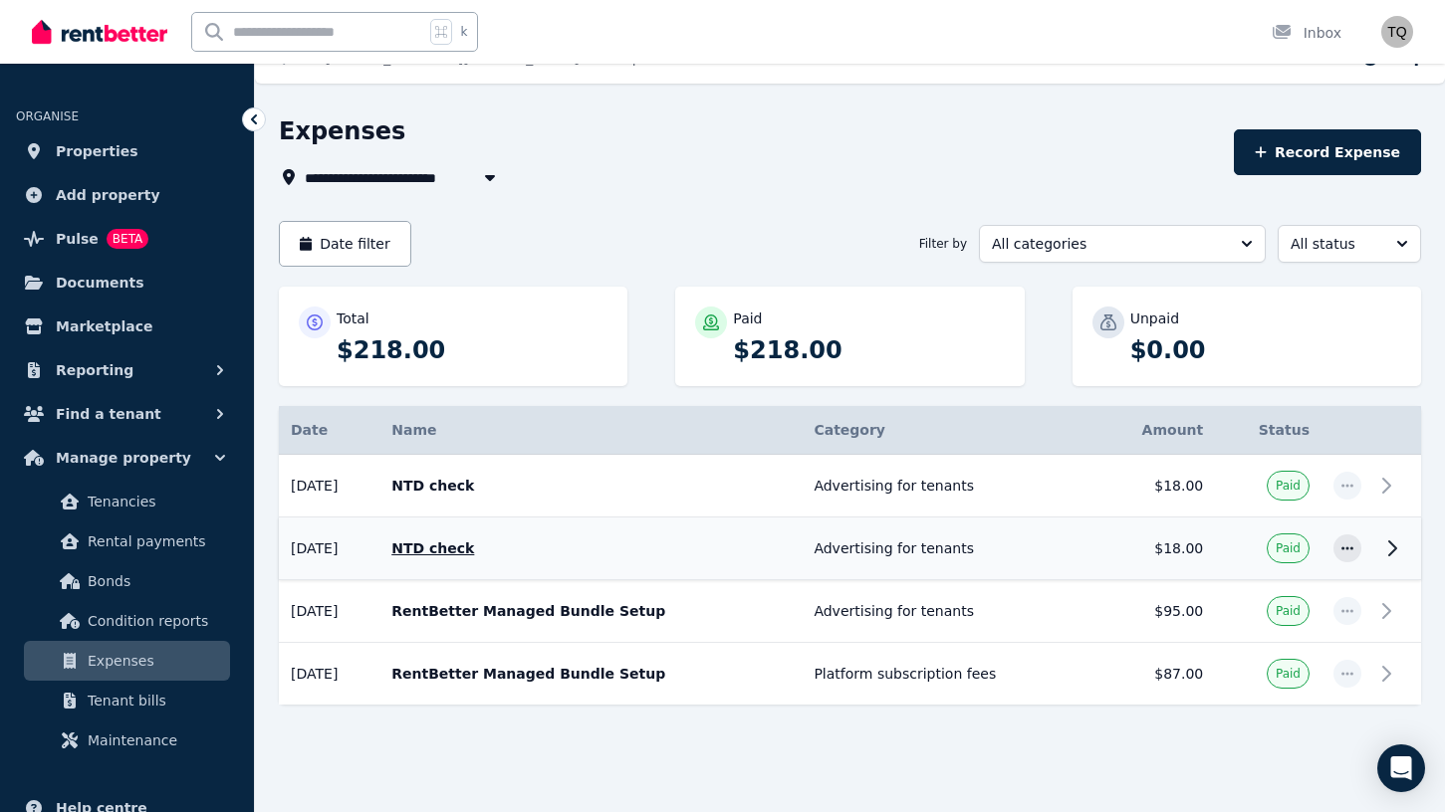
scroll to position [32, 0]
click at [1319, 159] on button "Record Expense" at bounding box center [1327, 152] width 187 height 46
select select "**********"
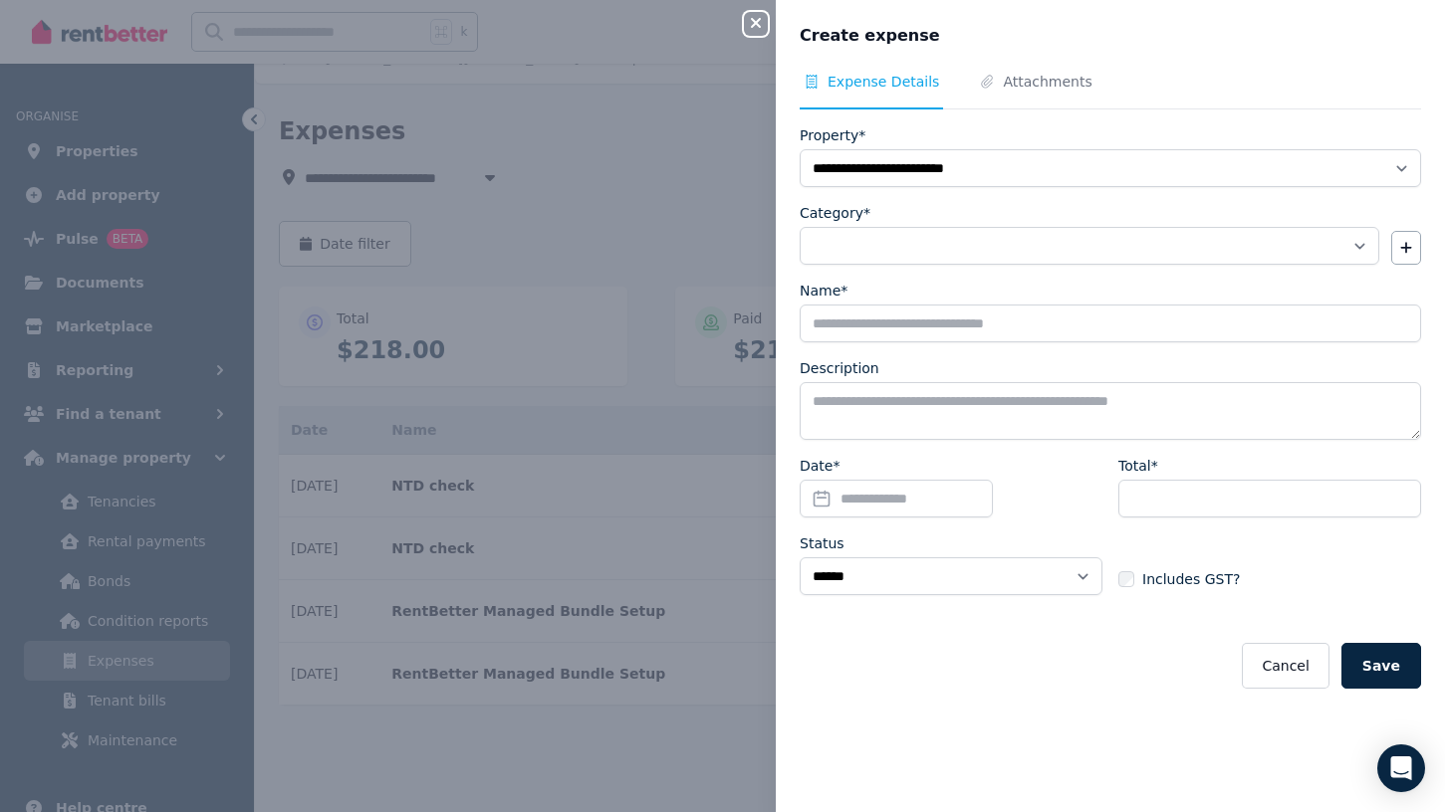
click at [756, 31] on icon "button" at bounding box center [756, 23] width 24 height 16
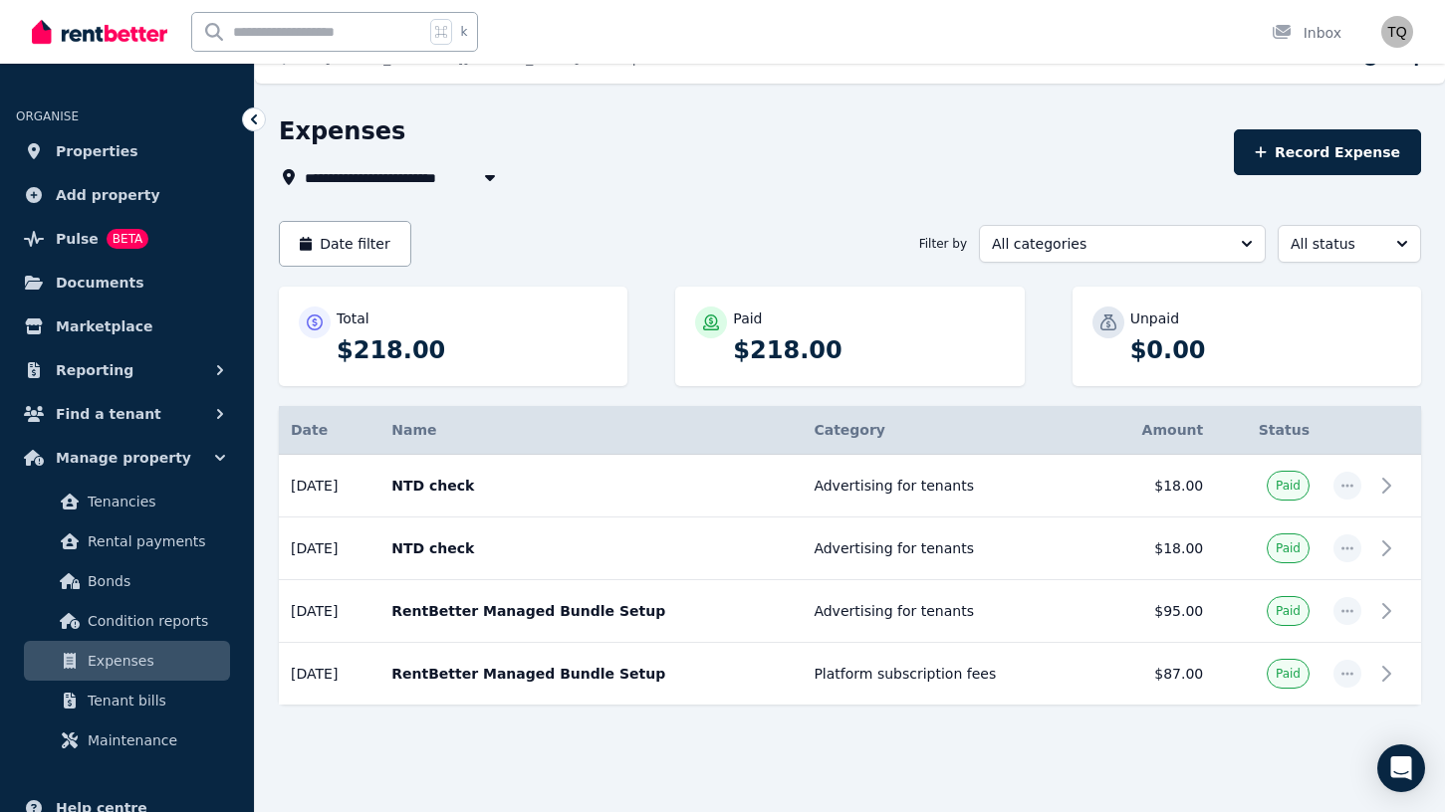
click at [254, 114] on icon at bounding box center [254, 120] width 20 height 20
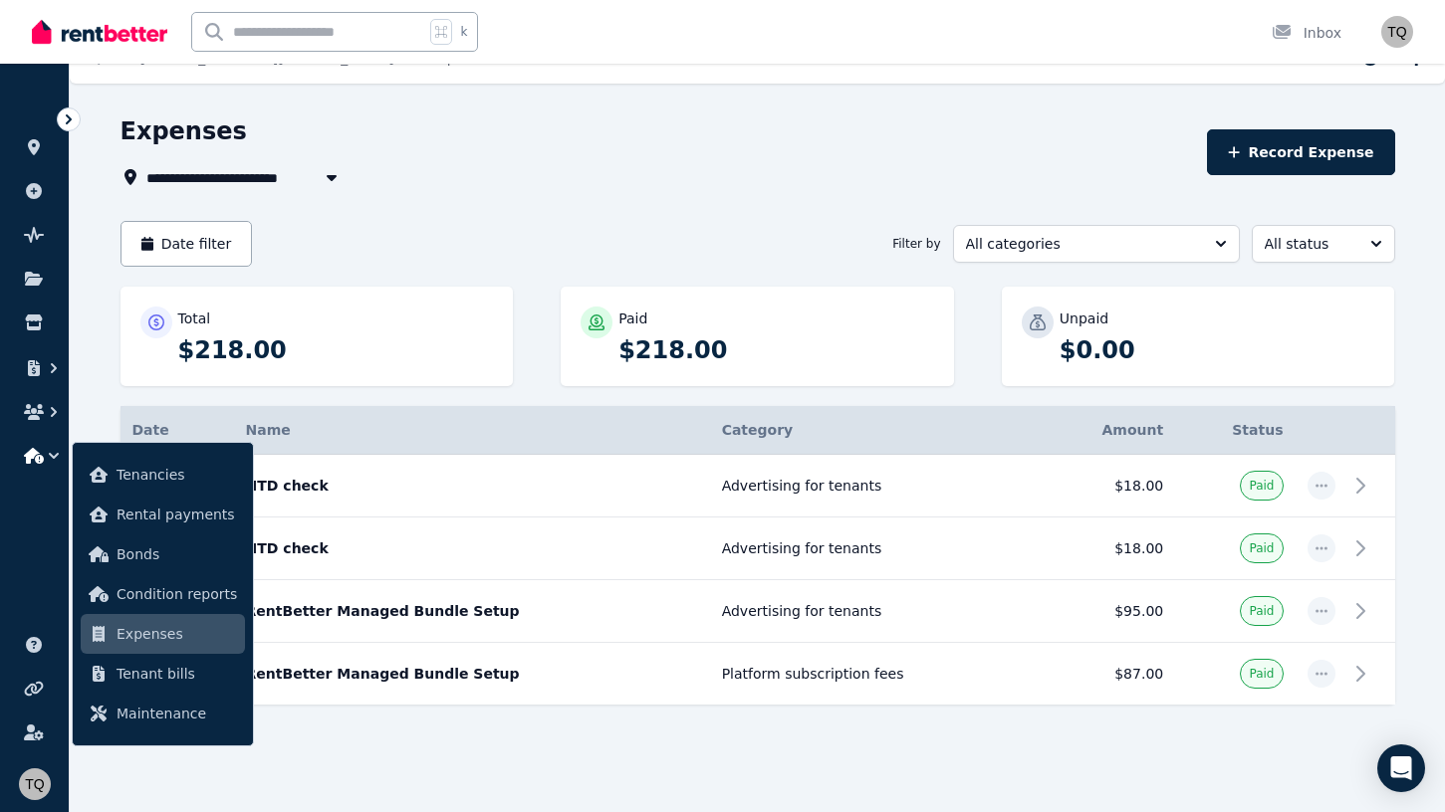
click at [73, 120] on icon at bounding box center [69, 120] width 20 height 20
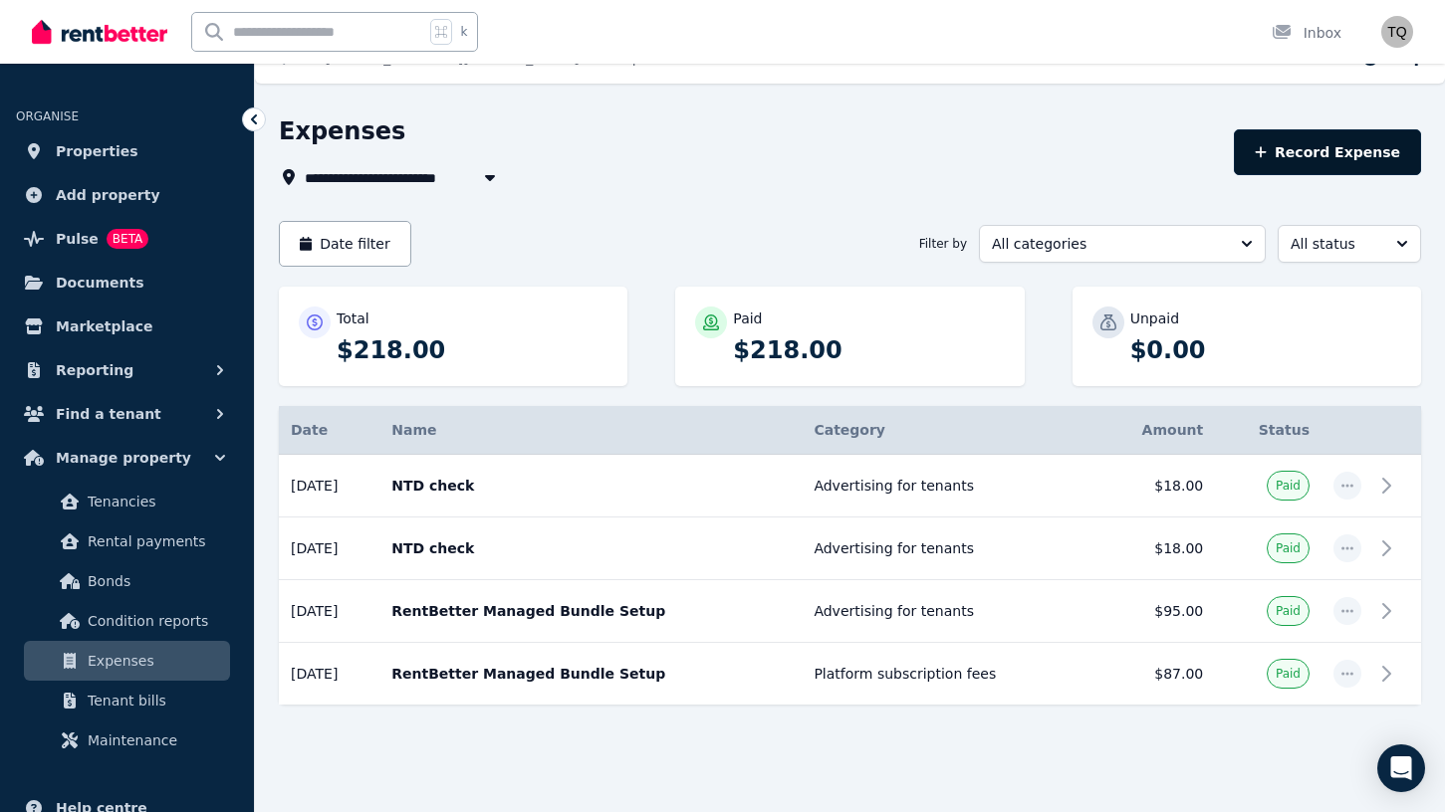
click at [1318, 150] on button "Record Expense" at bounding box center [1327, 152] width 187 height 46
select select "**********"
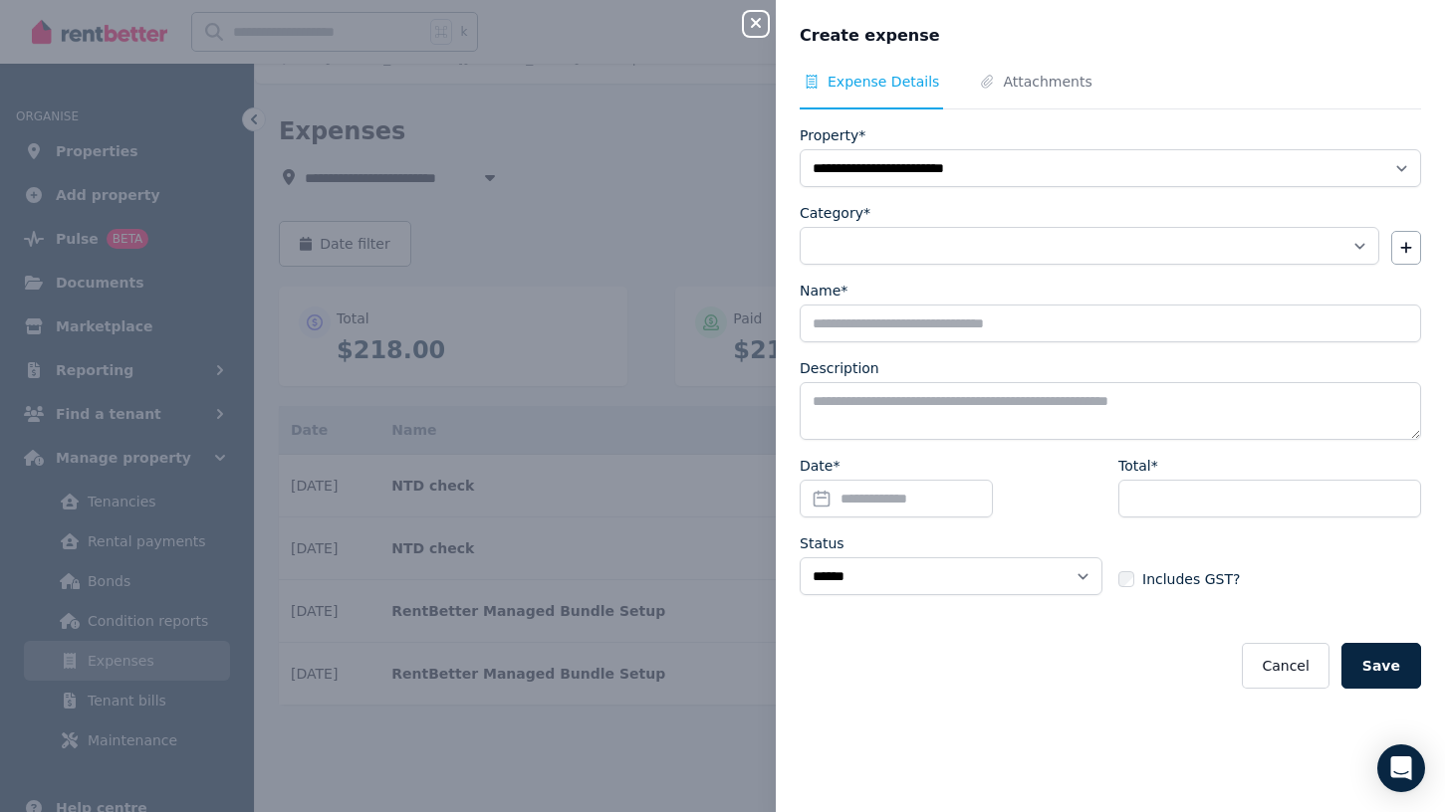
click at [757, 19] on icon "button" at bounding box center [756, 23] width 24 height 16
